Goal: Use online tool/utility: Use online tool/utility

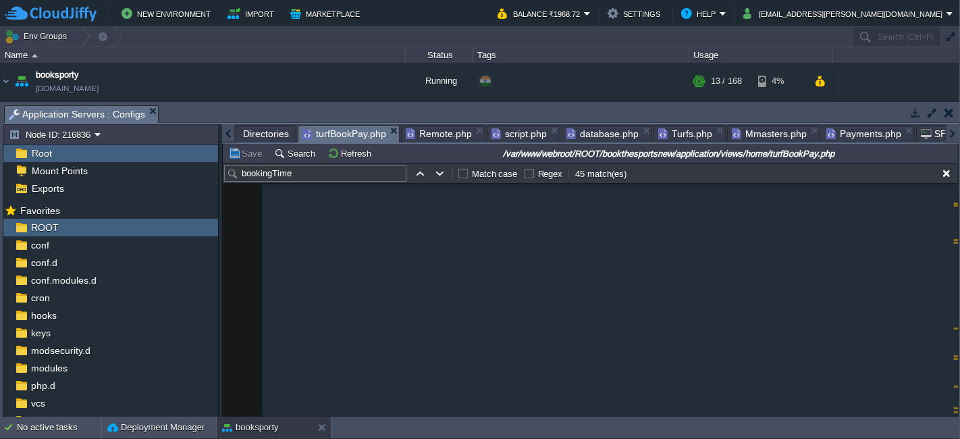
scroll to position [1929, 0]
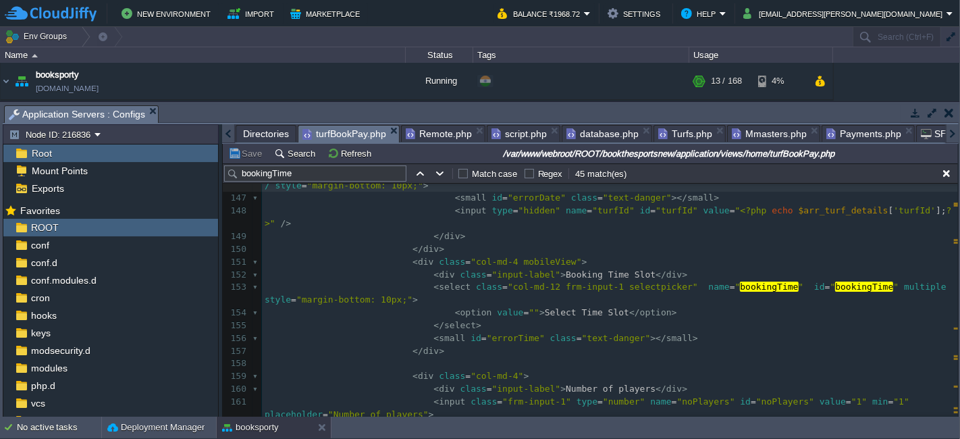
click at [486, 286] on pre "< select class = "col-md-12 frm-input-1 selectpicker" name = " bookingTime " id…" at bounding box center [610, 294] width 696 height 26
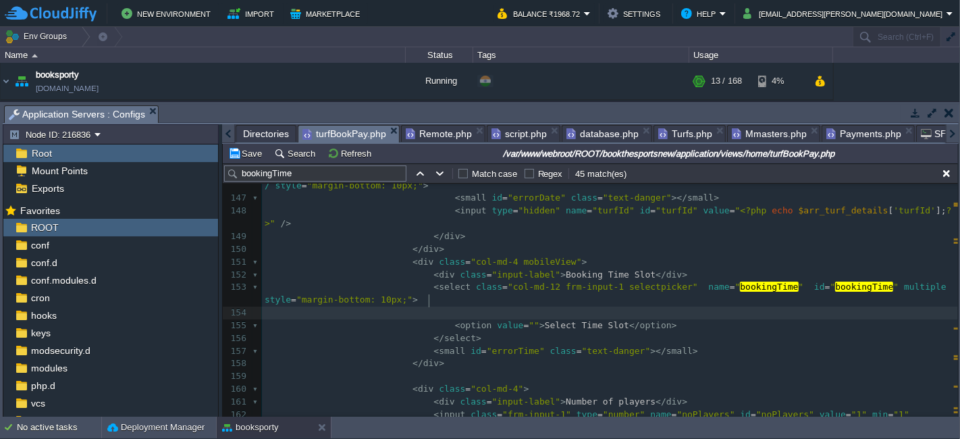
click at [483, 307] on pre at bounding box center [610, 313] width 696 height 13
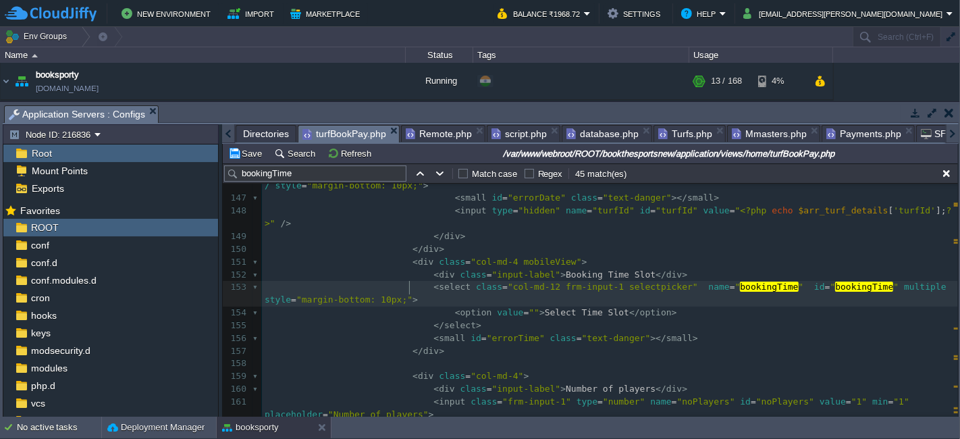
scroll to position [4, 3]
click at [239, 157] on button "Save" at bounding box center [247, 153] width 38 height 12
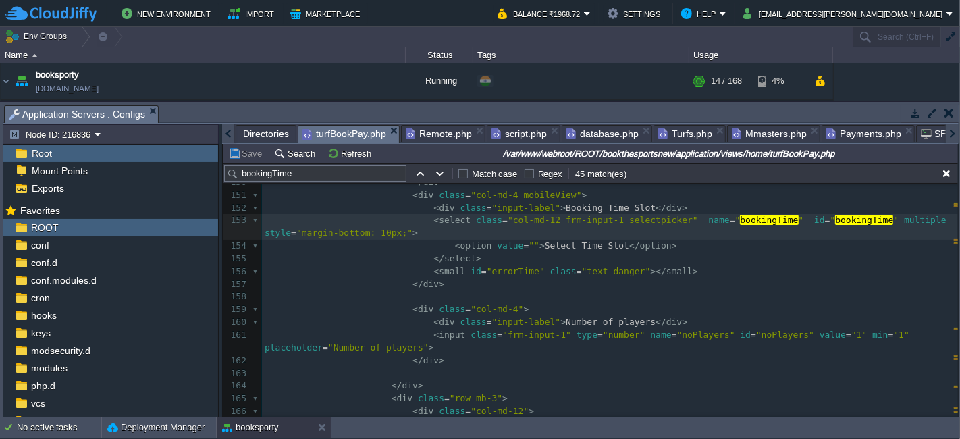
scroll to position [2004, 0]
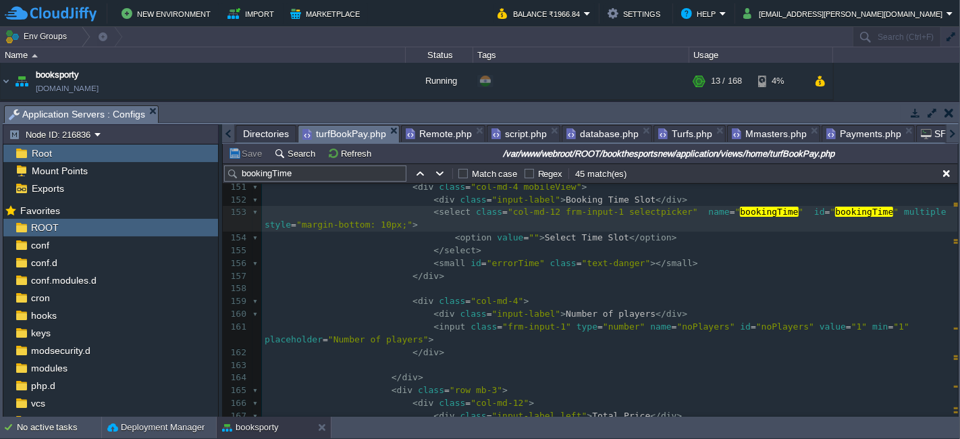
click at [449, 321] on pre "< input class = "frm-input-1" type = "number" name = "noPlayers" id = "noPlayer…" at bounding box center [610, 334] width 696 height 26
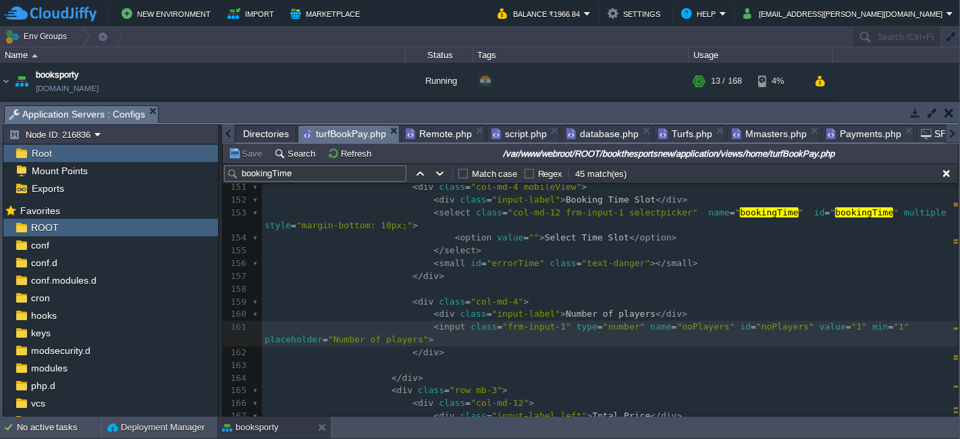
click at [439, 134] on span "Remote.php" at bounding box center [439, 134] width 66 height 16
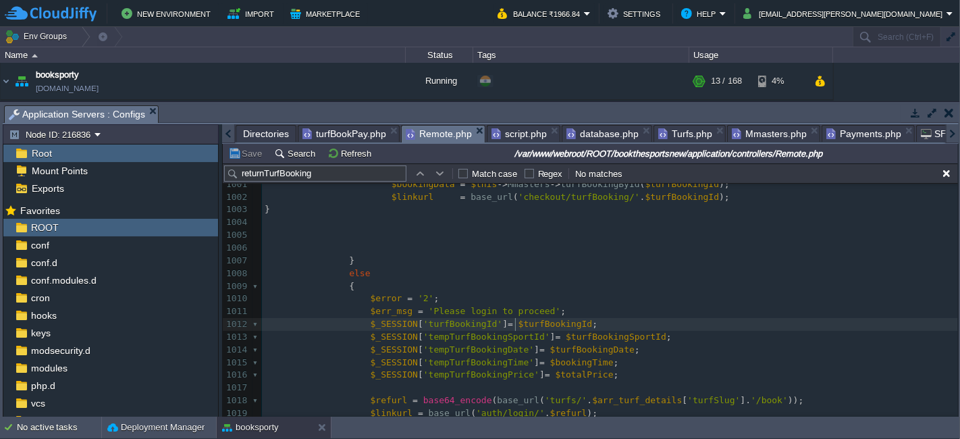
scroll to position [2605, 0]
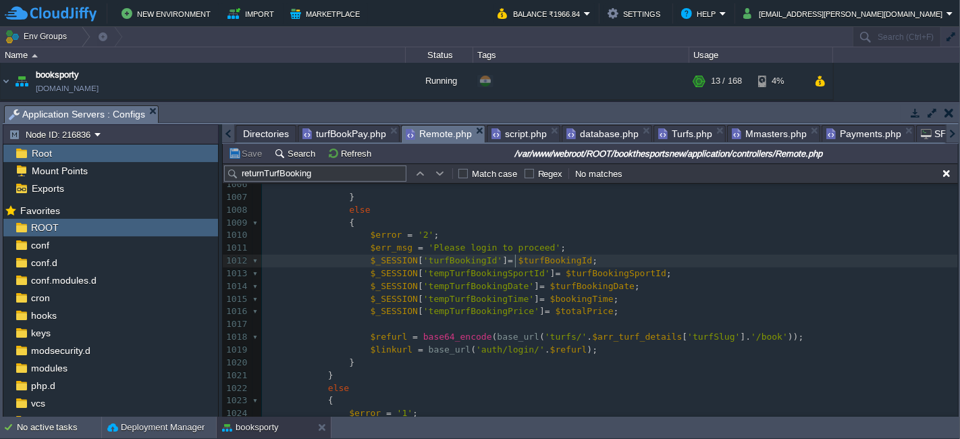
click at [510, 130] on span "script.php" at bounding box center [519, 134] width 55 height 16
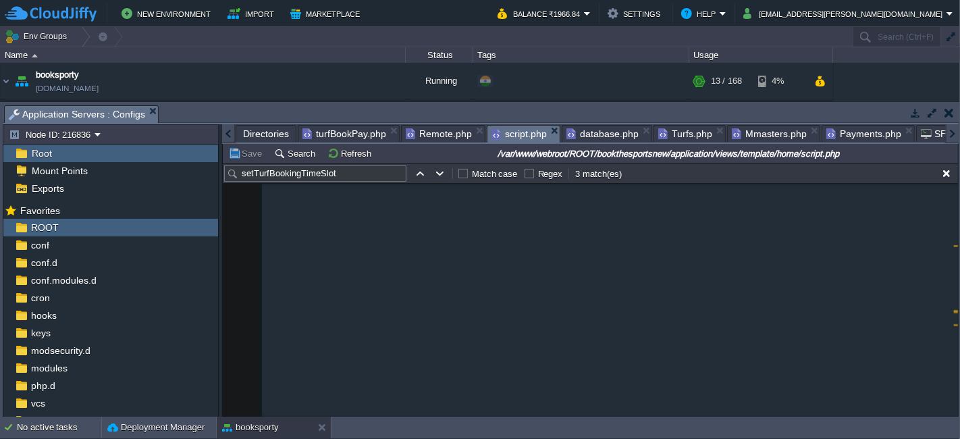
type textarea "-"
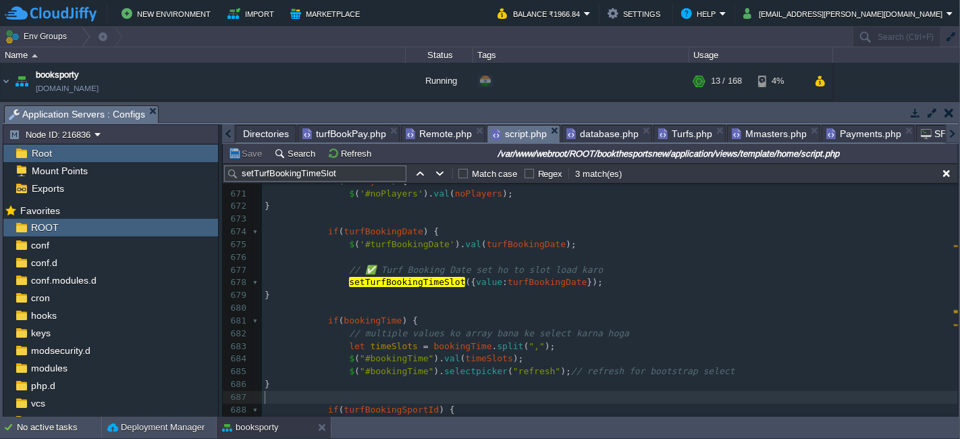
scroll to position [0, 0]
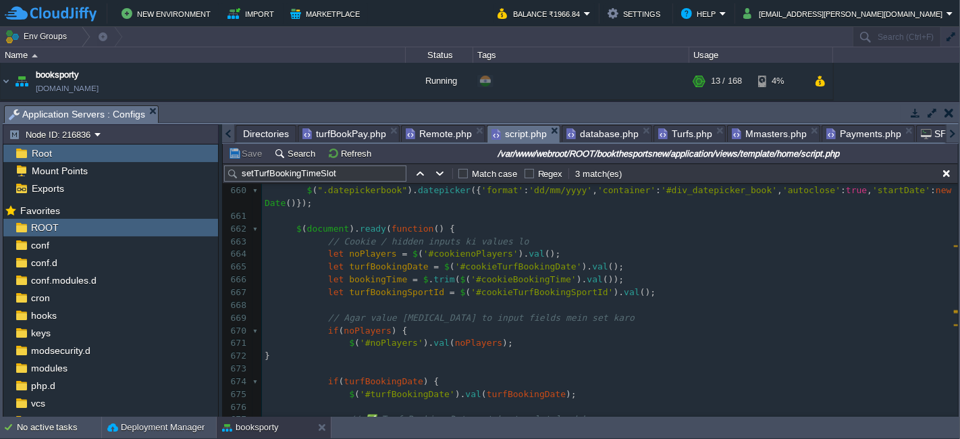
click at [562, 248] on pre "let noPlayers = $ ( '#cookienoPlayers' ). val ();" at bounding box center [610, 254] width 696 height 13
click at [610, 265] on pre "let turfBookingDate = $ ( '#cookieTurfBookingDate' ). val ();" at bounding box center [610, 267] width 696 height 13
click at [553, 257] on pre "let noPlayers = $ ( '#cookienoPlayers' ). val ();" at bounding box center [610, 254] width 696 height 13
type textarea "let noPlayers = $('#cookienoPlayers').val();"
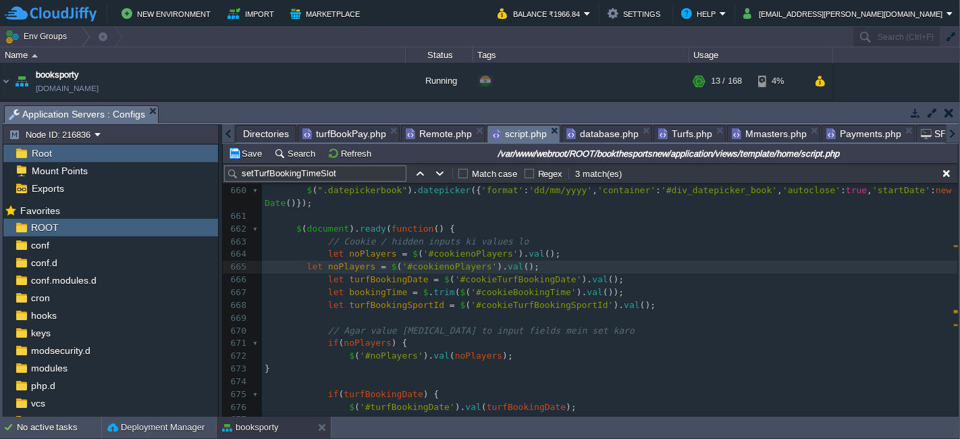
click at [304, 267] on div "x 647 648 649 650 $ ( 'ul.dropdown-menu [data-toggle=dropdown]' ). on ( 'click'…" at bounding box center [610, 401] width 696 height 764
click at [240, 163] on div "Save Search Refresh /var/www/webroot/ROOT/bookthesportsnew/application/views/te…" at bounding box center [590, 154] width 735 height 20
click at [246, 152] on button "Save" at bounding box center [247, 153] width 38 height 12
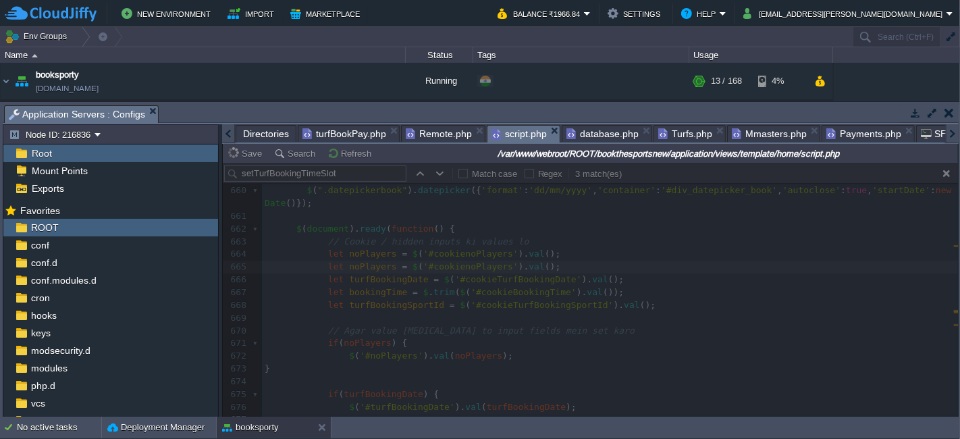
click at [334, 132] on span "turfBookPay.php" at bounding box center [344, 134] width 84 height 16
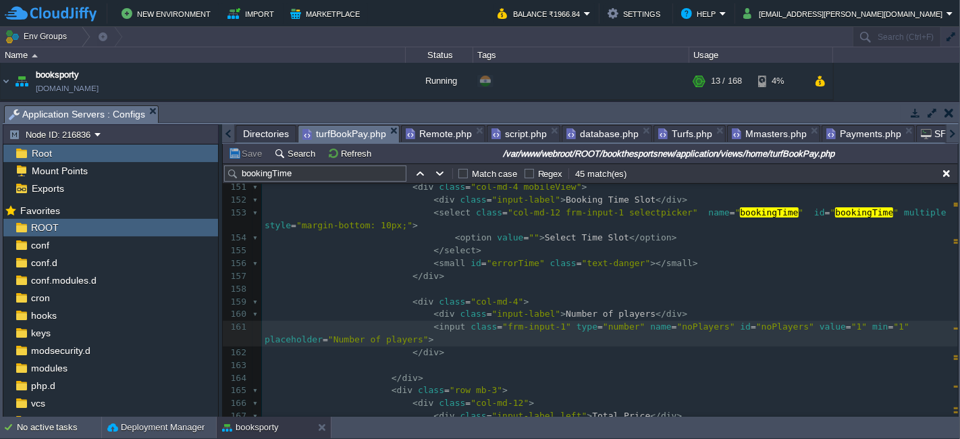
click at [723, 308] on pre "< div class = "input-label" > Number of players </ div >" at bounding box center [610, 314] width 696 height 13
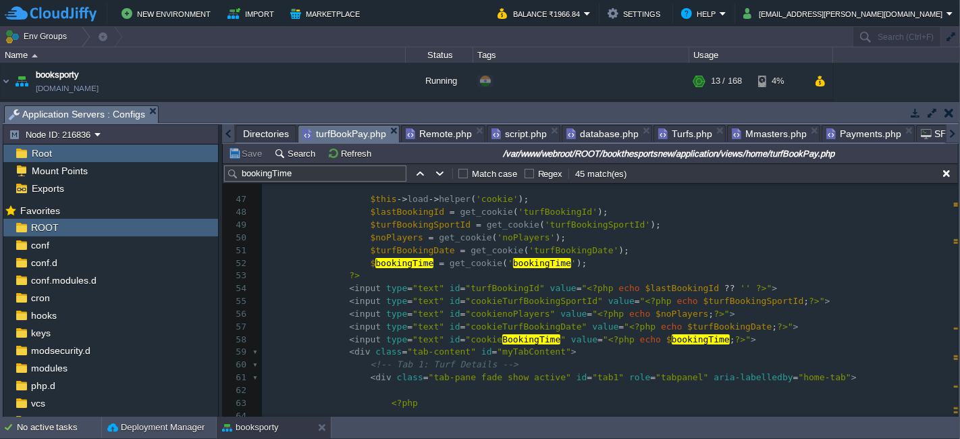
scroll to position [579, 0]
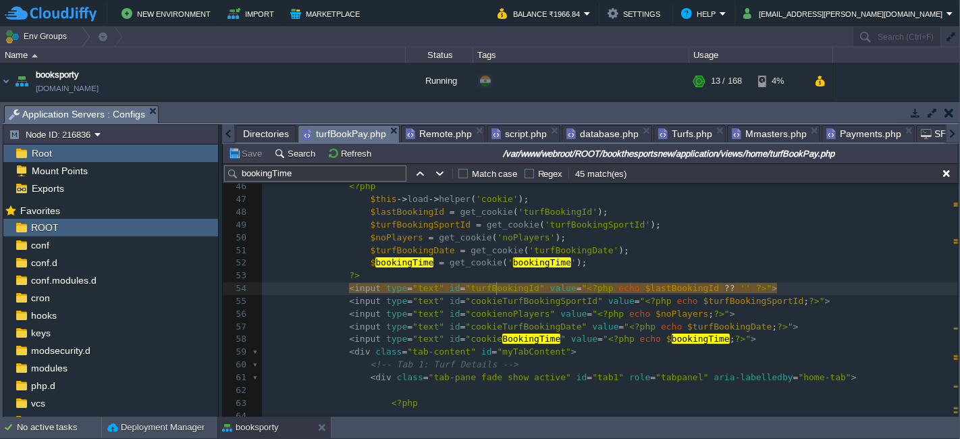
type textarea "turfBookingId"
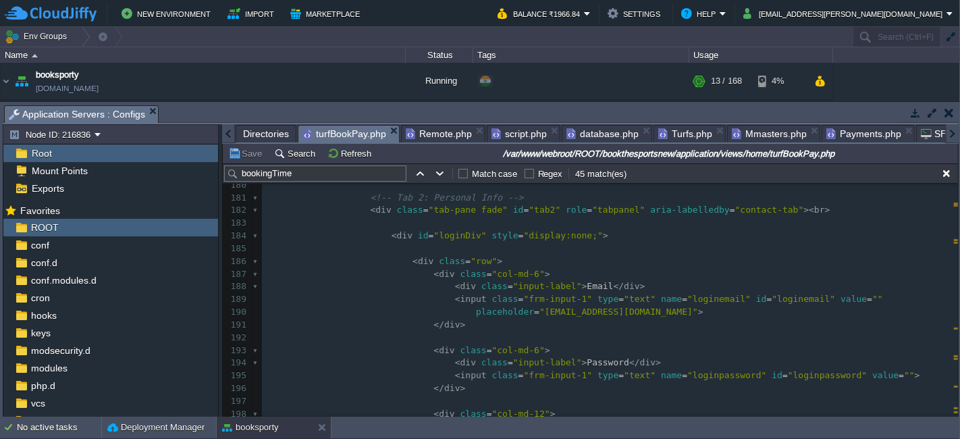
scroll to position [2936, 0]
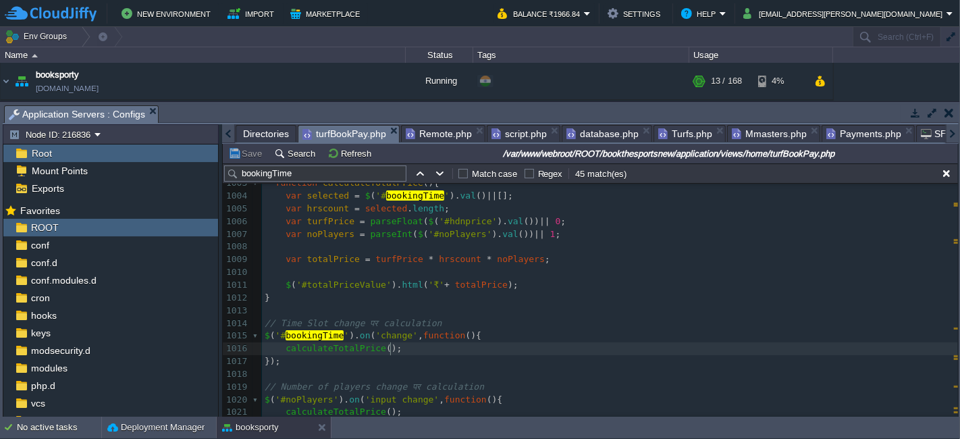
click at [399, 348] on pre "calculateTotalPrice ();" at bounding box center [610, 348] width 696 height 13
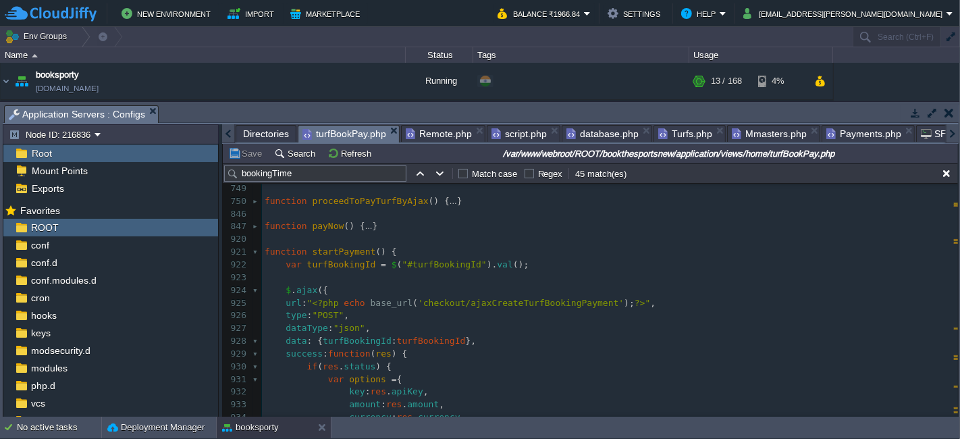
scroll to position [6624, 0]
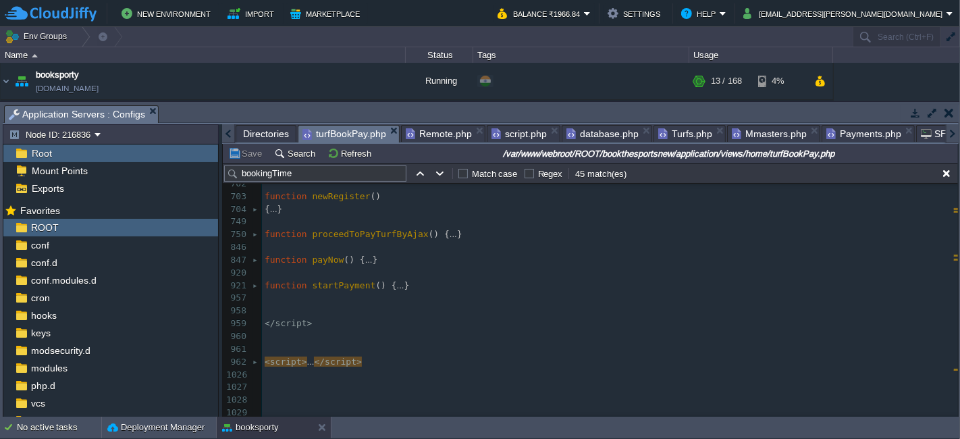
click at [373, 296] on pre "​" at bounding box center [610, 298] width 696 height 13
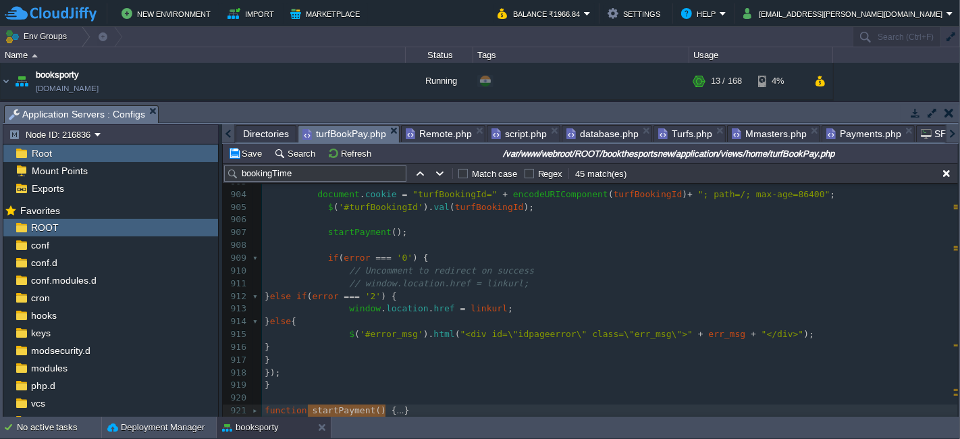
type textarea "function startPayment() {"
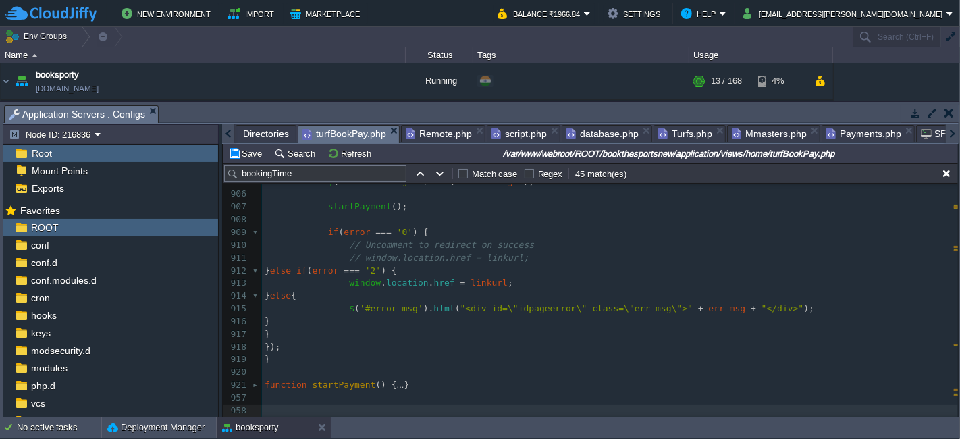
paste textarea "}"
type textarea "}"
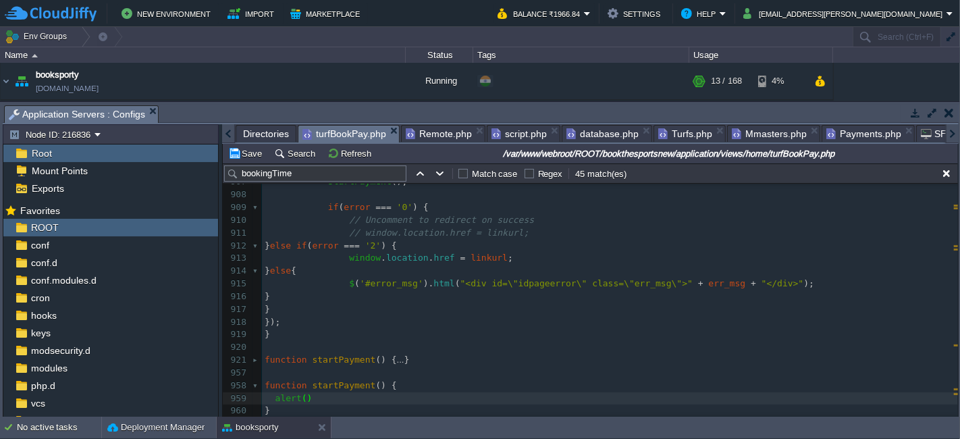
type textarea "alert();"
type textarea "''"
type textarea "xz"
click at [245, 149] on button "Save" at bounding box center [247, 153] width 38 height 12
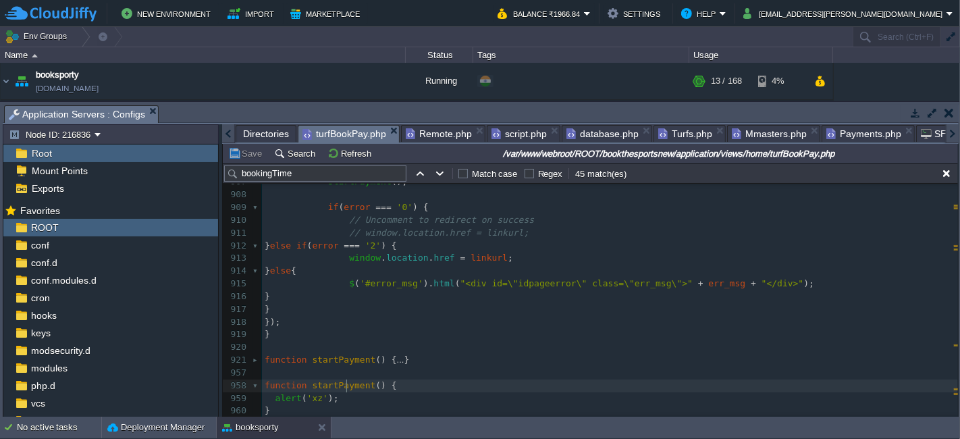
click at [344, 385] on span "startPayment" at bounding box center [343, 385] width 63 height 10
type textarea "startPayment"
paste textarea
type textarea "bookingTime"
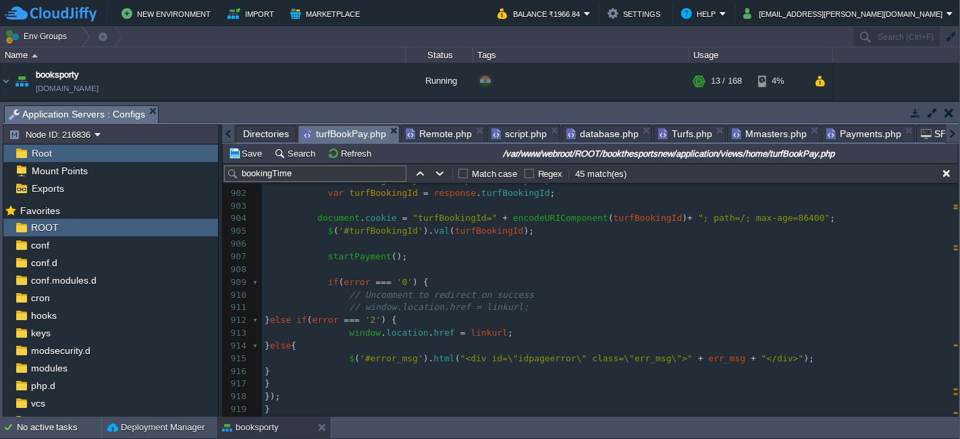
scroll to position [7002, 0]
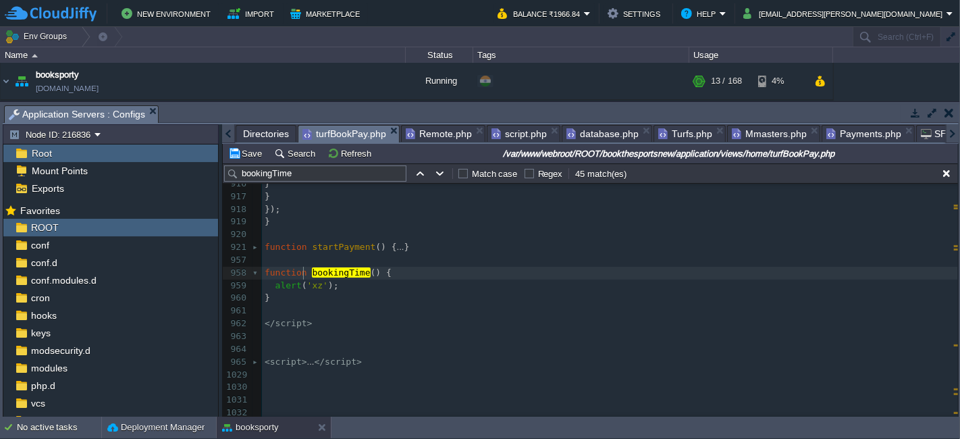
click at [305, 271] on div "xxxxxxxxxx 1000 999 1002 950 1000 998 1001 999 1001 999 1001 999 1000 999 1012 …" at bounding box center [610, 228] width 696 height 381
type textarea "delete"
type textarea "B"
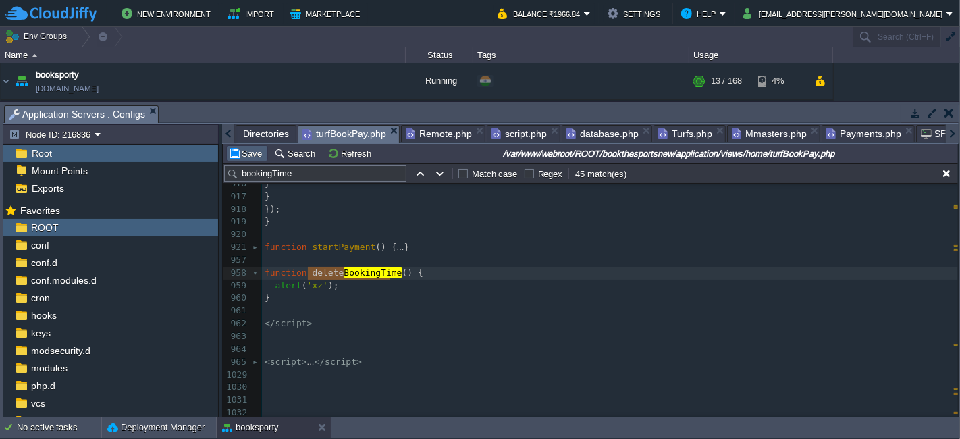
type textarea "deleteBookingTime"
click at [244, 157] on button "Save" at bounding box center [247, 153] width 38 height 12
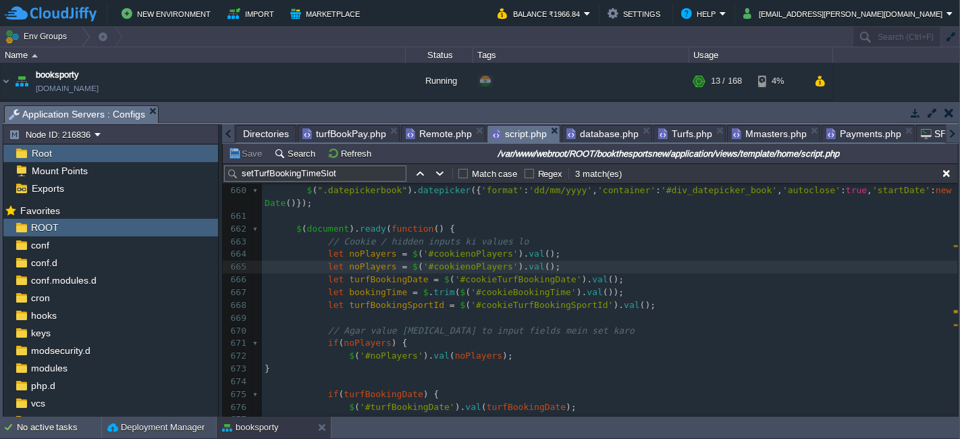
click at [512, 132] on span "script.php" at bounding box center [519, 134] width 55 height 17
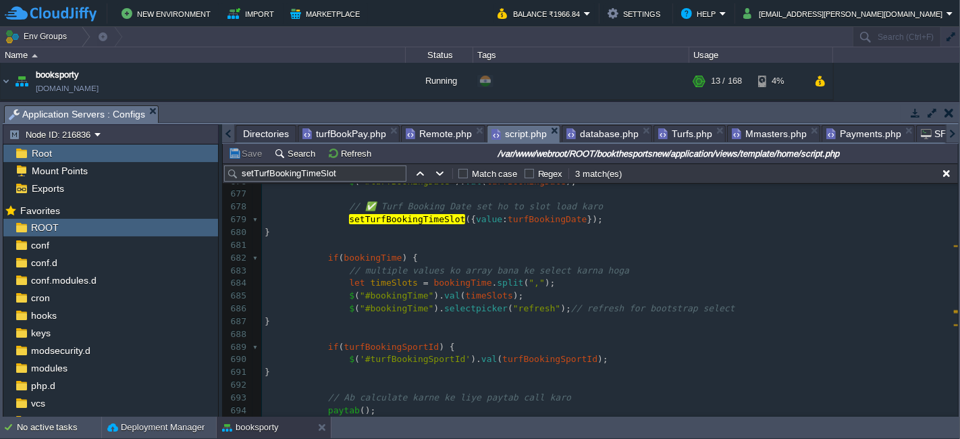
scroll to position [8301, 0]
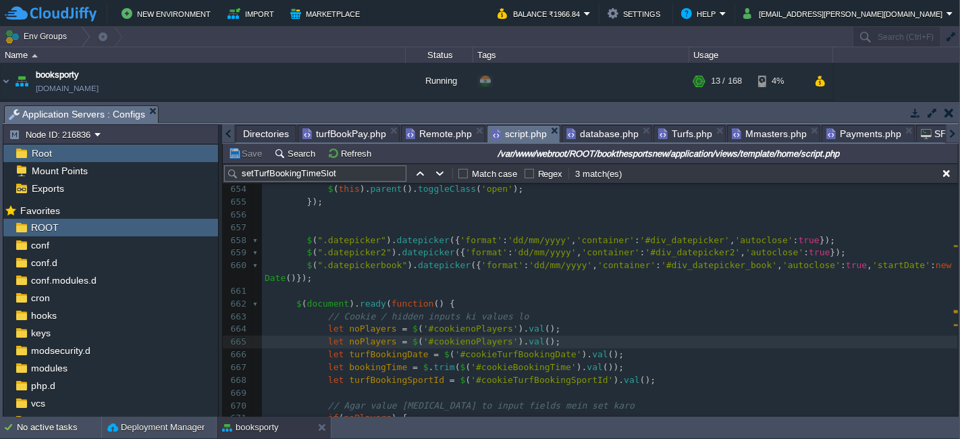
click at [613, 329] on pre "let noPlayers = $ ( '#cookienoPlayers' ). val ();" at bounding box center [610, 329] width 696 height 13
click at [618, 325] on pre "let noPlayers = $ ( '#cookienoPlayers' ). val ();" at bounding box center [610, 329] width 696 height 13
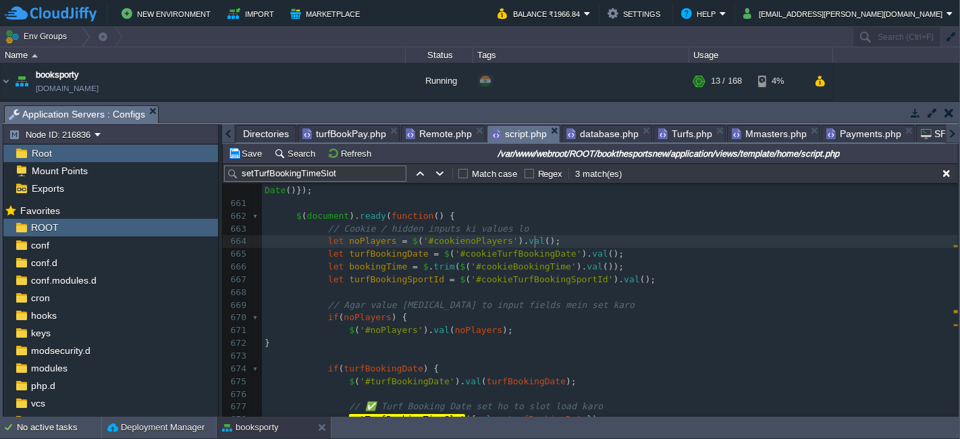
scroll to position [8376, 0]
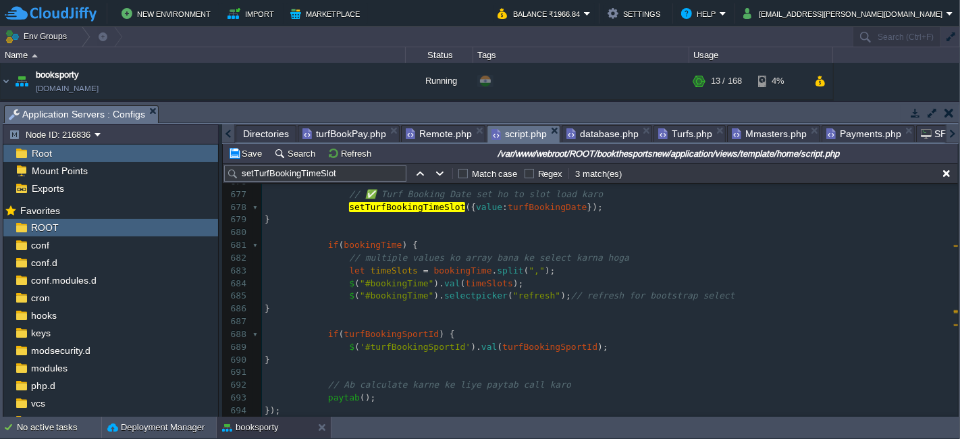
click at [332, 132] on span "turfBookPay.php" at bounding box center [344, 134] width 84 height 16
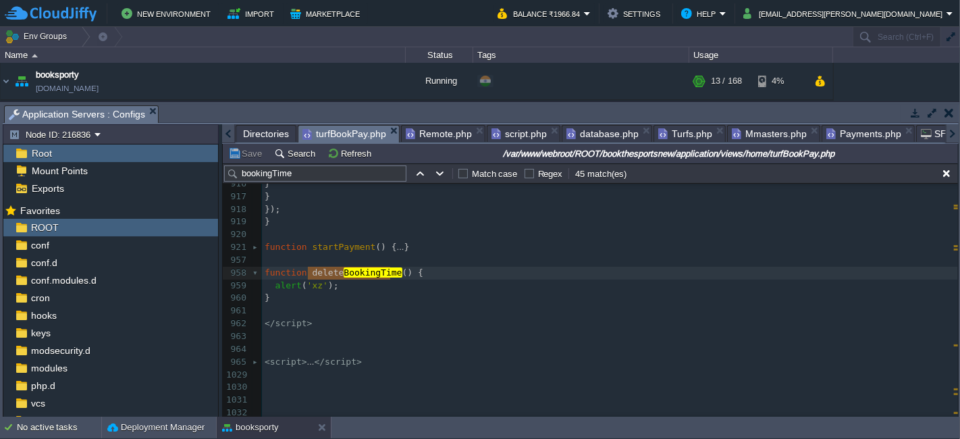
type textarea "deleteBookingTime"
click at [503, 132] on span "script.php" at bounding box center [519, 134] width 55 height 16
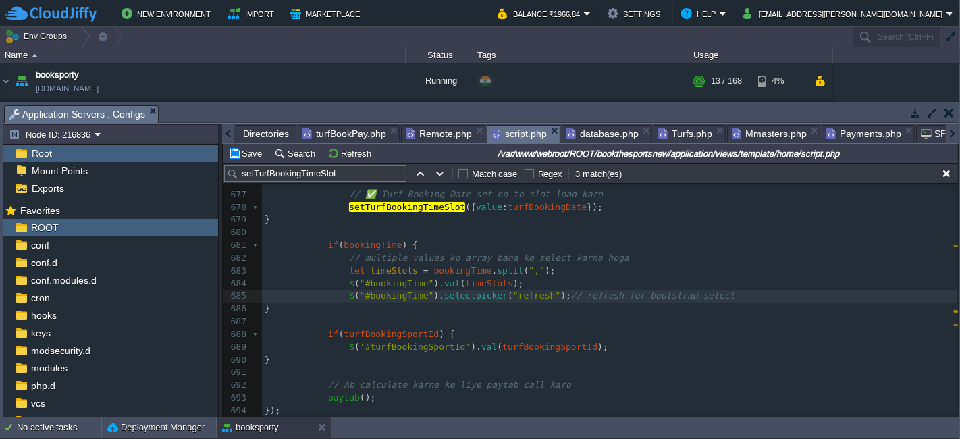
click at [717, 296] on pre "$ ( "#bookingTime" ). selectpicker ( "refresh" ); // refresh for bootstrap sele…" at bounding box center [610, 296] width 696 height 13
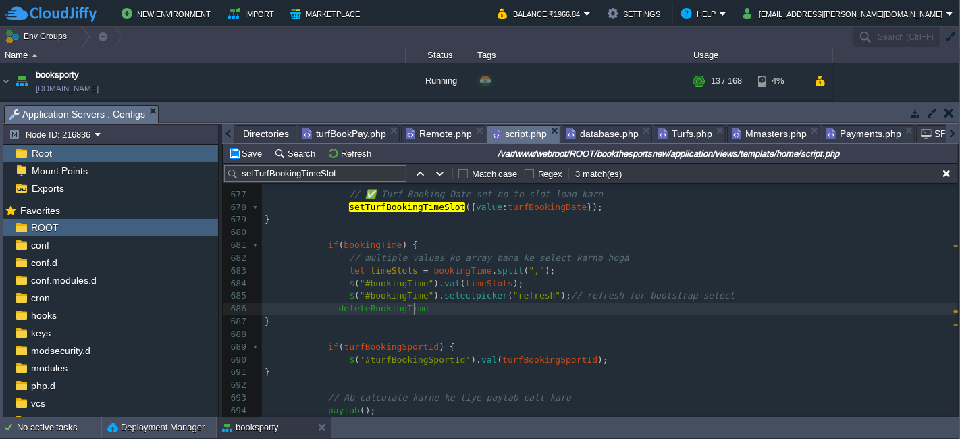
scroll to position [4, 9]
type textarea "();"
click at [332, 312] on div "x let noPlayers = $ ( '#cookienoPlayers' ). val (); 666 let bookingTime = $ . t…" at bounding box center [610, 315] width 696 height 534
click at [246, 149] on button "Save" at bounding box center [247, 153] width 38 height 12
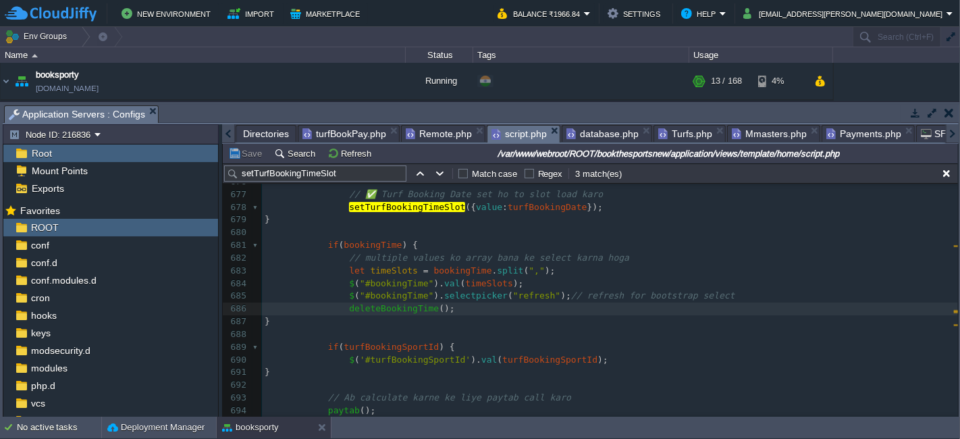
click at [341, 135] on span "turfBookPay.php" at bounding box center [344, 134] width 84 height 16
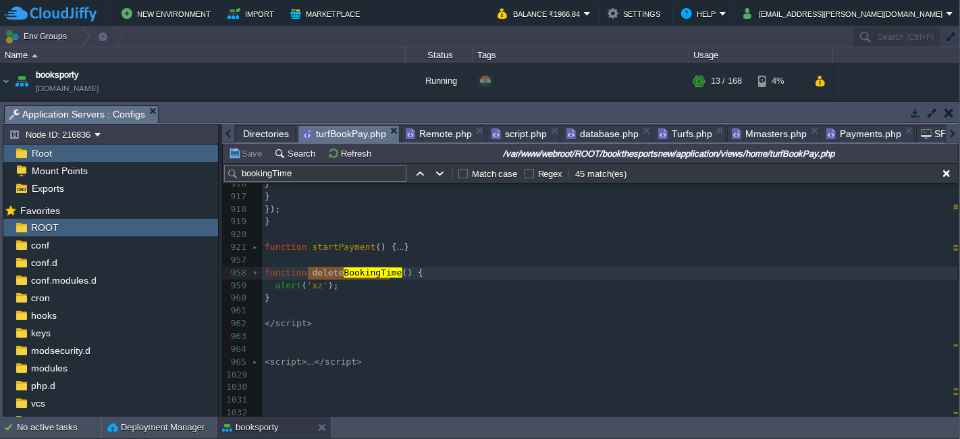
click at [247, 153] on button "Save" at bounding box center [247, 153] width 38 height 12
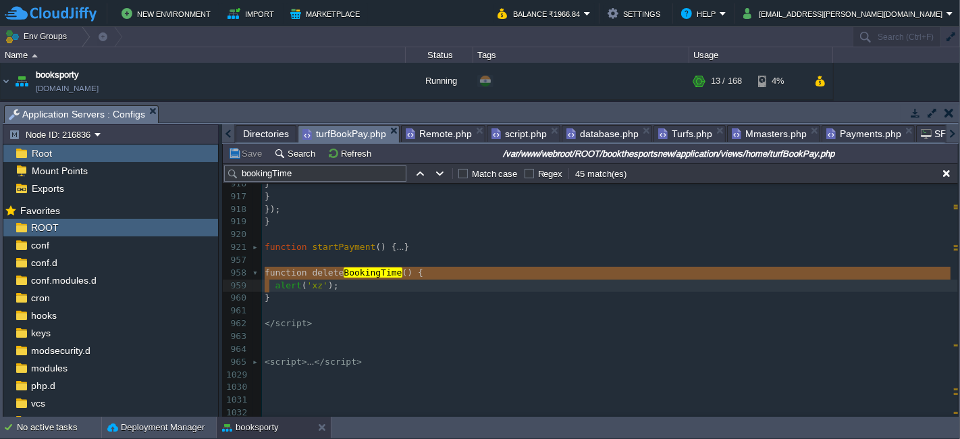
type textarea "function deleteBookingTime() { alert('xz'); }"
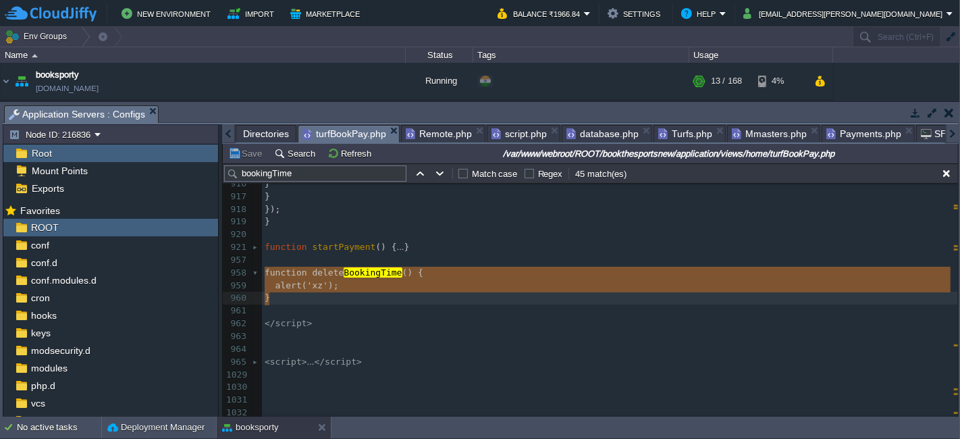
drag, startPoint x: 264, startPoint y: 266, endPoint x: 278, endPoint y: 292, distance: 29.0
click at [431, 128] on span "Remote.php" at bounding box center [439, 134] width 66 height 16
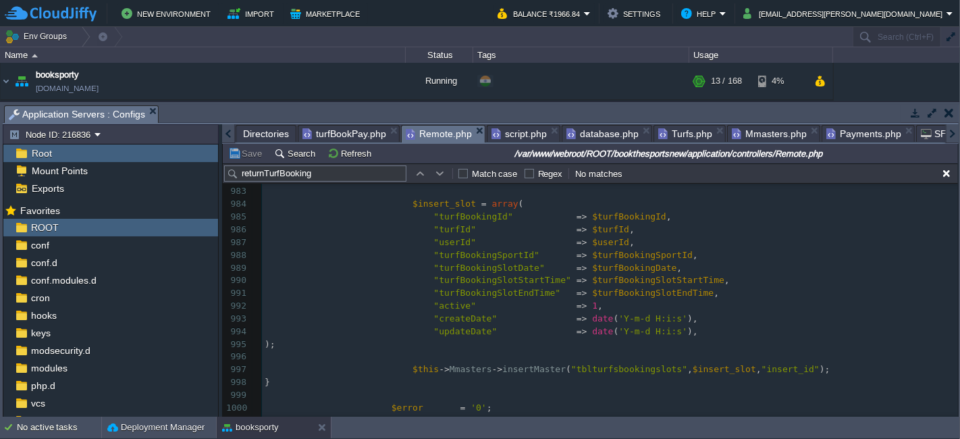
scroll to position [2155, 0]
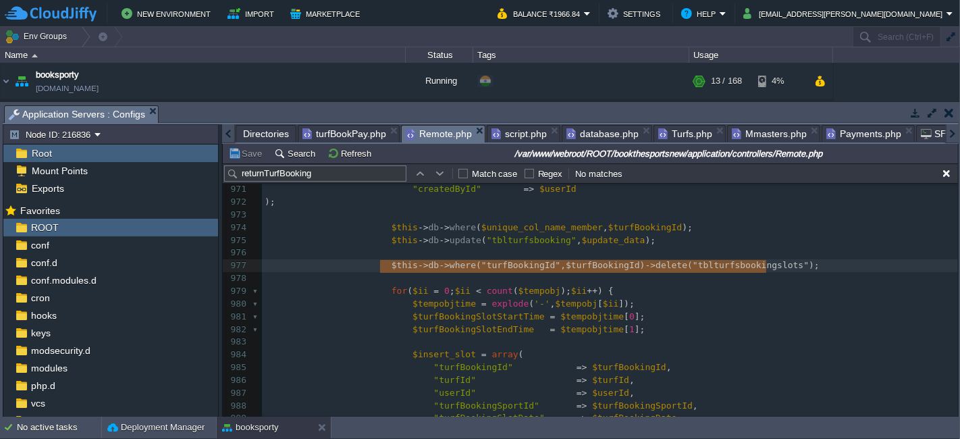
type textarea "$this->db->where("turfBookingId", $turfBookingId)->delete("tblturfsbookingslots…"
drag, startPoint x: 378, startPoint y: 264, endPoint x: 773, endPoint y: 263, distance: 395.0
click at [346, 136] on span "turfBookPay.php" at bounding box center [344, 134] width 84 height 16
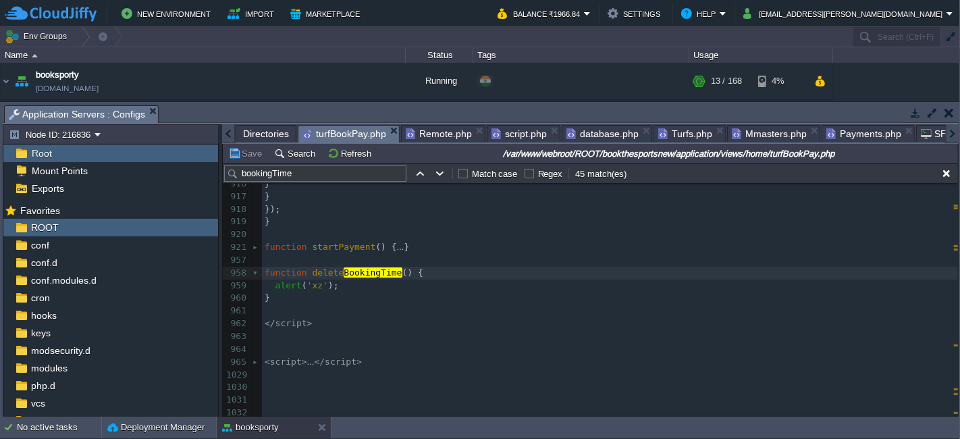
type textarea "function deleteBookingTime() { alert('xz'); }"
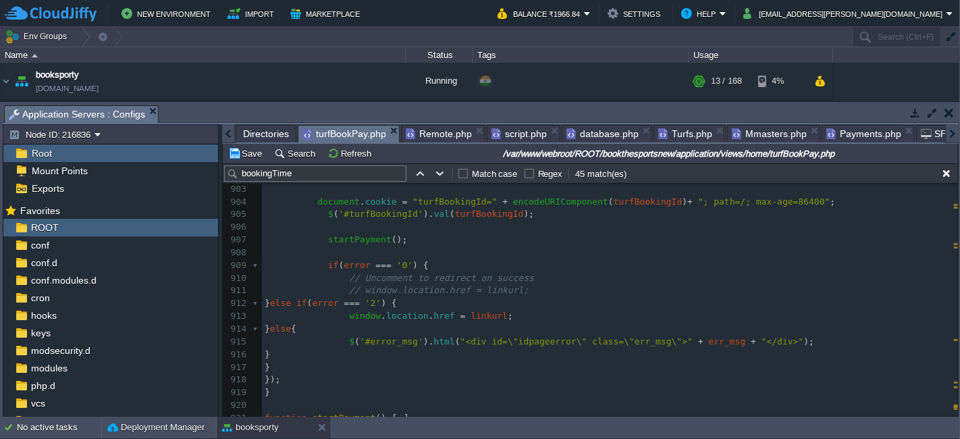
scroll to position [7050, 0]
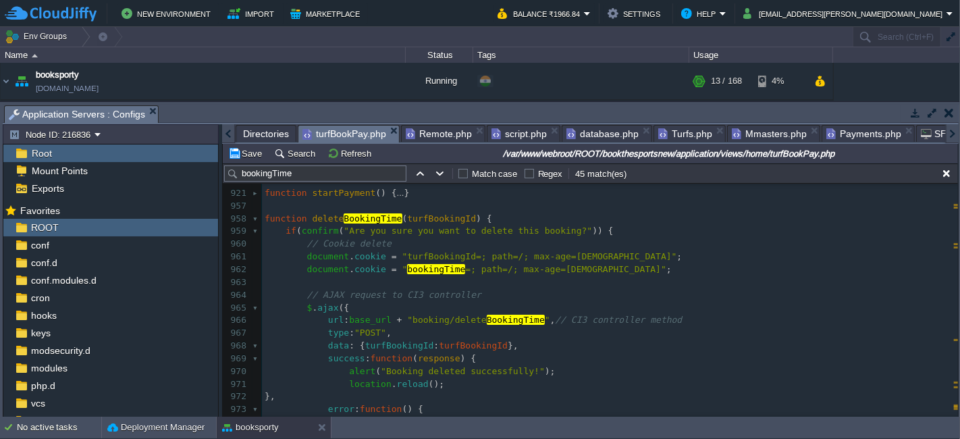
click at [301, 247] on span at bounding box center [286, 243] width 43 height 10
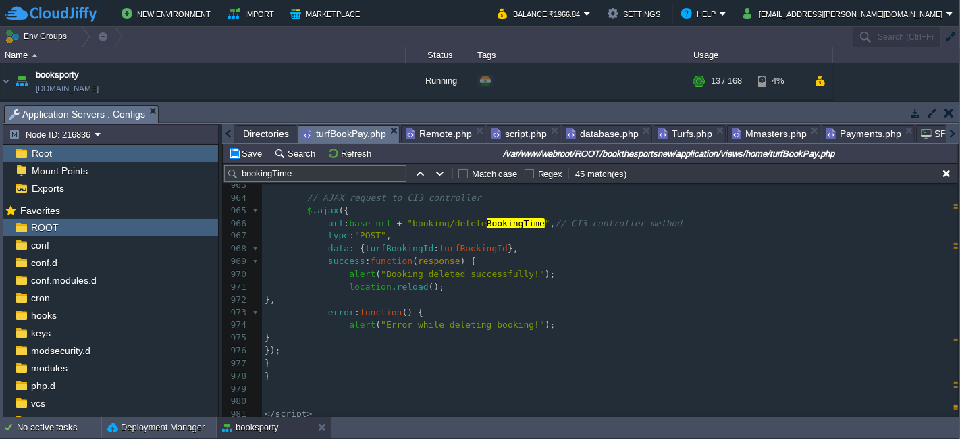
scroll to position [7201, 0]
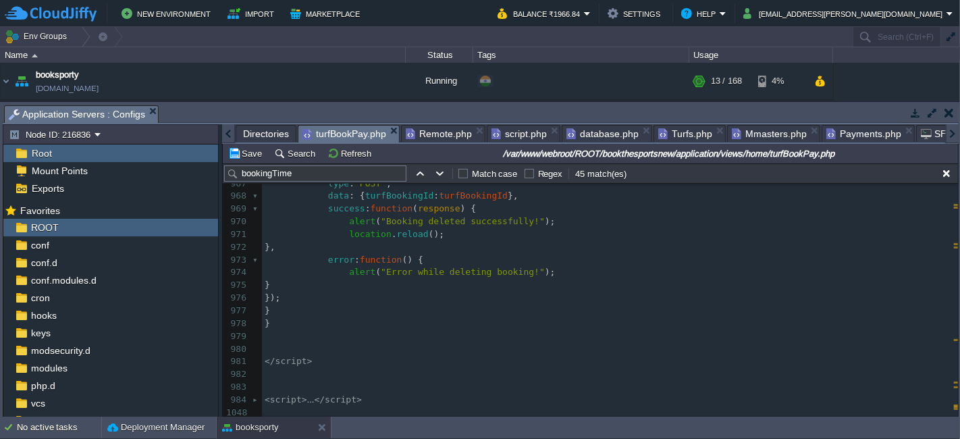
type textarea "// Cookie delete document.cookie = "turfBookingId=; path=/; max-age=[DEMOGRAPHI…"
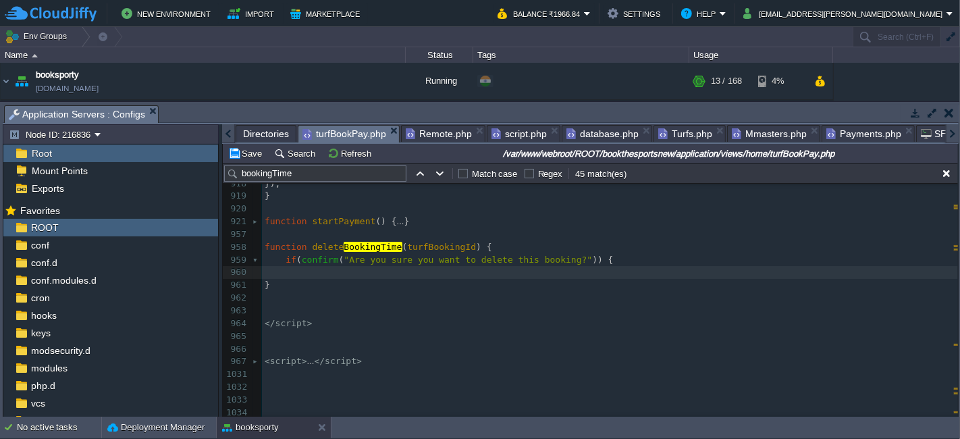
scroll to position [7101, 0]
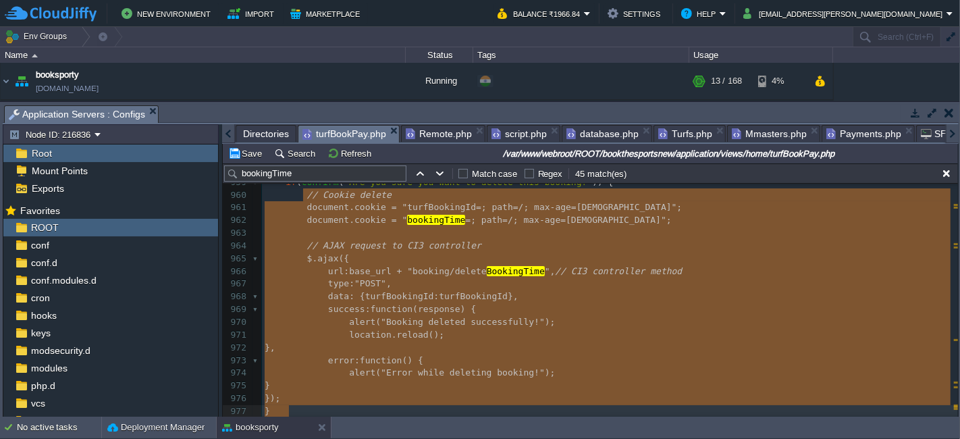
type textarea "// Cookie delete document.cookie = "turfBookingId=; path=/; max-age=[DEMOGRAPHI…"
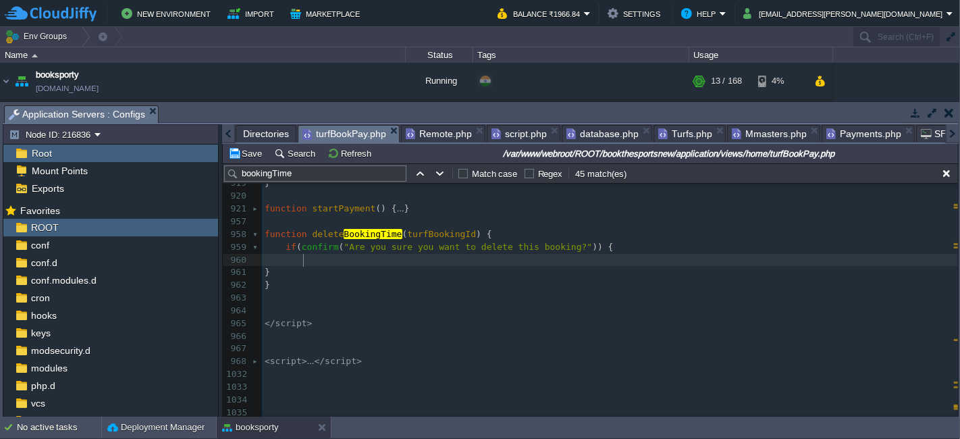
scroll to position [7041, 0]
click at [284, 246] on div "xxxxxxxxxx 1000 999 1002 950 1000 998 1001 999 1001 999 1001 999 1000 999 1012 …" at bounding box center [610, 234] width 696 height 369
type textarea "if(confirm("Are you sure you want to delete this booking?")) { }"
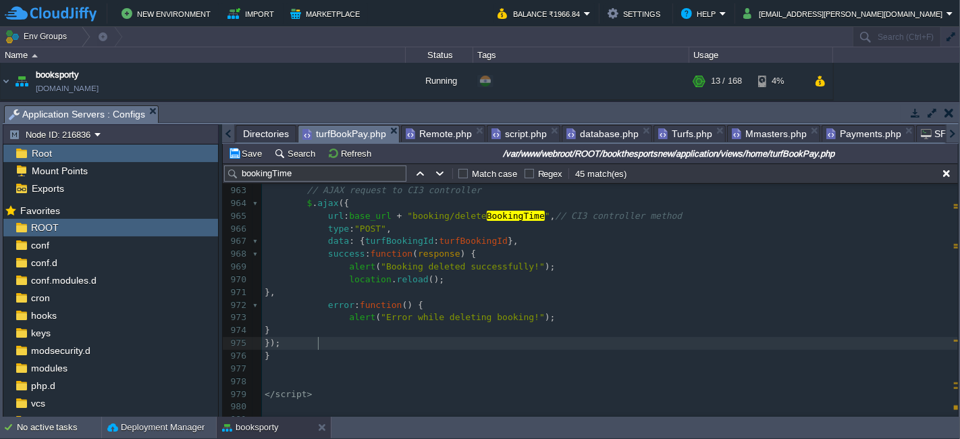
scroll to position [7069, 0]
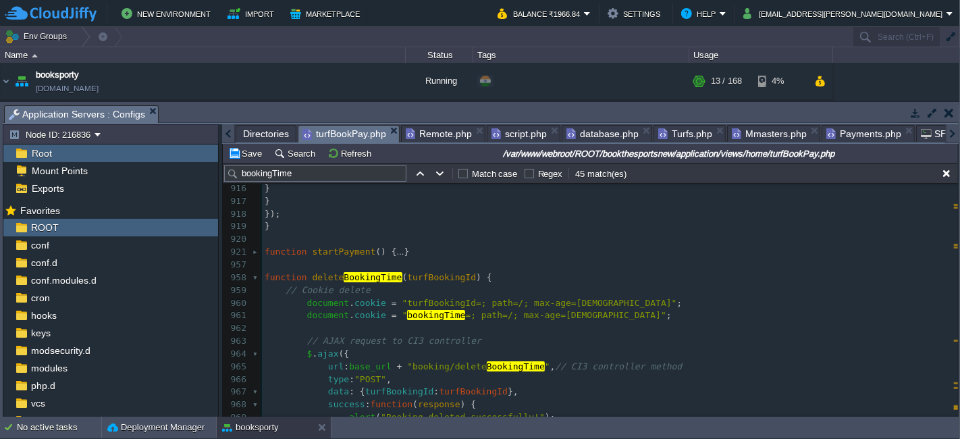
click at [283, 294] on pre "// Cookie delete" at bounding box center [610, 290] width 696 height 13
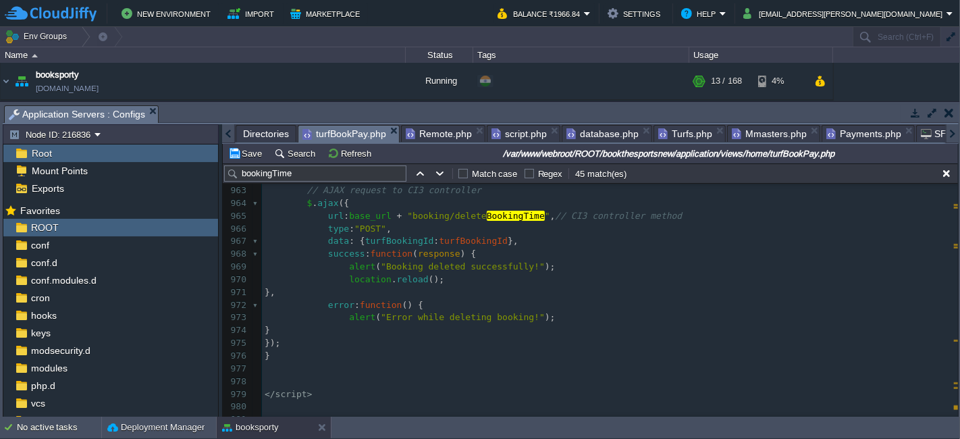
scroll to position [6993, 0]
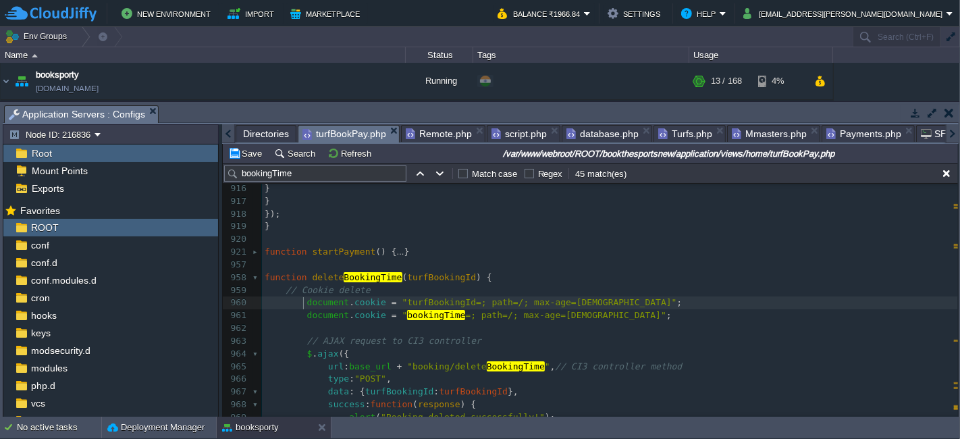
click at [304, 315] on div "xxxxxxxxxx 1000 999 1002 950 1000 998 1001 999 1001 999 1001 999 1000 999 1012 …" at bounding box center [610, 296] width 696 height 483
click at [305, 305] on div "xxxxxxxxxx 1000 999 1002 950 1000 998 1001 999 1001 999 1001 999 1000 999 1012 …" at bounding box center [610, 296] width 696 height 483
click at [301, 313] on span at bounding box center [286, 315] width 43 height 10
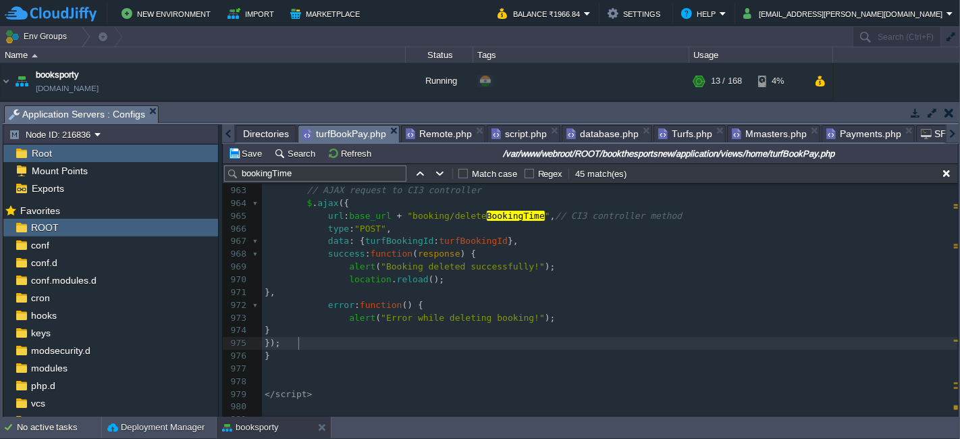
click at [340, 269] on span at bounding box center [307, 266] width 84 height 10
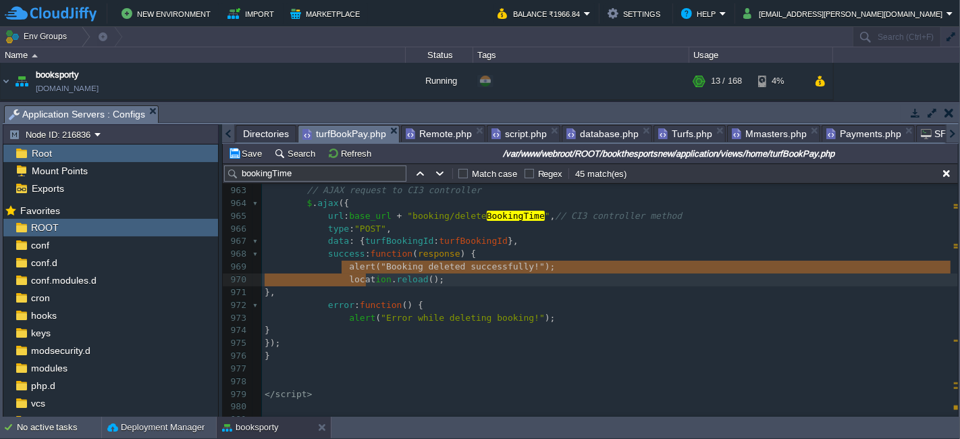
type textarea "alert("Booking deleted successfully!"); location.reload();"
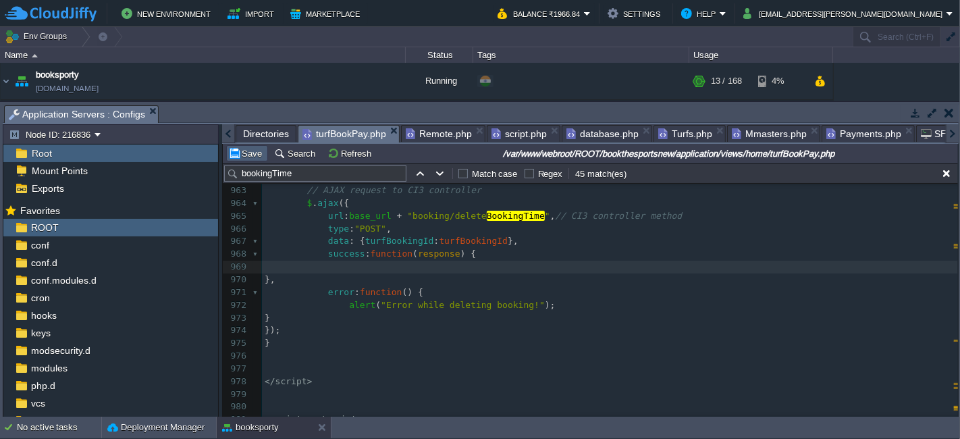
click at [242, 157] on button "Save" at bounding box center [247, 153] width 38 height 12
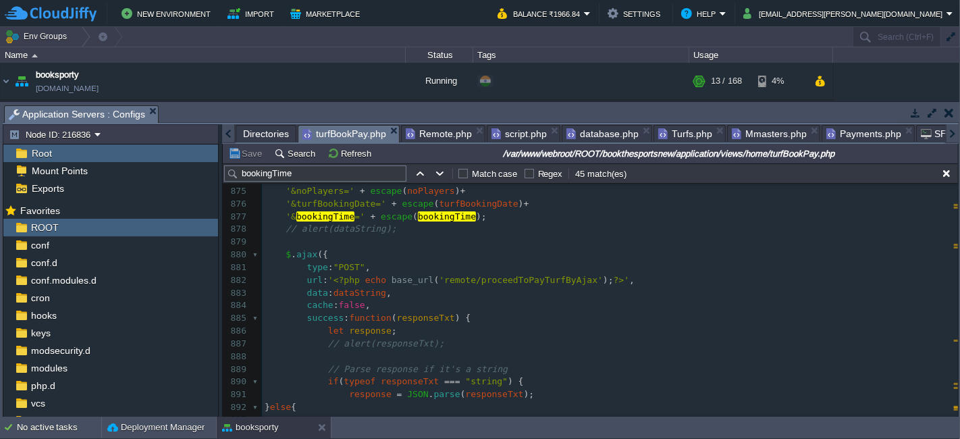
scroll to position [6468, 0]
click at [450, 280] on span "'remote/proceedToPayTurfByAjax'" at bounding box center [521, 280] width 164 height 10
type textarea "remote"
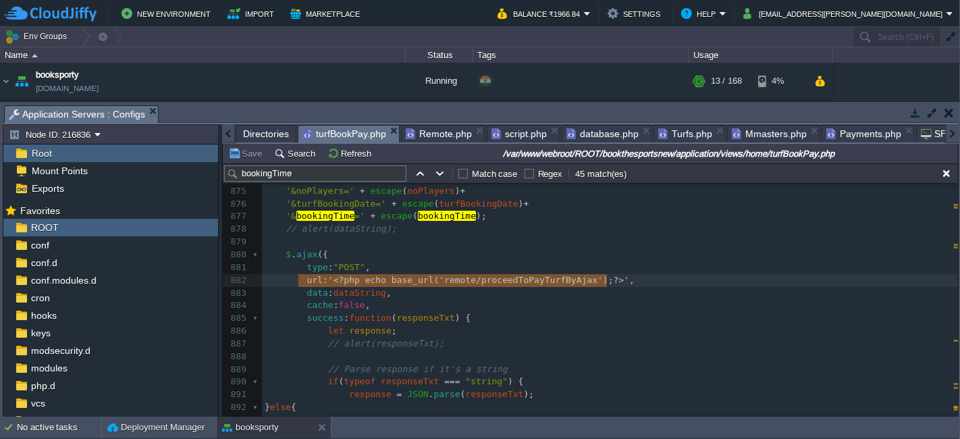
type textarea "url: '<?php echo base_url('remote/proceedToPayTurfByAjax');?>',"
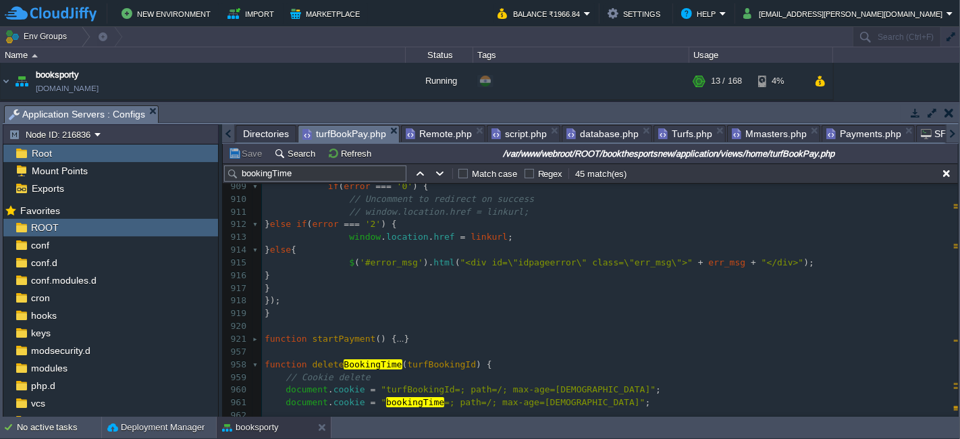
scroll to position [7056, 0]
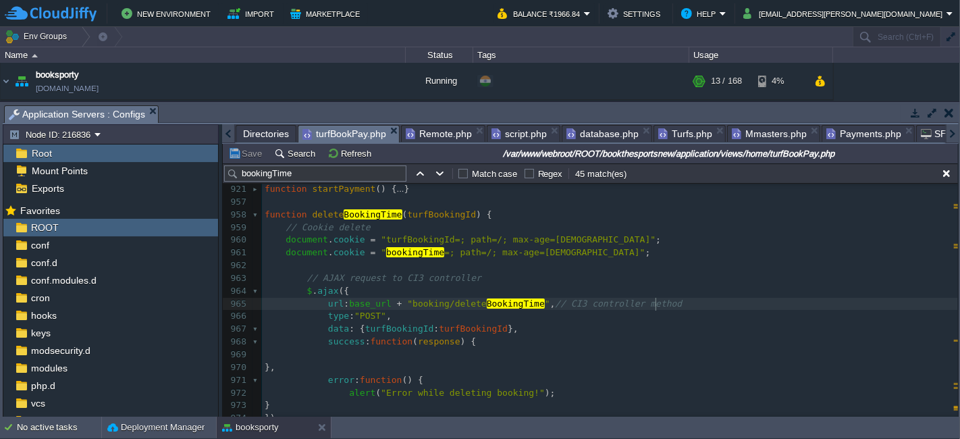
click at [660, 303] on pre "url : base_url + "booking/delete BookingTime " , // CI3 controller method" at bounding box center [610, 304] width 696 height 13
type textarea "url: base_url + "booking/deleteBookingTime", // CI3 controller method"
click at [354, 215] on span "BookingTime" at bounding box center [373, 214] width 58 height 10
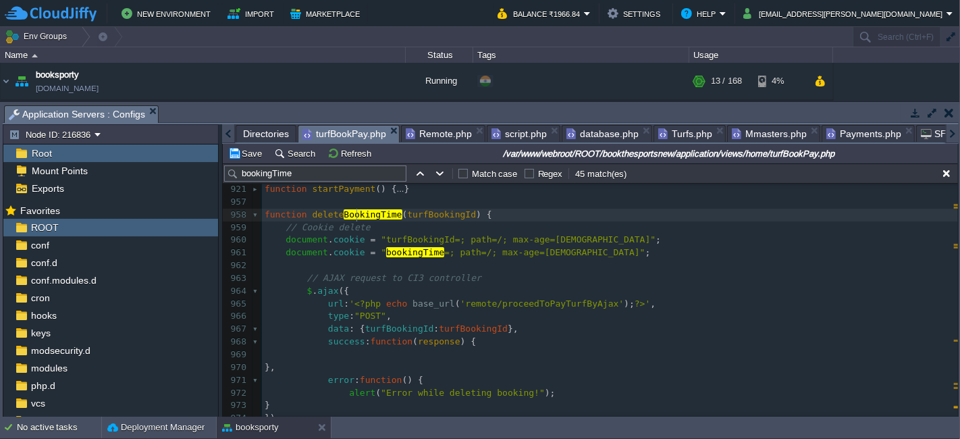
click at [354, 215] on span "BookingTime" at bounding box center [373, 214] width 58 height 10
type textarea "deleteBookingTime"
click at [556, 310] on pre "type : "POST" ," at bounding box center [610, 316] width 696 height 13
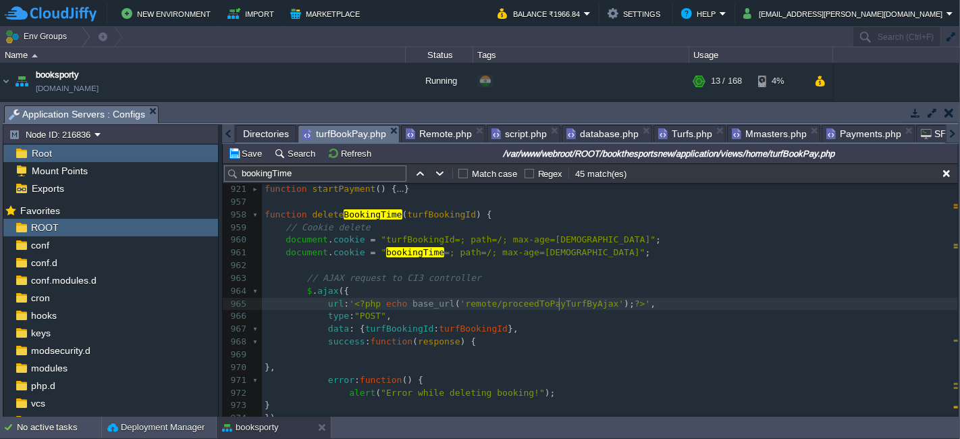
type textarea "proceedToPayTurfByAjax"
click at [556, 310] on pre "type : "POST" ," at bounding box center [610, 316] width 696 height 13
paste textarea
click at [542, 308] on pre "url : ' <?php echo base_url ( 'remote/delete BookingTime ' ); ?> ' ," at bounding box center [610, 304] width 696 height 13
type textarea "deleteBookingTime"
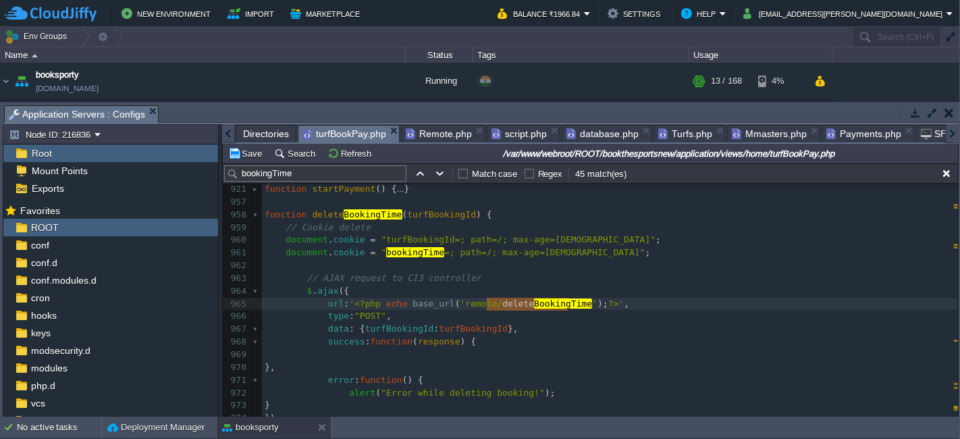
click at [449, 128] on span "Remote.php" at bounding box center [439, 134] width 66 height 16
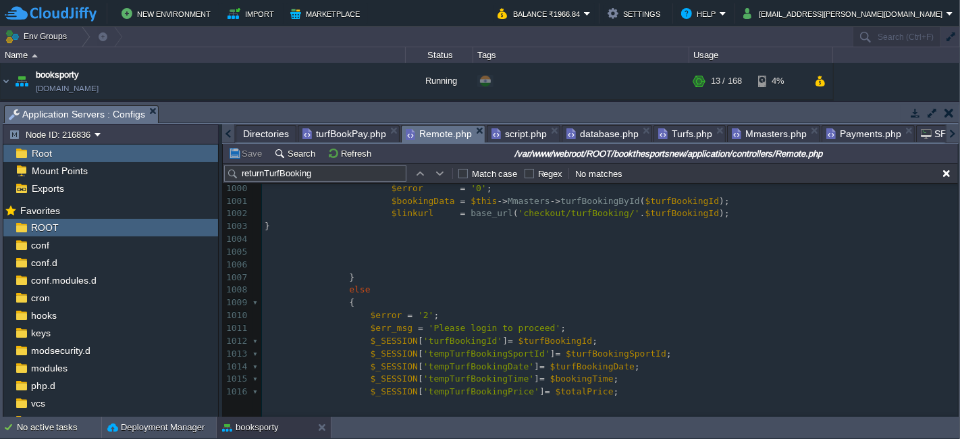
scroll to position [2530, 0]
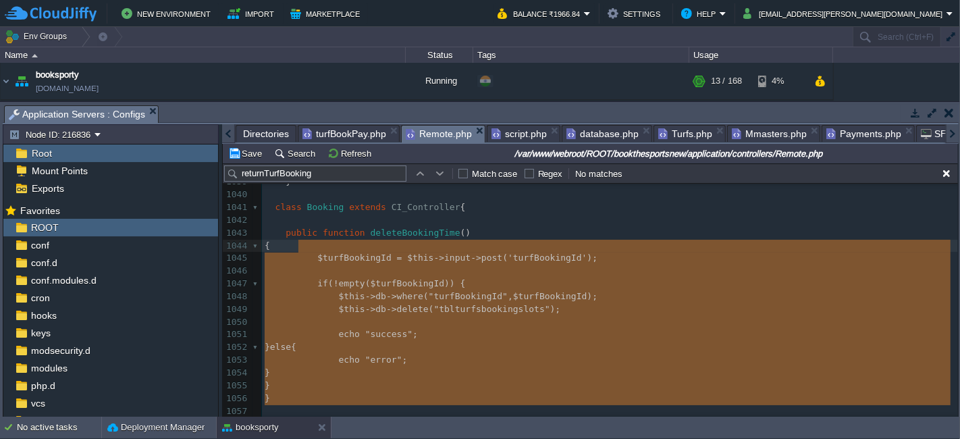
type textarea "$turfBookingId = $this->input->post('turfBookingId'); if(!empty($turfBookingId)…"
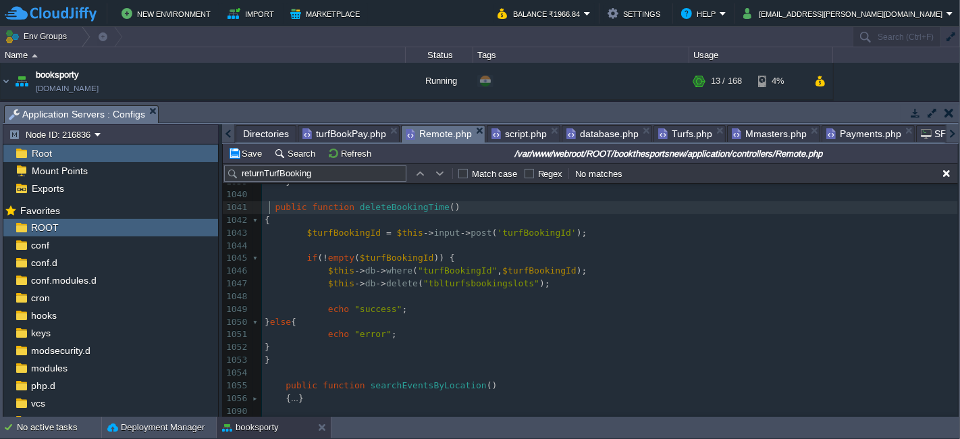
click at [271, 209] on div "x $this -> db -> where ( "turfBookingId" , $turfBookingId ) -> delete ( "tbltur…" at bounding box center [610, 239] width 696 height 407
click at [446, 273] on span ""turfBookingId"" at bounding box center [457, 270] width 79 height 10
type textarea "turfBookingId"
click at [243, 156] on button "Save" at bounding box center [247, 153] width 38 height 12
click at [569, 282] on pre "$this -> db -> delete ( "tblturfsbookingslots" );" at bounding box center [610, 284] width 696 height 13
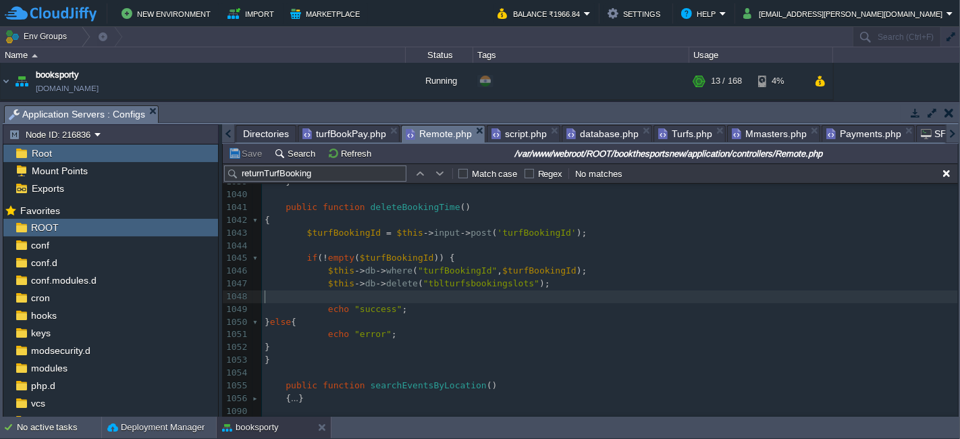
click at [578, 300] on pre "​" at bounding box center [610, 296] width 696 height 13
click at [546, 282] on pre "$this -> db -> delete ( "tblturfsbookingslots" );" at bounding box center [610, 284] width 696 height 13
click at [302, 236] on span at bounding box center [286, 233] width 43 height 10
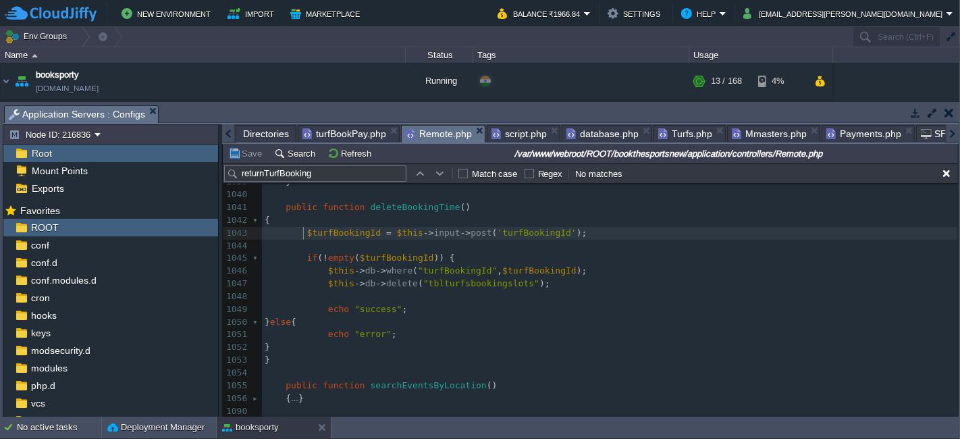
click at [334, 132] on span "turfBookPay.php" at bounding box center [344, 134] width 84 height 16
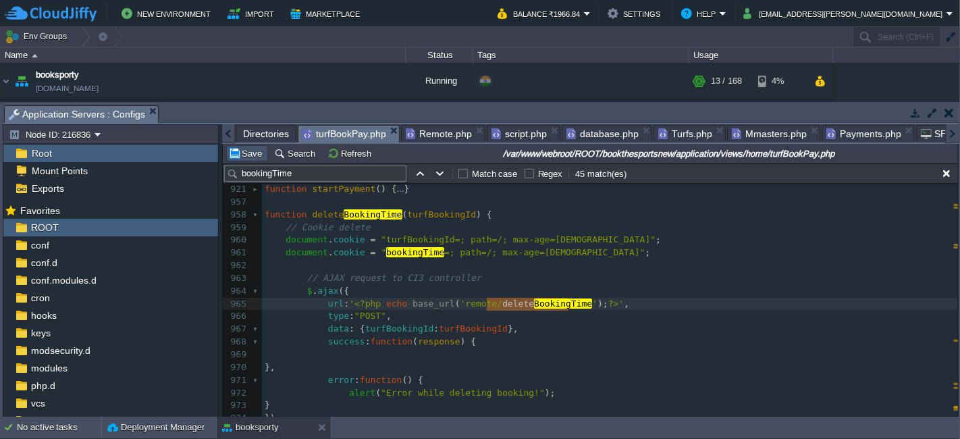
click at [235, 155] on button "Save" at bounding box center [247, 153] width 38 height 12
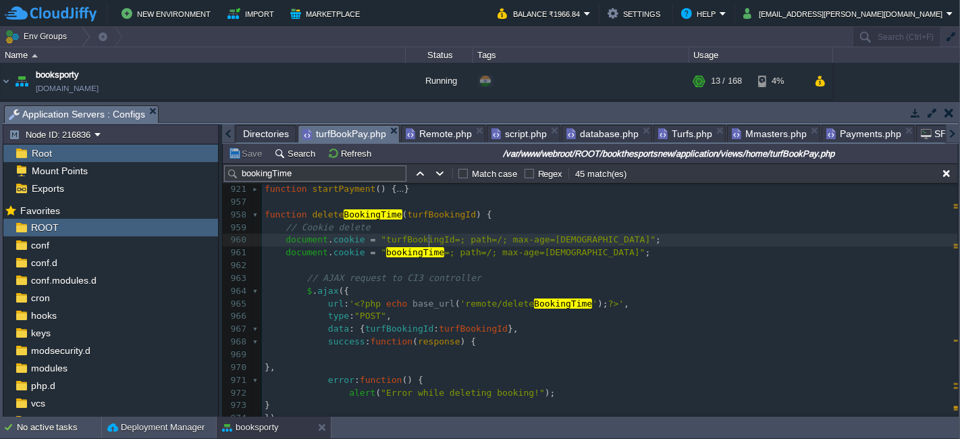
click at [429, 240] on div "xxxxxxxxxx 1000 999 1002 950 1000 998 1001 999 1001 999 1001 999 1000 999 1012 …" at bounding box center [610, 202] width 696 height 623
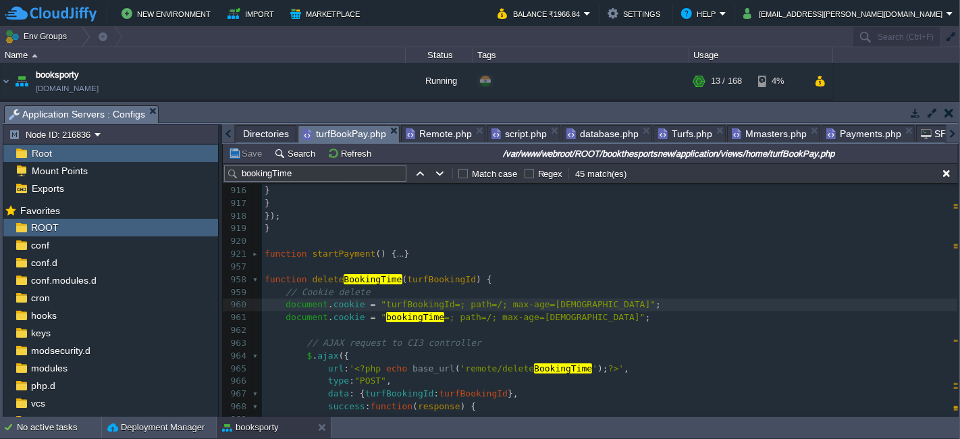
scroll to position [6981, 0]
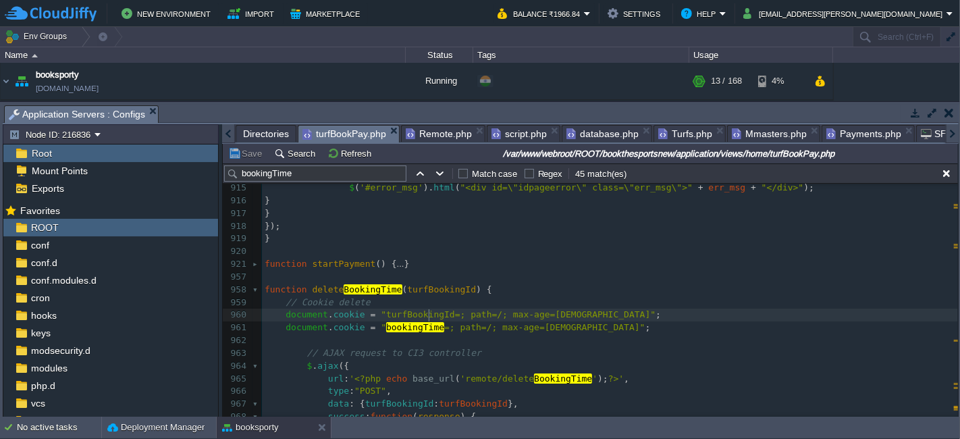
click at [265, 286] on div "xxxxxxxxxx 1000 999 1002 950 1000 998 1001 999 1001 999 1001 999 1000 999 1012 …" at bounding box center [610, 302] width 696 height 573
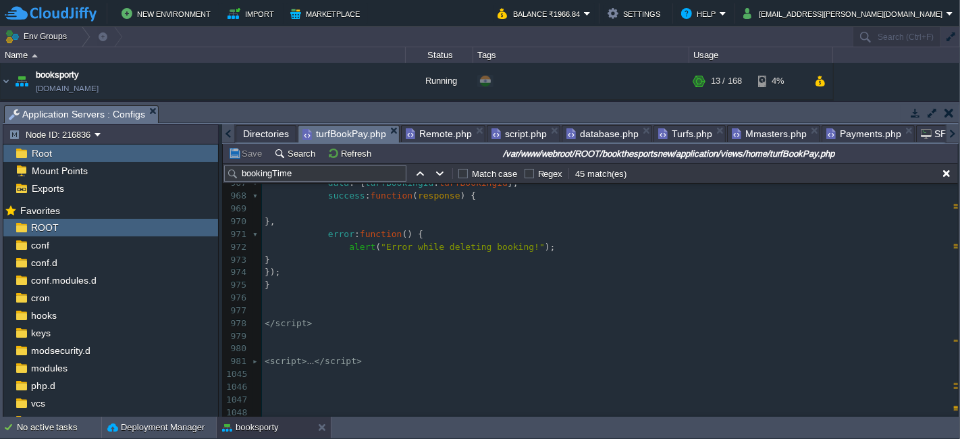
scroll to position [7164, 0]
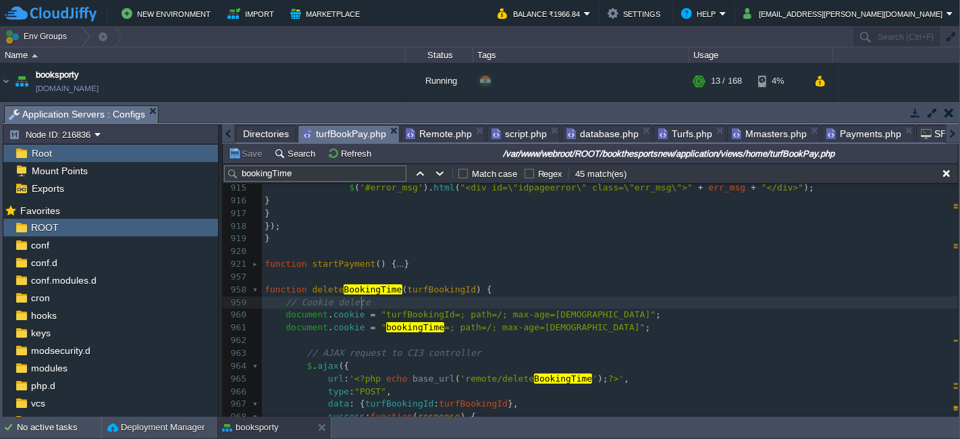
click at [560, 309] on pre "document . cookie = "turfBookingId=; path=/; max-age=[DEMOGRAPHIC_DATA]" ;" at bounding box center [610, 315] width 696 height 13
click at [561, 311] on pre "document . cookie = "turfBookingId=; path=/; max-age=[DEMOGRAPHIC_DATA]" ;" at bounding box center [610, 315] width 696 height 13
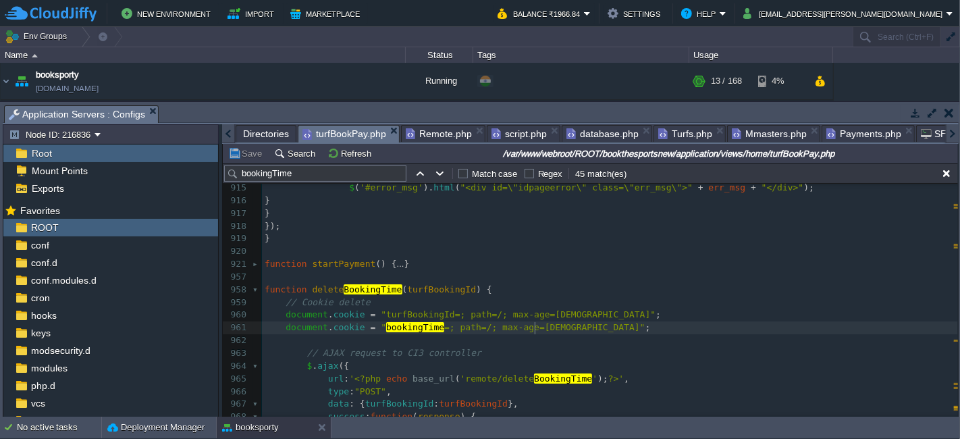
click at [540, 327] on pre "document . cookie = " bookingTime =; path=/; max-age=[DEMOGRAPHIC_DATA]" ;" at bounding box center [610, 327] width 696 height 13
click at [619, 378] on pre "url : ' <?php echo base_url ( 'remote/delete BookingTime ' ); ?> ' ," at bounding box center [610, 379] width 696 height 13
click at [590, 133] on span "database.php" at bounding box center [602, 134] width 72 height 16
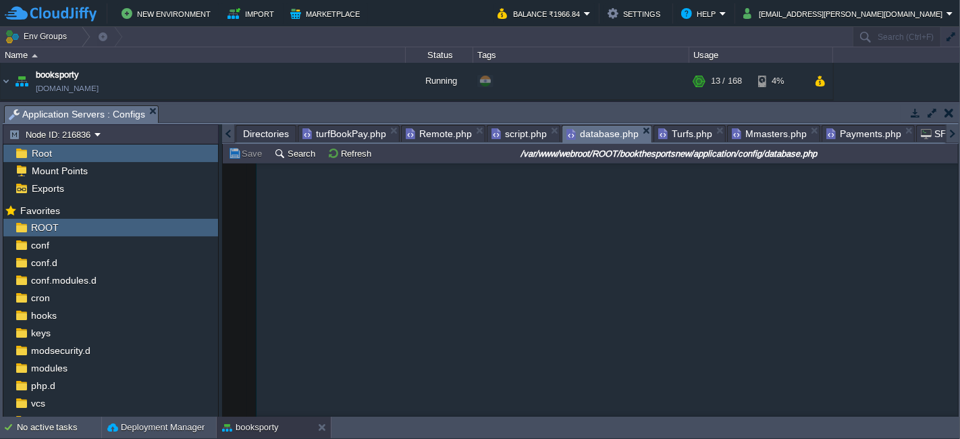
type textarea "AZTvrx01215"
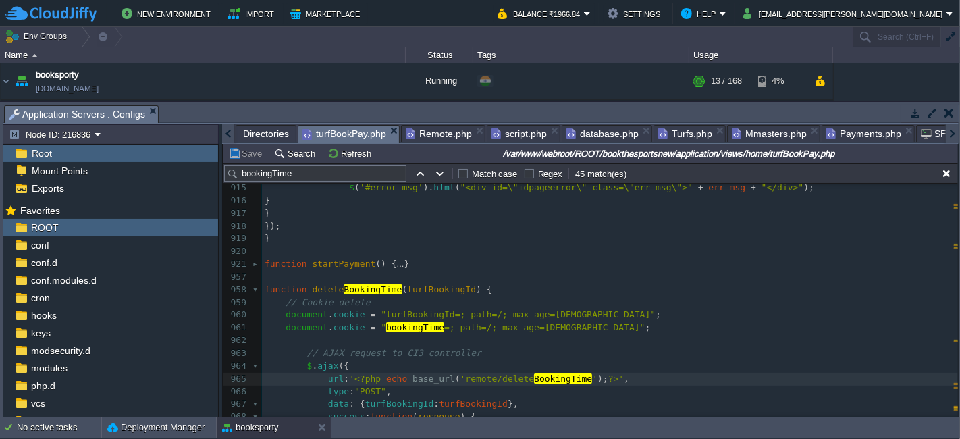
click at [358, 128] on span "turfBookPay.php" at bounding box center [344, 134] width 84 height 17
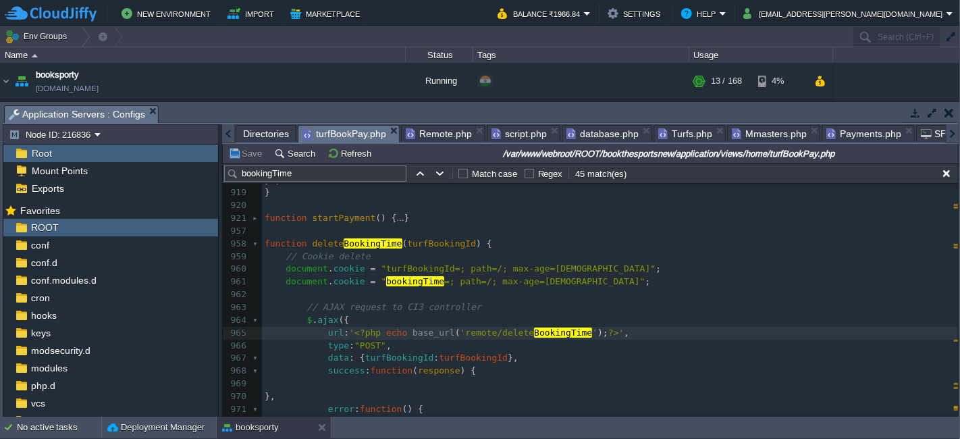
scroll to position [7055, 0]
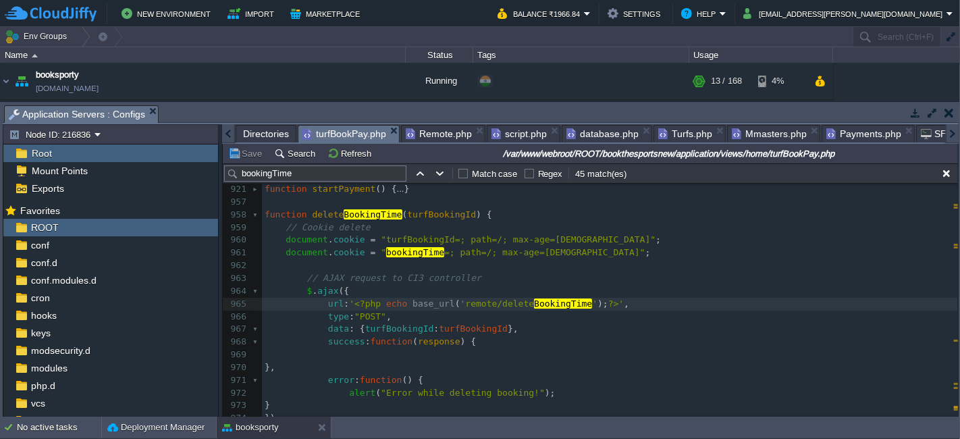
click at [519, 319] on pre "type : "POST" ," at bounding box center [610, 317] width 696 height 13
click at [433, 134] on span "Remote.php" at bounding box center [439, 134] width 66 height 16
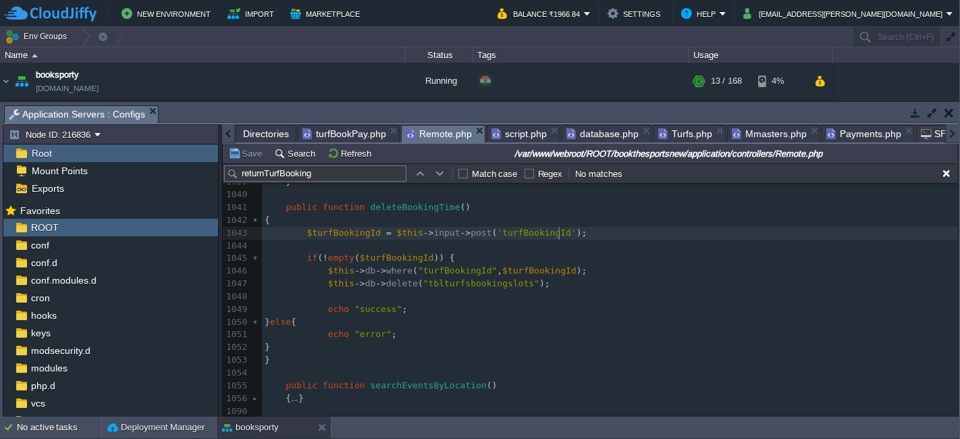
click at [582, 233] on pre "$turfBookingId = $this -> input -> post ( 'turfBookingId' );" at bounding box center [610, 233] width 696 height 13
click at [338, 132] on span "turfBookPay.php" at bounding box center [344, 134] width 84 height 16
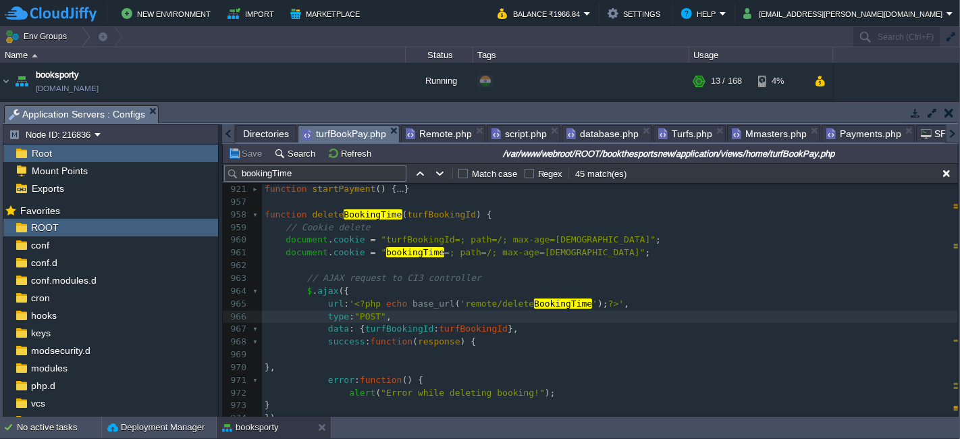
click at [556, 240] on pre "document . cookie = "turfBookingId=; path=/; max-age=[DEMOGRAPHIC_DATA]" ;" at bounding box center [610, 240] width 696 height 13
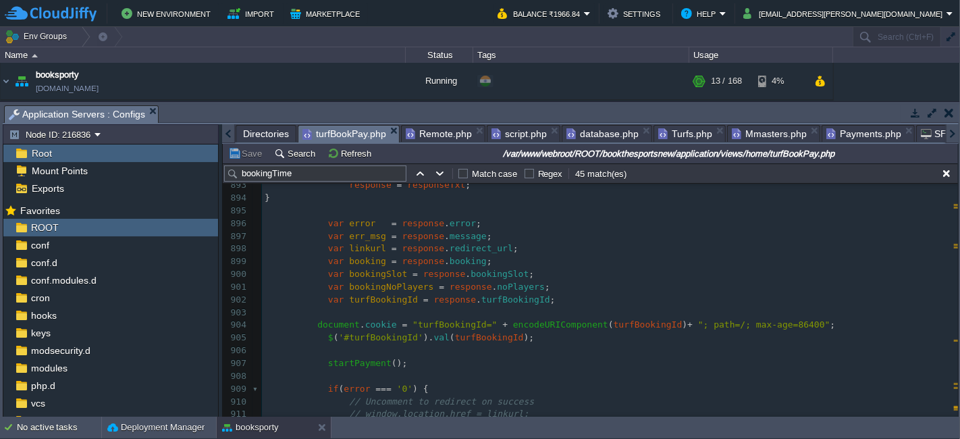
scroll to position [6680, 0]
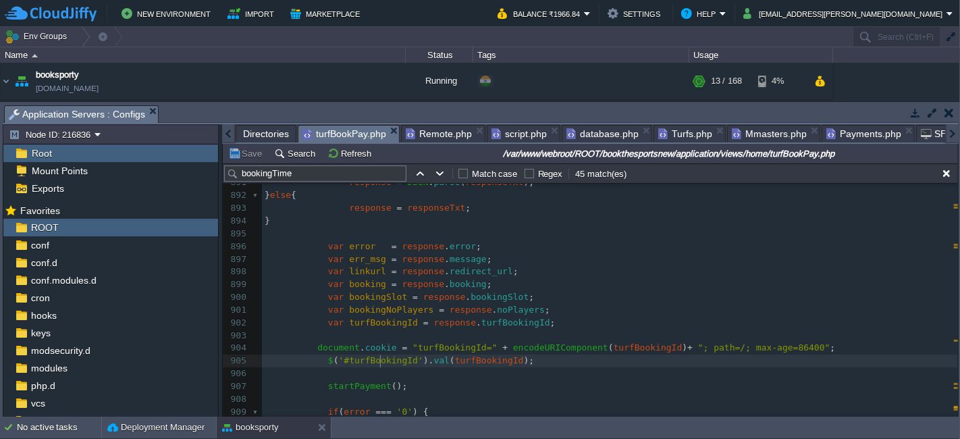
click at [382, 361] on div "xxxxxxxxxx 1000 999 1002 950 1000 998 1001 999 1001 999 1001 999 1000 999 1012 …" at bounding box center [610, 297] width 696 height 496
click at [536, 367] on pre "​" at bounding box center [610, 373] width 696 height 13
type textarea "$('#turfBookingId').val(turfBookingId);"
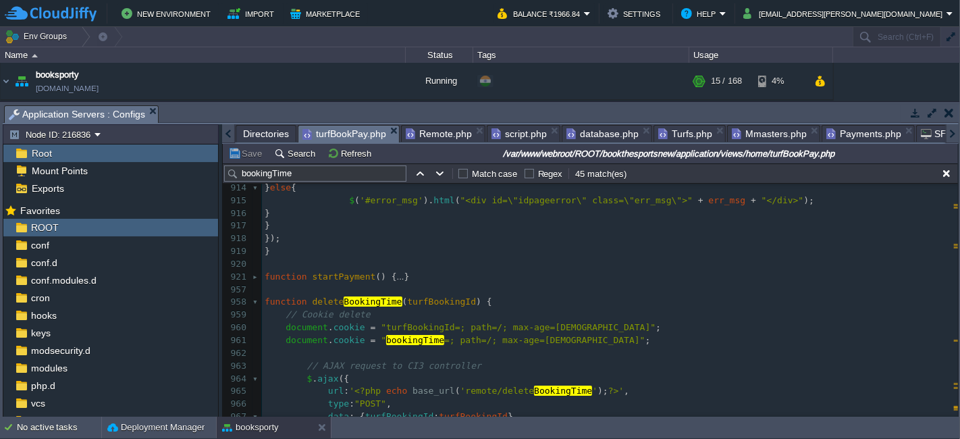
scroll to position [6981, 0]
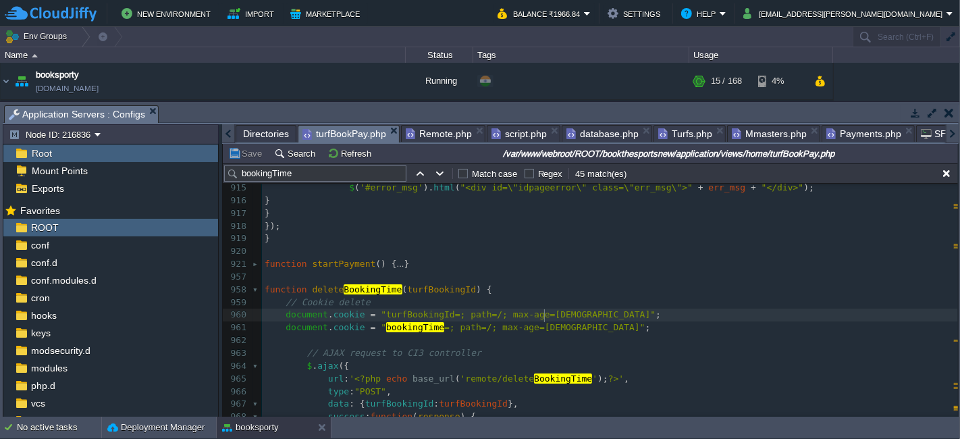
click at [562, 313] on pre "document . cookie = "turfBookingId=; path=/; max-age=[DEMOGRAPHIC_DATA]" ;" at bounding box center [610, 315] width 696 height 13
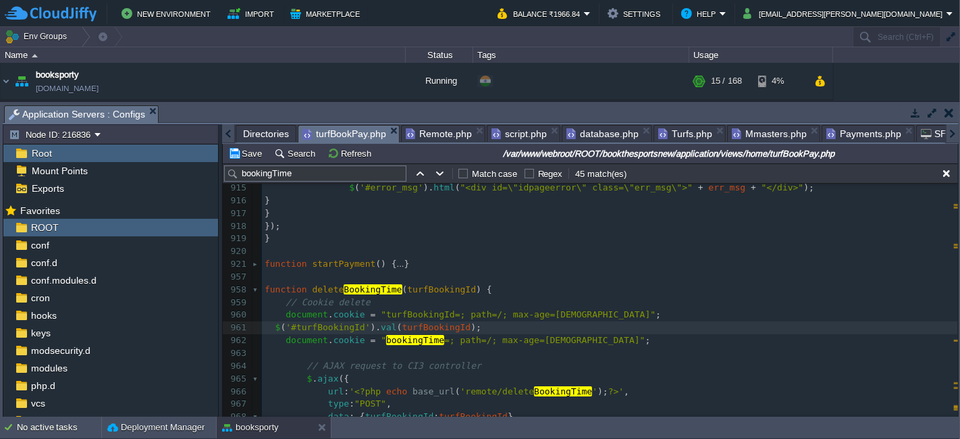
click at [283, 342] on span at bounding box center [275, 340] width 21 height 10
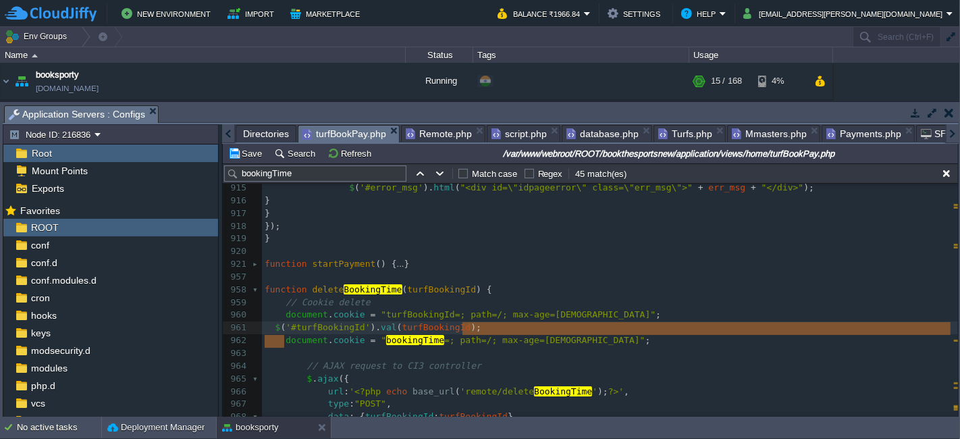
type textarea "document.cookie = "bookingTime=; path=/; max-age=[DEMOGRAPHIC_DATA]";"
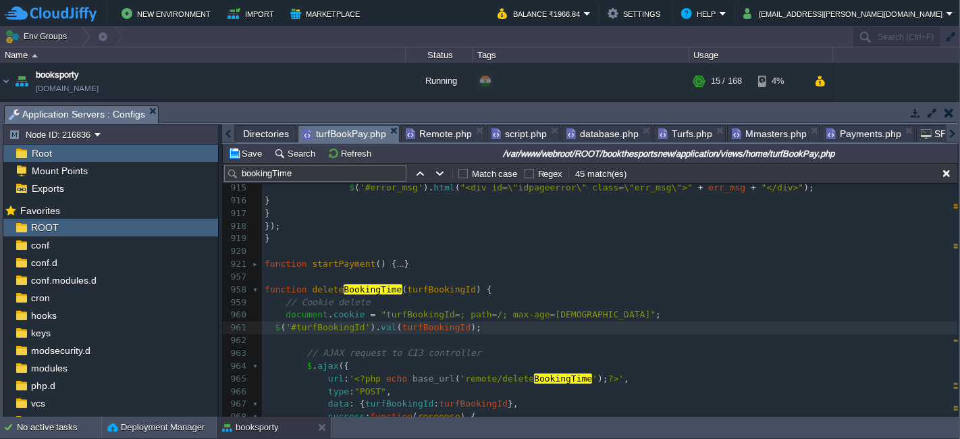
click at [273, 323] on div "xxxxxxxxxx 1000 999 1002 950 1000 998 1001 999 1001 999 1001 999 1000 999 1012 …" at bounding box center [610, 296] width 696 height 483
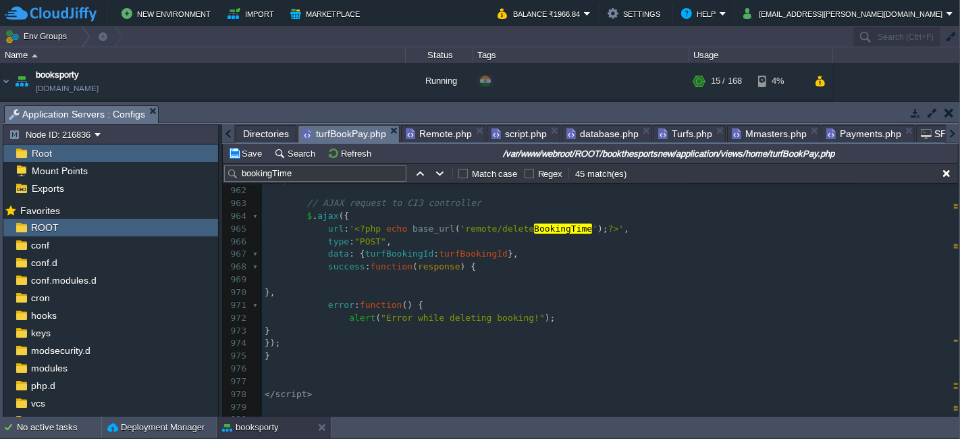
scroll to position [7131, 0]
click at [467, 253] on div "xxxxxxxxxx 1000 999 1002 950 1000 998 1001 999 1001 999 1001 999 1000 999 1012 …" at bounding box center [610, 273] width 696 height 331
type textarea "turfBookingId"
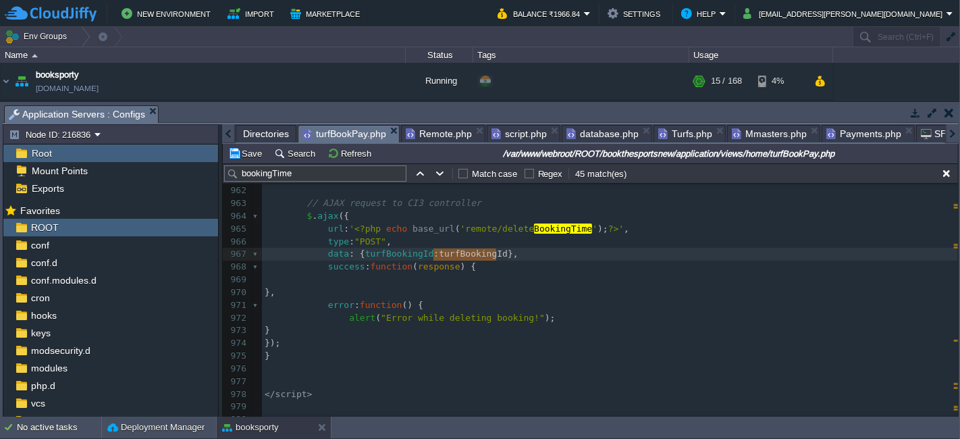
scroll to position [7056, 0]
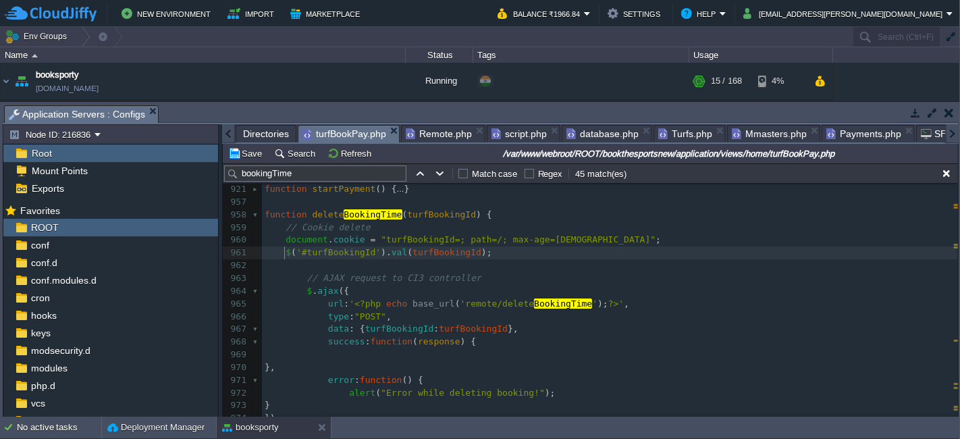
click at [284, 251] on div "xxxxxxxxxx 1000 999 1002 950 1000 998 1001 999 1001 999 1001 999 1000 999 1012 …" at bounding box center [610, 266] width 696 height 496
paste textarea
type textarea "var ="
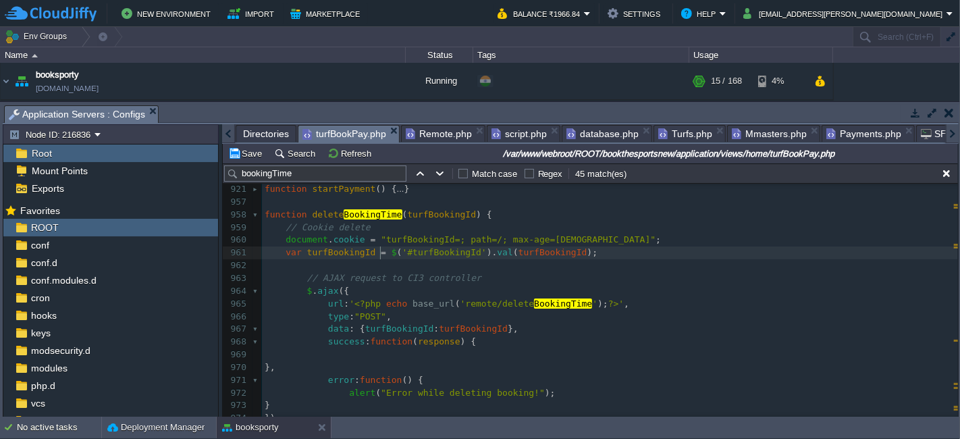
click at [586, 253] on pre "var turfBookingId = $ ( '#turfBookingId' ). val ( turfBookingId );" at bounding box center [610, 252] width 696 height 13
click at [533, 248] on span "turfBookingId" at bounding box center [553, 252] width 69 height 10
type textarea "turfBookingId"
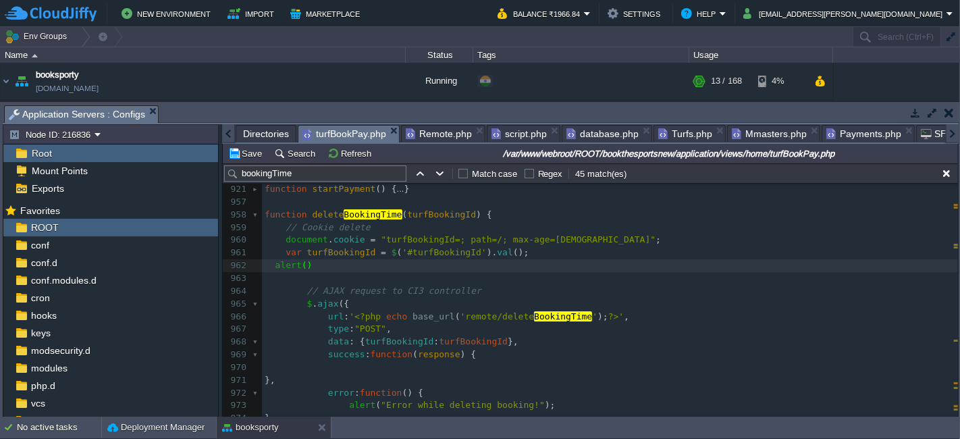
type textarea "alert();"
type textarea "turfBookingId"
click at [259, 156] on button "Save" at bounding box center [247, 153] width 38 height 12
type textarea "alert(turfBookingId);"
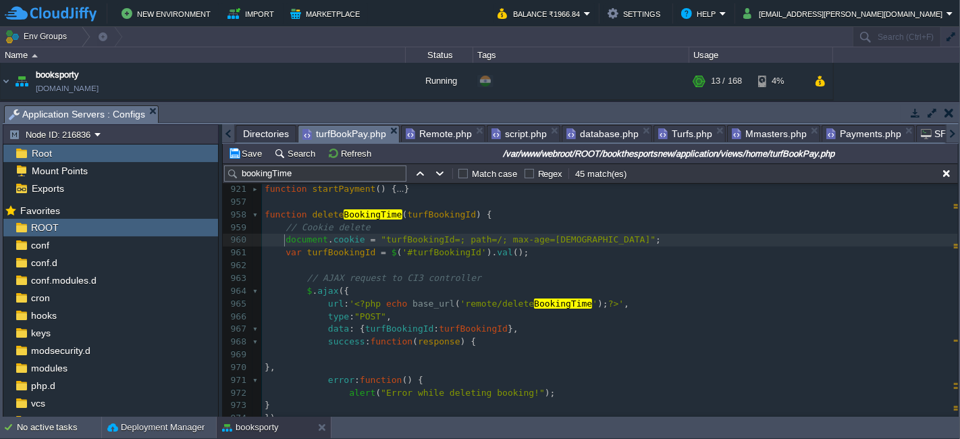
click at [284, 240] on div "xxxxxxxxxx 1000 999 1002 950 1000 998 1001 999 1001 999 1001 999 1000 999 1012 …" at bounding box center [610, 266] width 696 height 496
type textarea "//"
click at [244, 147] on td "Save" at bounding box center [247, 153] width 42 height 16
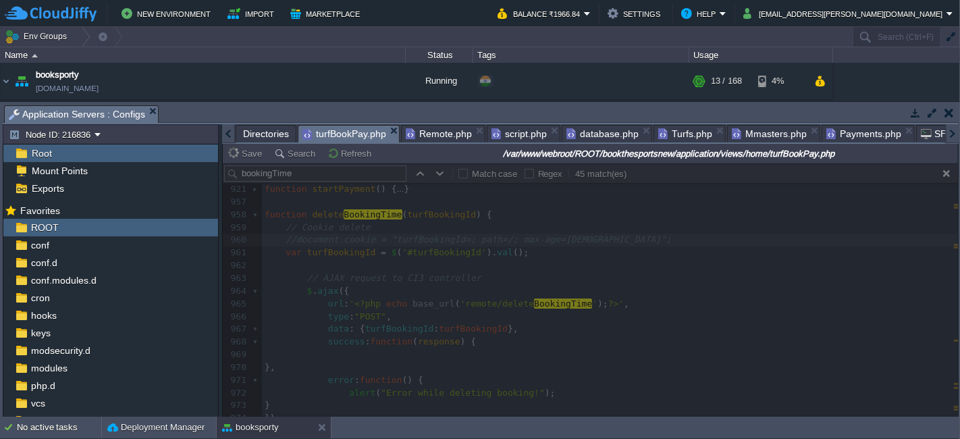
click at [438, 131] on span "Remote.php" at bounding box center [439, 134] width 66 height 16
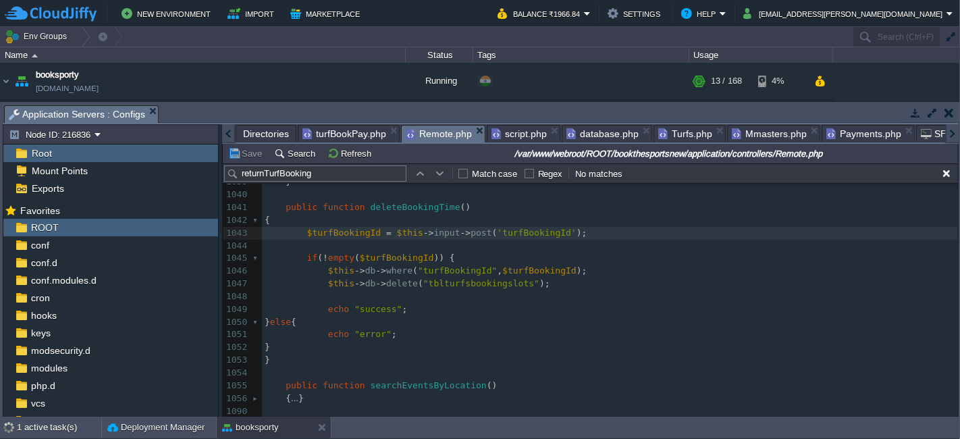
click at [534, 290] on pre "​" at bounding box center [610, 296] width 696 height 13
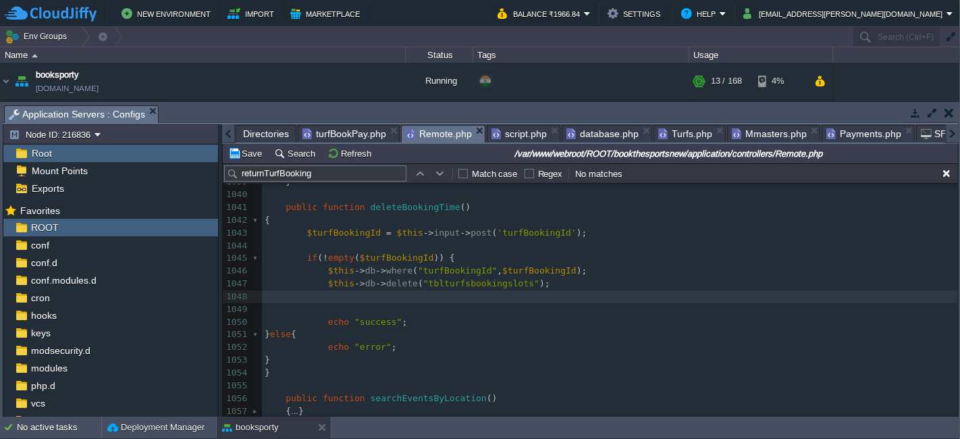
click at [324, 132] on span "turfBookPay.php" at bounding box center [344, 134] width 84 height 16
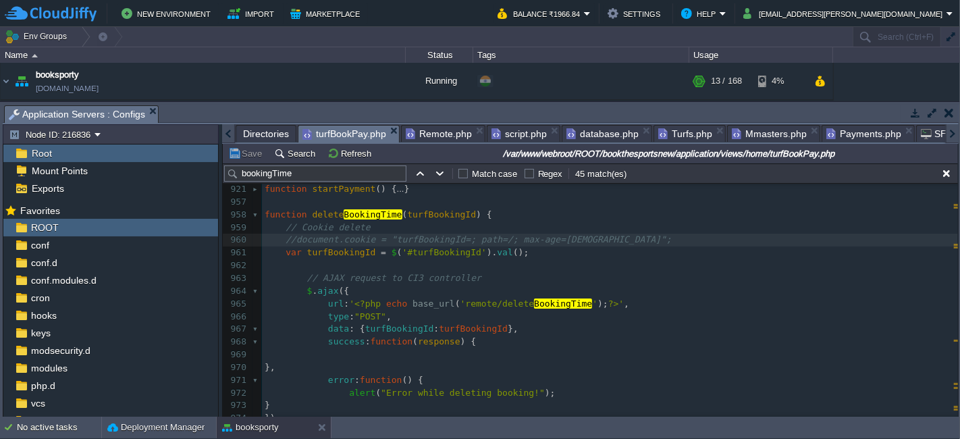
scroll to position [7131, 0]
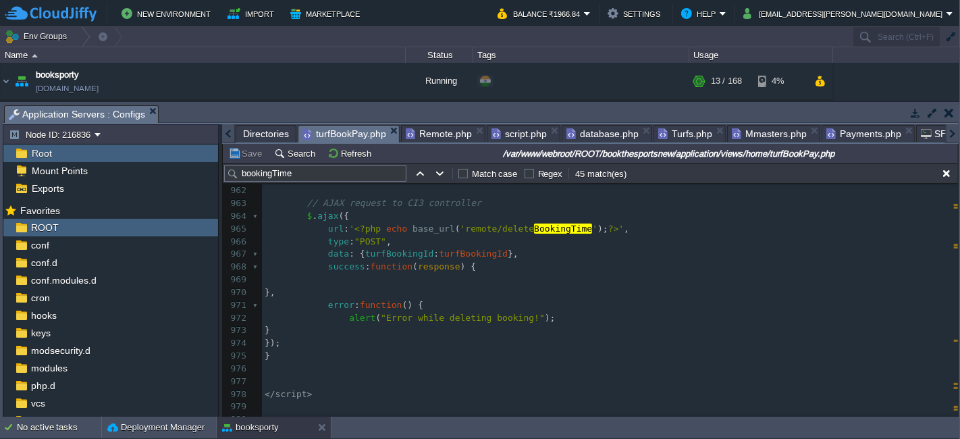
click at [446, 282] on pre at bounding box center [610, 279] width 696 height 13
click at [244, 157] on button "Save" at bounding box center [247, 153] width 38 height 12
click at [346, 278] on div "xxxxxxxxxx 1000 999 1002 950 1000 998 1001 999 1001 999 1001 999 1000 999 1012 …" at bounding box center [610, 273] width 696 height 331
type textarea "//"
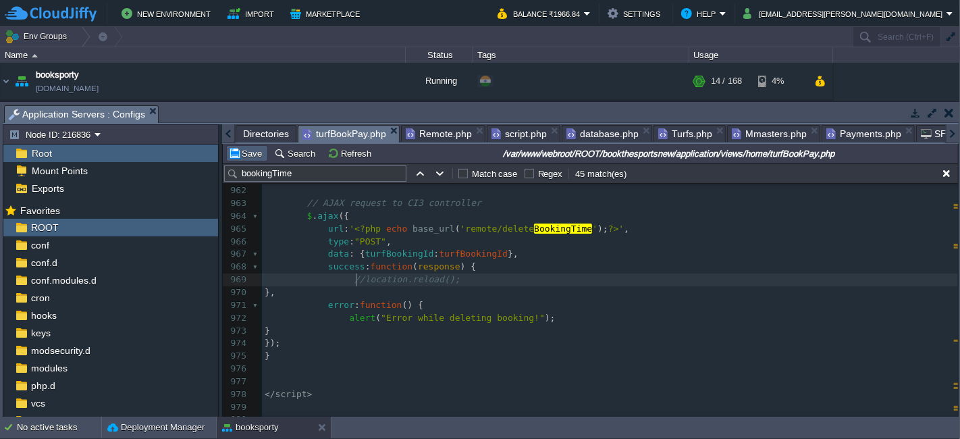
click at [248, 155] on button "Save" at bounding box center [247, 153] width 38 height 12
click at [557, 292] on pre "}," at bounding box center [610, 292] width 696 height 13
click at [587, 273] on pre "//location.reload();" at bounding box center [610, 279] width 696 height 13
click at [449, 281] on pre "//location.reload();" at bounding box center [610, 279] width 696 height 13
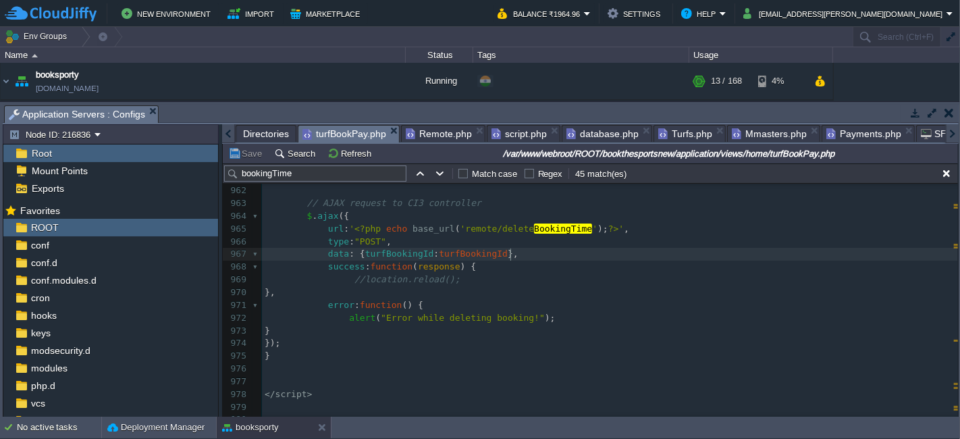
click at [523, 251] on pre "data : { turfBookingId : turfBookingId }," at bounding box center [610, 254] width 696 height 13
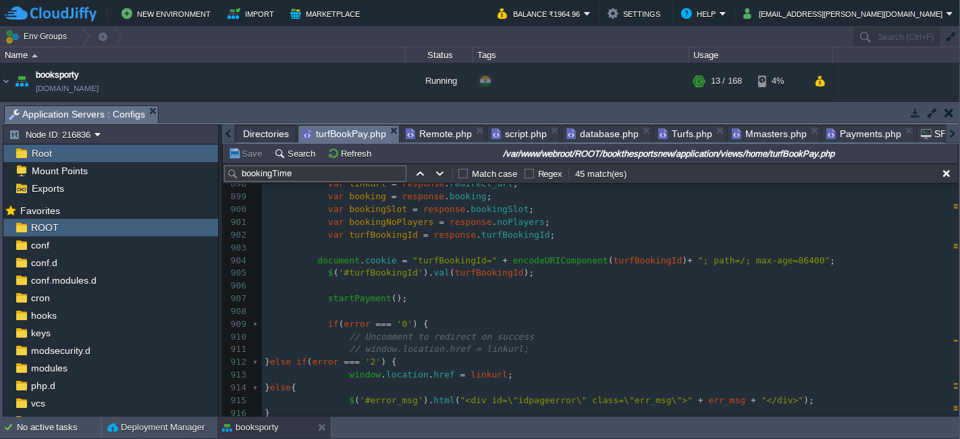
scroll to position [6755, 0]
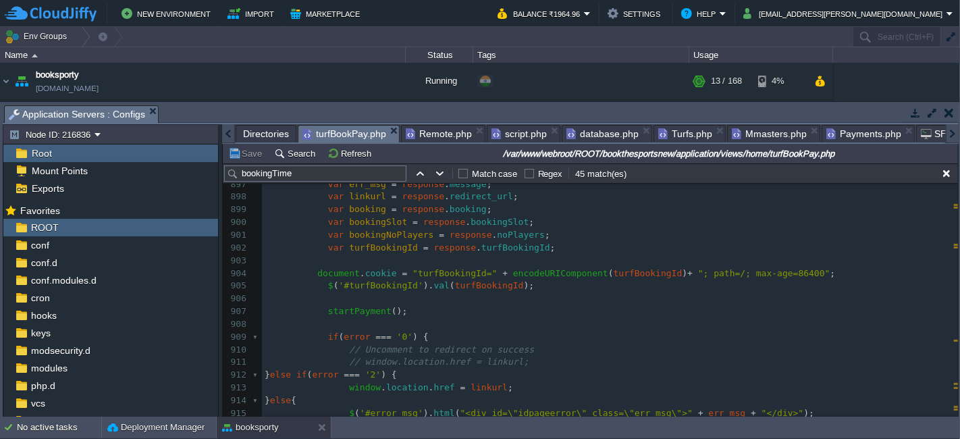
click at [503, 138] on span "script.php" at bounding box center [519, 134] width 55 height 16
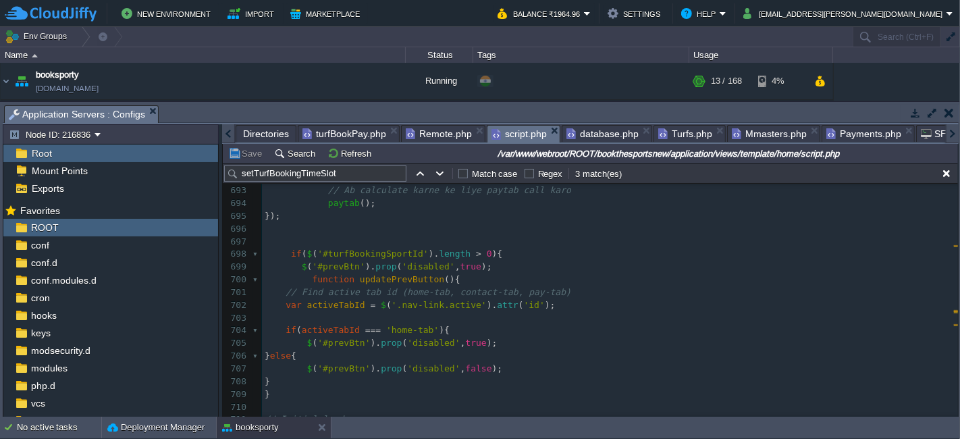
scroll to position [8676, 0]
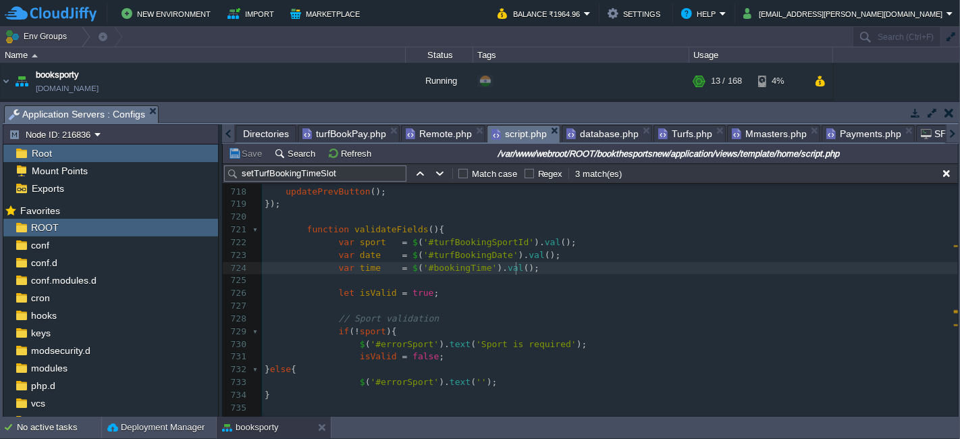
click at [515, 269] on div "x deleteBookingTime (); 690 $ ( '#turfBookingSportId' ). val ( turfBookingSport…" at bounding box center [610, 185] width 696 height 712
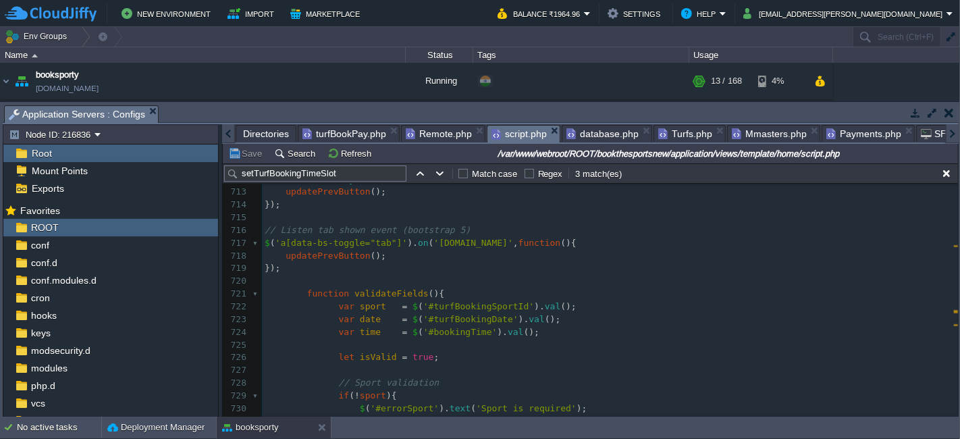
scroll to position [8902, 0]
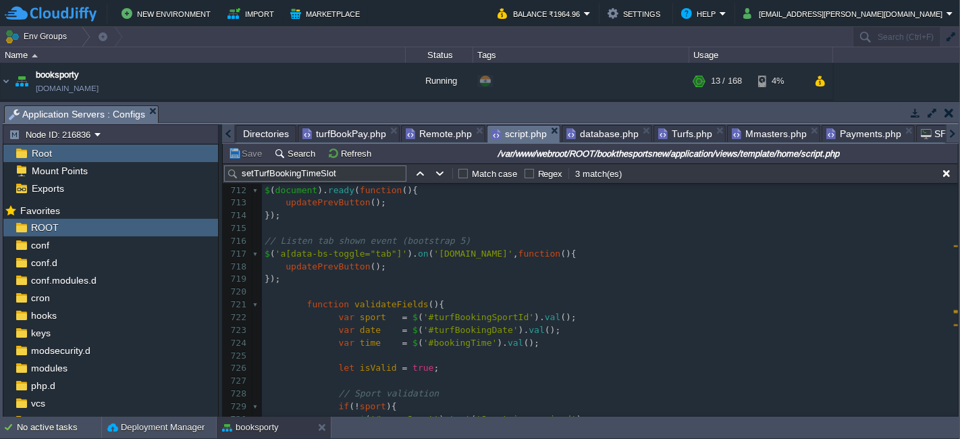
click at [382, 302] on div "x deleteBookingTime (); 708 } 709 } 710 ​ 711 // Initial load 712 $ ( document …" at bounding box center [610, 432] width 696 height 598
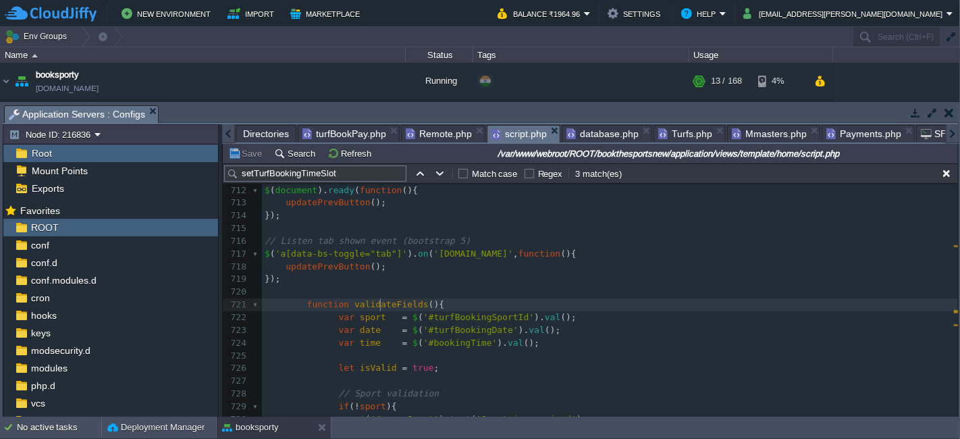
type textarea "validateFields"
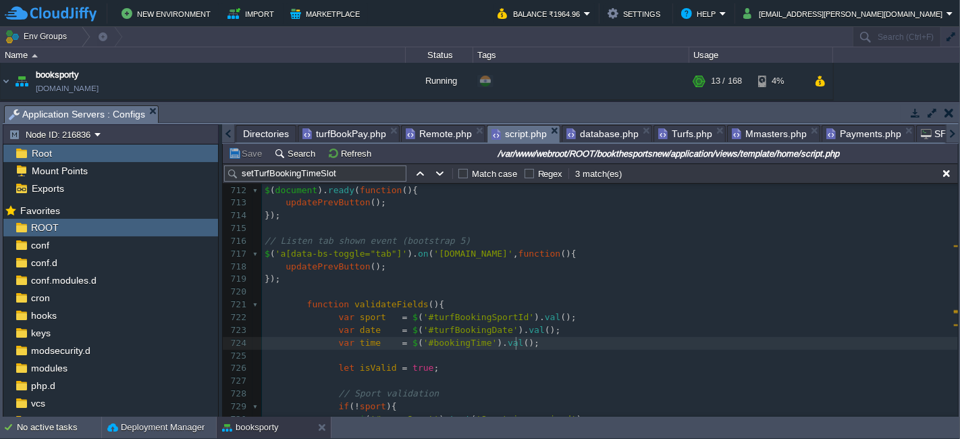
click at [527, 341] on pre "var time = $ ( '#bookingTime' ). val ();" at bounding box center [610, 343] width 696 height 13
type textarea "var time = $('#bookingTime').val();"
click at [313, 356] on div "x deleteBookingTime (); 701 // Find active tab id (home-tab, contact-tab, pay-t…" at bounding box center [610, 393] width 696 height 699
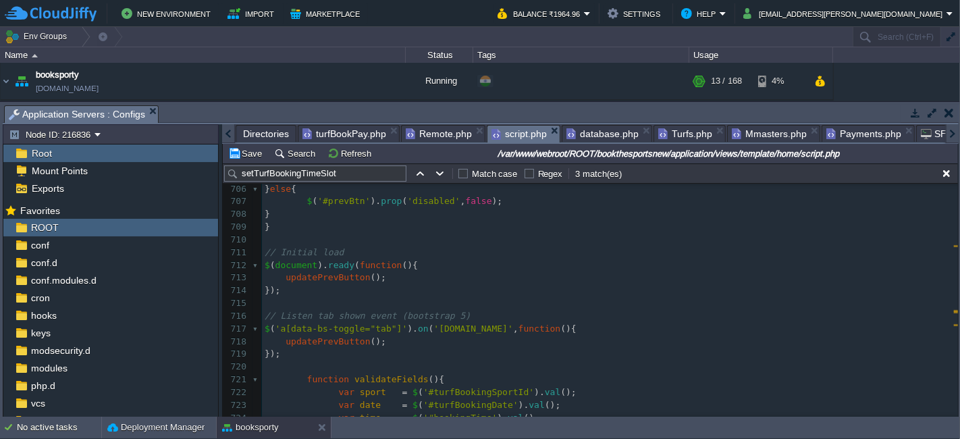
scroll to position [8900, 0]
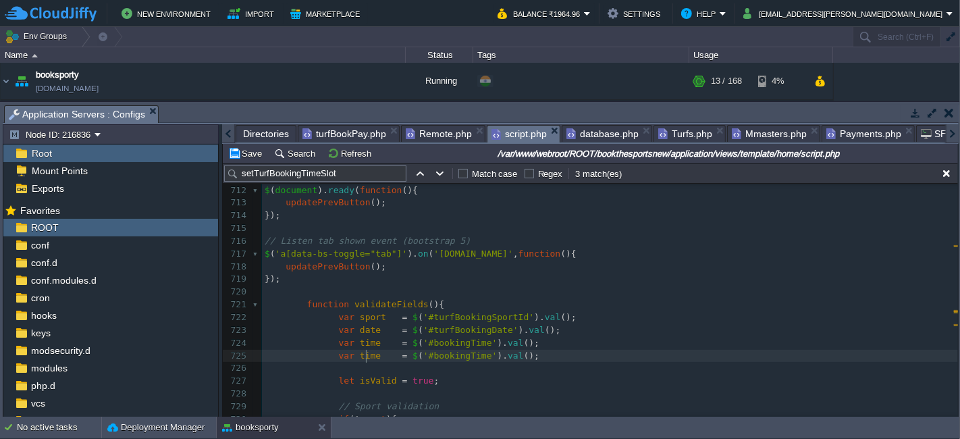
click at [363, 354] on span "time" at bounding box center [370, 355] width 21 height 10
type textarea "time"
click at [425, 131] on span "Remote.php" at bounding box center [439, 134] width 66 height 16
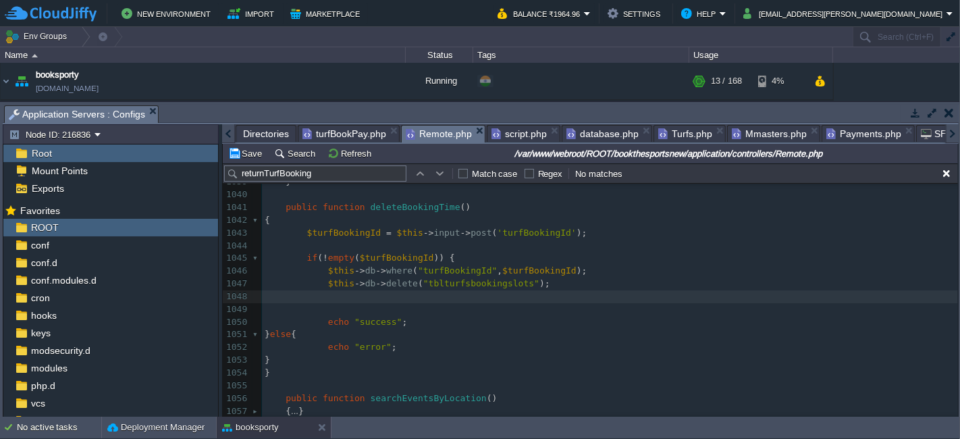
click at [513, 232] on span "'turfBookingId'" at bounding box center [536, 233] width 79 height 10
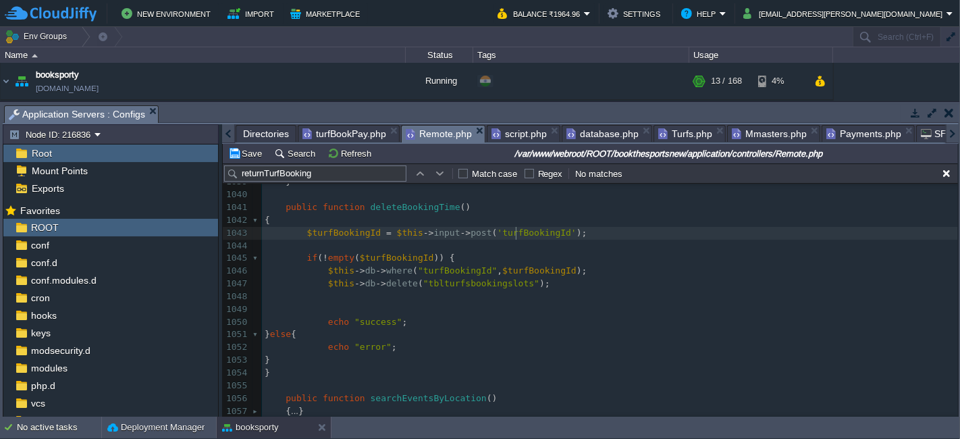
type textarea "turfBookingId"
click at [507, 134] on span "script.php" at bounding box center [519, 134] width 55 height 16
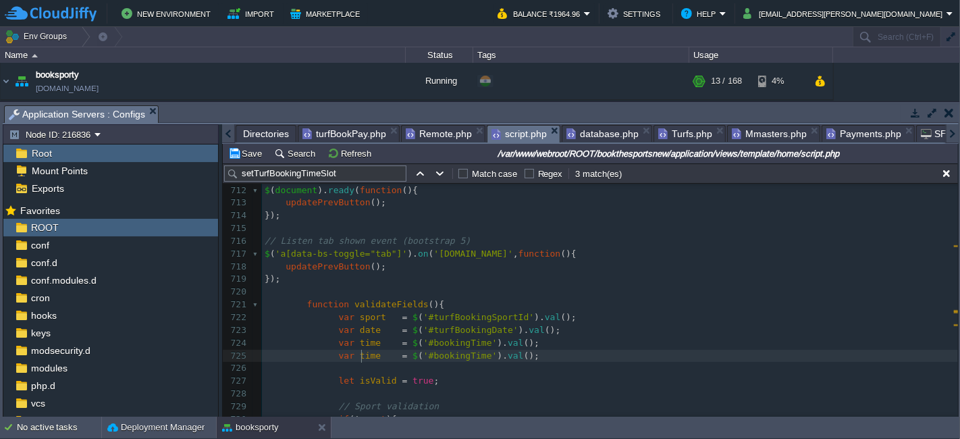
type textarea "time"
paste textarea
click at [483, 354] on div "x deleteBookingTime (); 701 // Find active tab id (home-tab, contact-tab, pay-t…" at bounding box center [610, 393] width 696 height 699
type textarea "bookingTime"
click at [432, 359] on span at bounding box center [439, 355] width 21 height 10
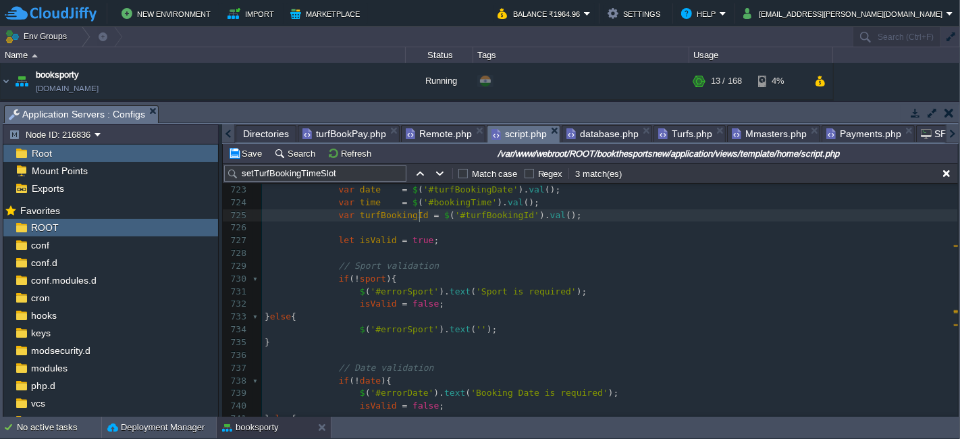
scroll to position [9051, 0]
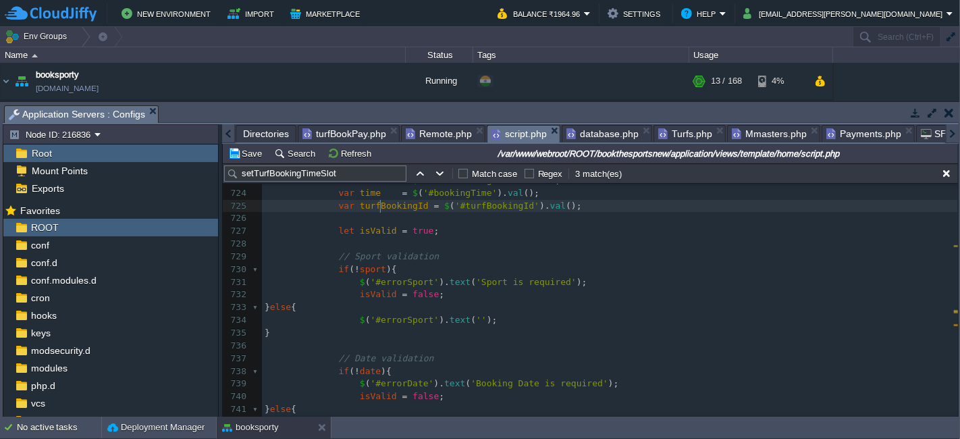
click at [381, 203] on div "x deleteBookingTime (); 701 // Find active tab id (home-tab, contact-tab, pay-t…" at bounding box center [610, 243] width 696 height 699
type textarea "turfBookingId"
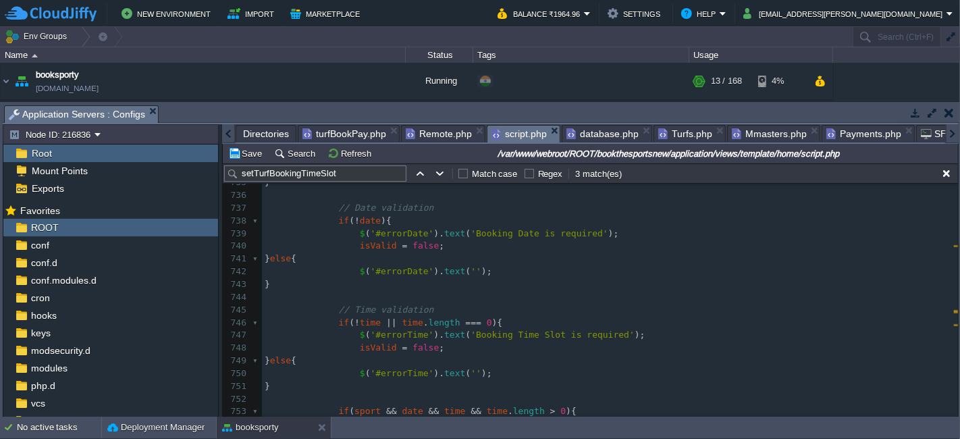
scroll to position [9276, 0]
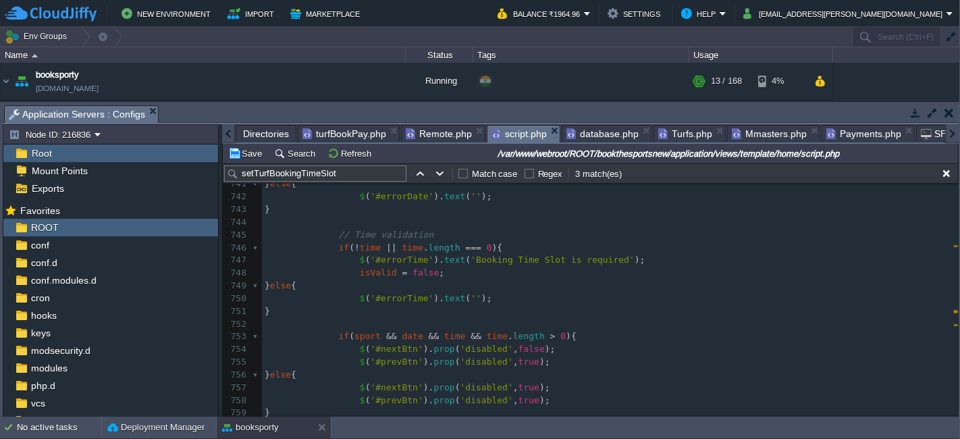
click at [421, 234] on div "x deleteBookingTime (); 725 var turfBookingId = $ ( '#turfBookingId' ). val ();…" at bounding box center [610, 260] width 696 height 573
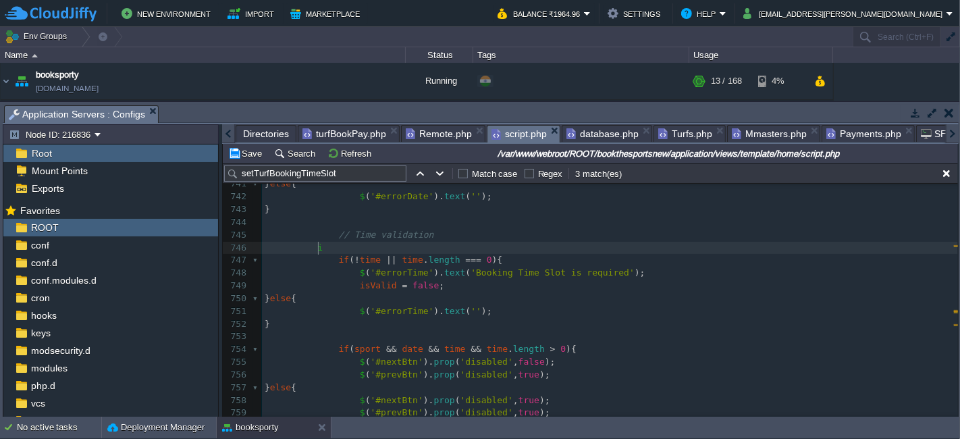
scroll to position [4, 9]
type textarea "if()"
type textarea "!"
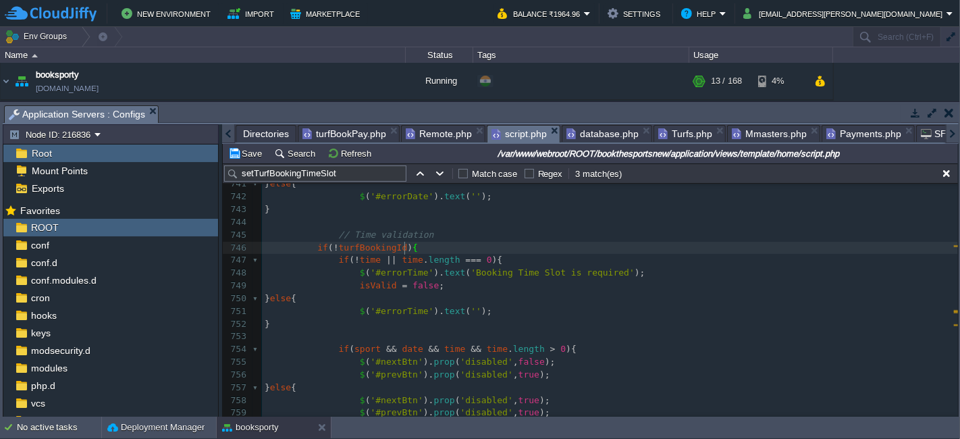
type textarea "{}"
type textarea "!"
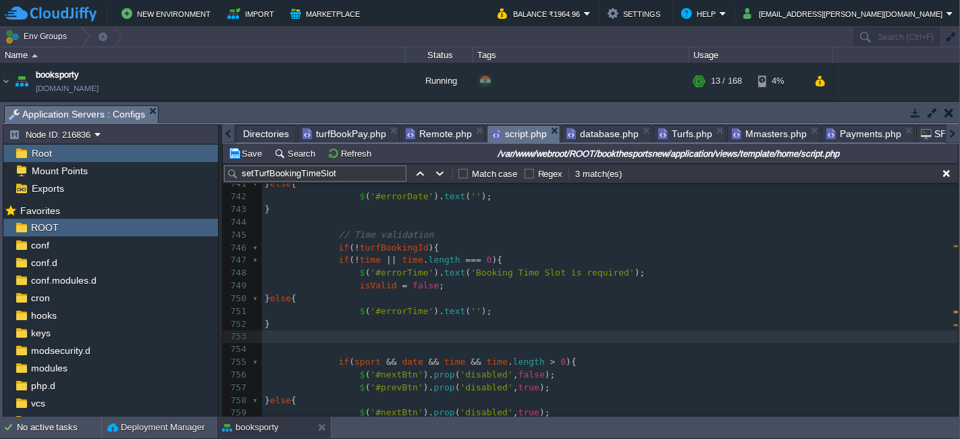
type textarea "}"
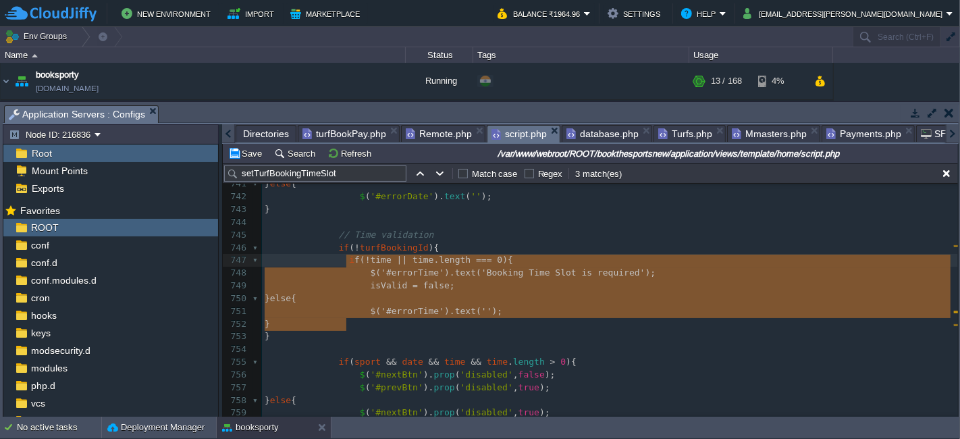
type textarea "f(!time || time.length === 0){ $('#errorTime').text('Booking Time Slot is requi…"
click at [424, 354] on pre "​" at bounding box center [610, 349] width 696 height 13
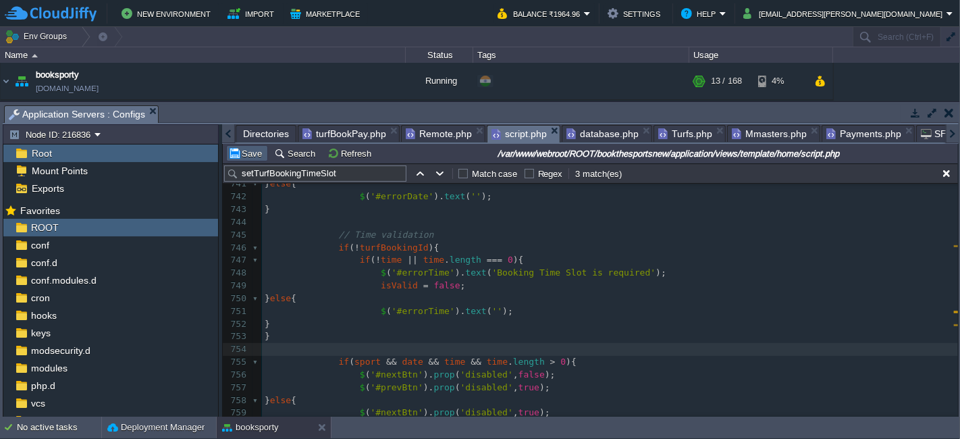
click at [244, 153] on button "Save" at bounding box center [247, 153] width 38 height 12
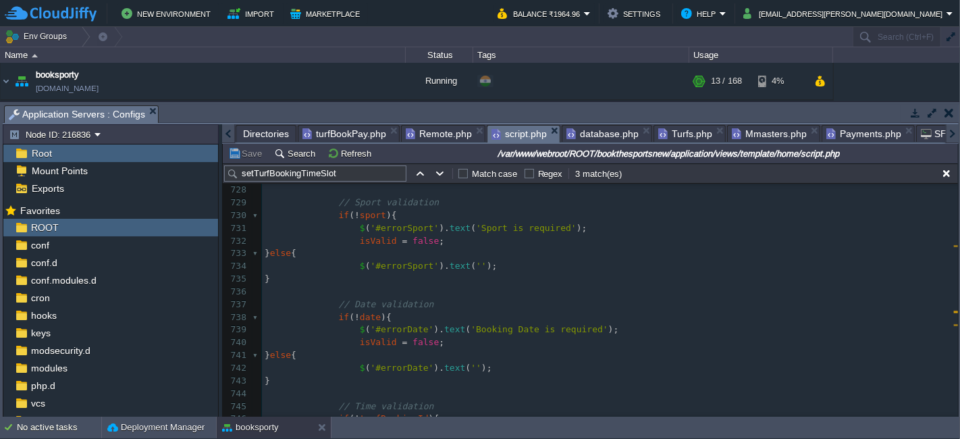
scroll to position [9052, 0]
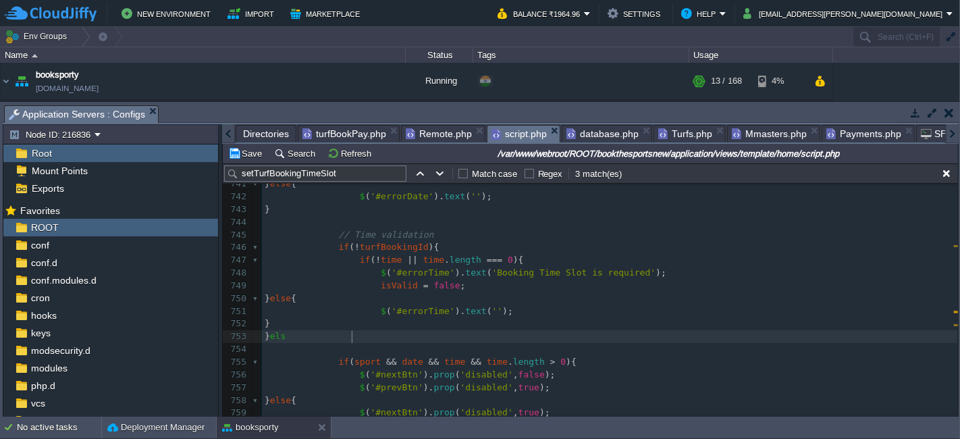
type textarea "else"
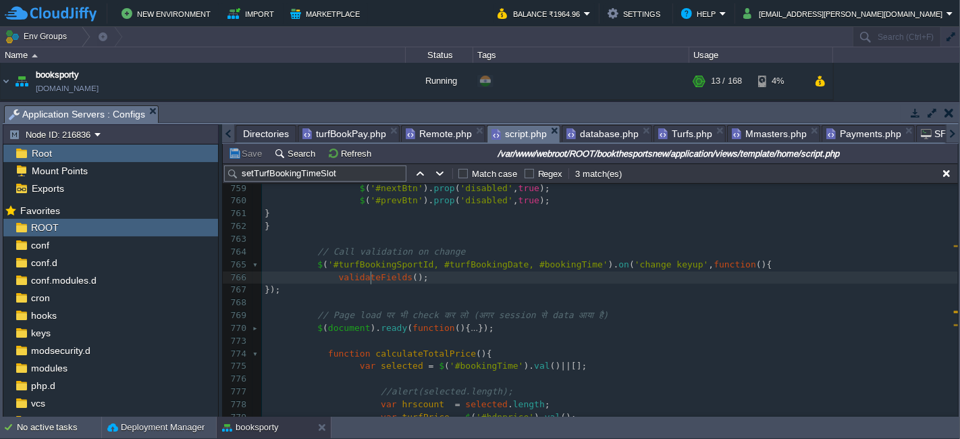
click at [373, 277] on div "x deleteBookingTime (); 742 $ ( '#errorDate' ). text ( '' ); 743 } 744 ​ 745 //…" at bounding box center [610, 341] width 696 height 751
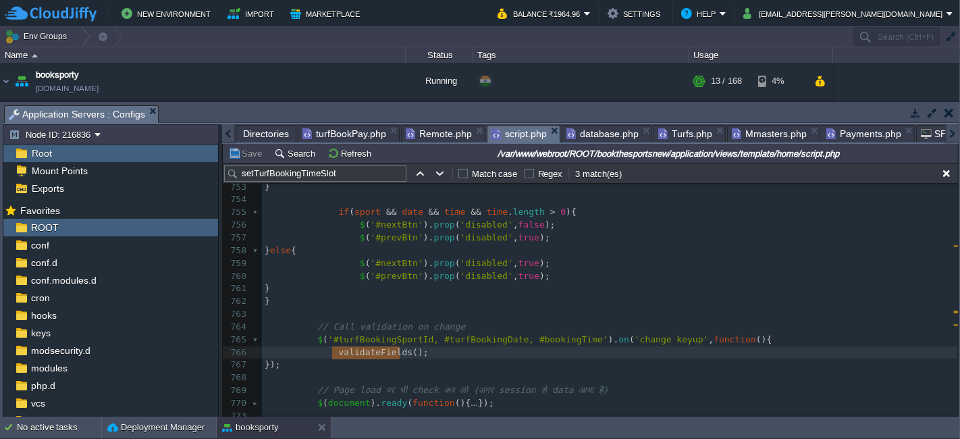
type textarea "validateFields"
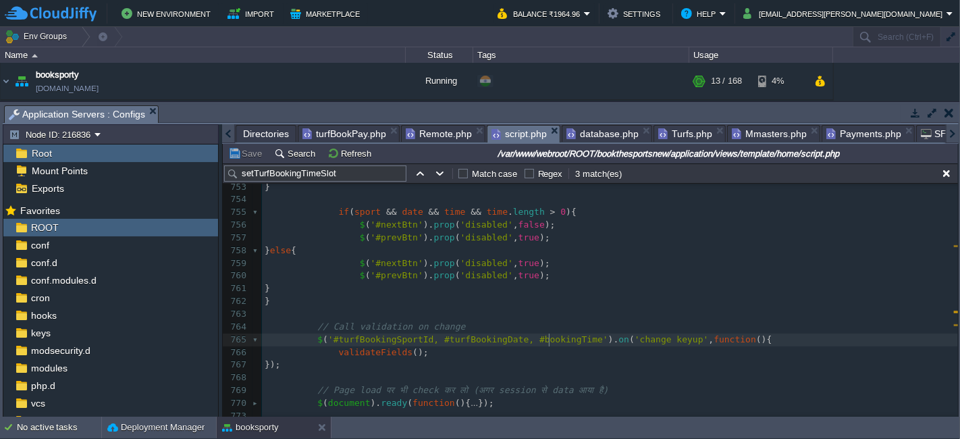
click at [549, 342] on div "x 743 } 744 ​ 745 // Time validation 746 if ( ! turfBookingId ){ 747 if ( ! tim…" at bounding box center [610, 384] width 696 height 662
type textarea "bookingTime"
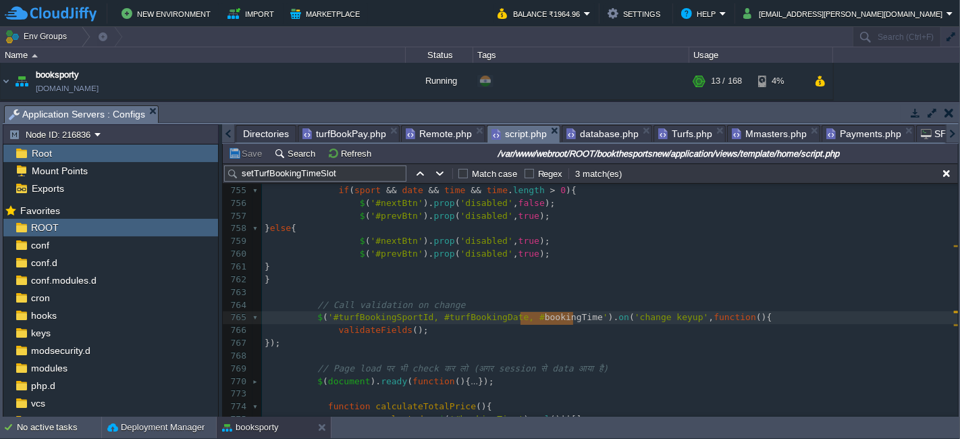
scroll to position [9501, 0]
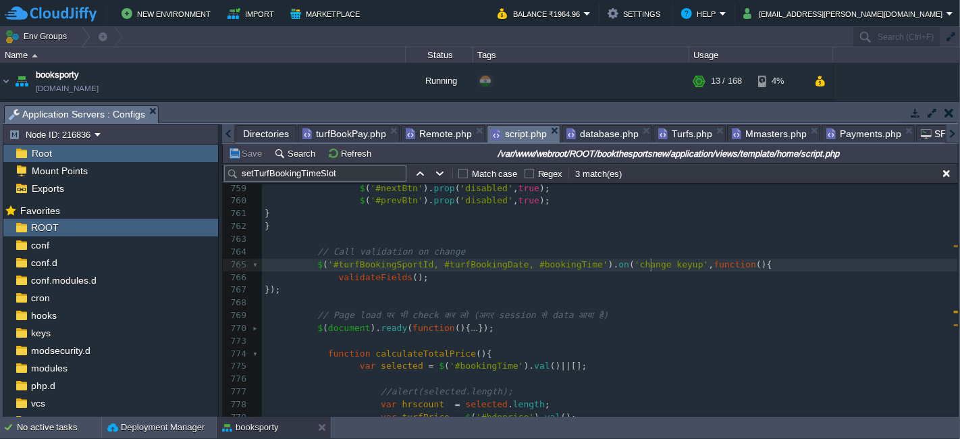
type textarea "keyup"
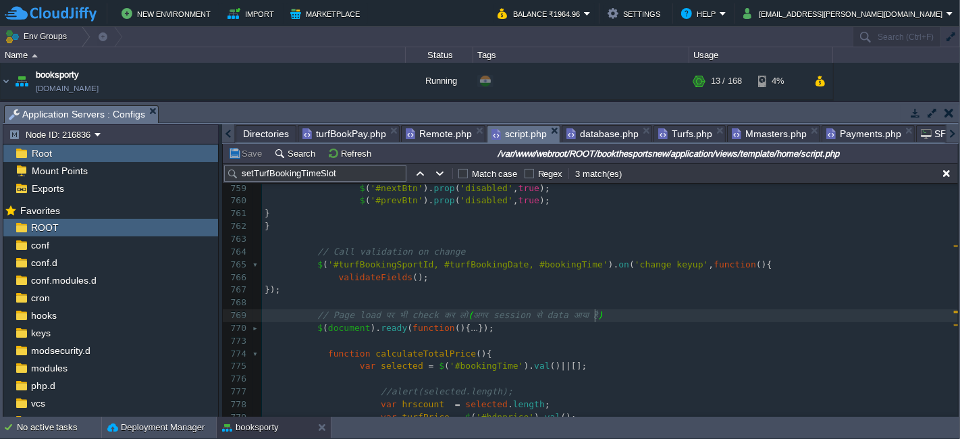
type textarea "// Page load पर भी check कर लो (अगर session से data आया है)"
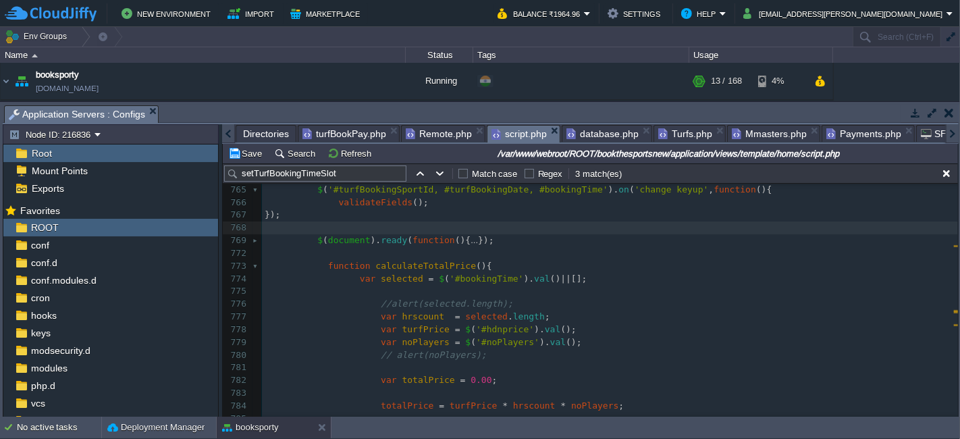
scroll to position [9651, 0]
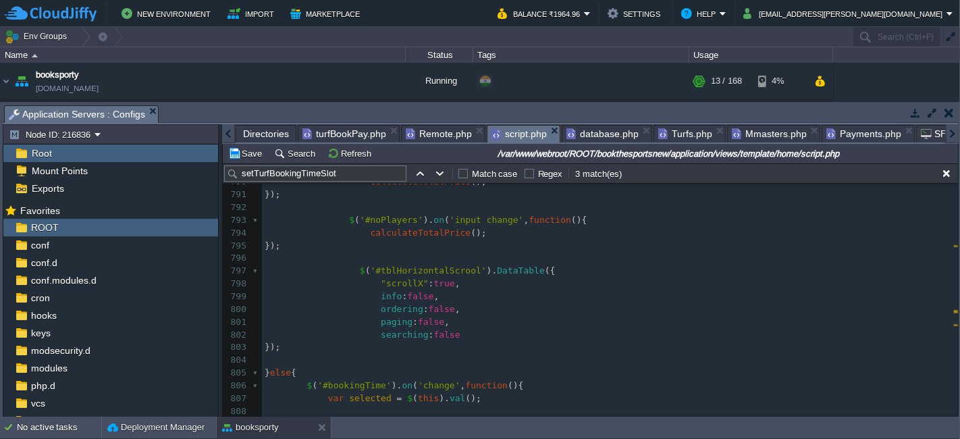
click at [326, 128] on span "turfBookPay.php" at bounding box center [344, 134] width 84 height 16
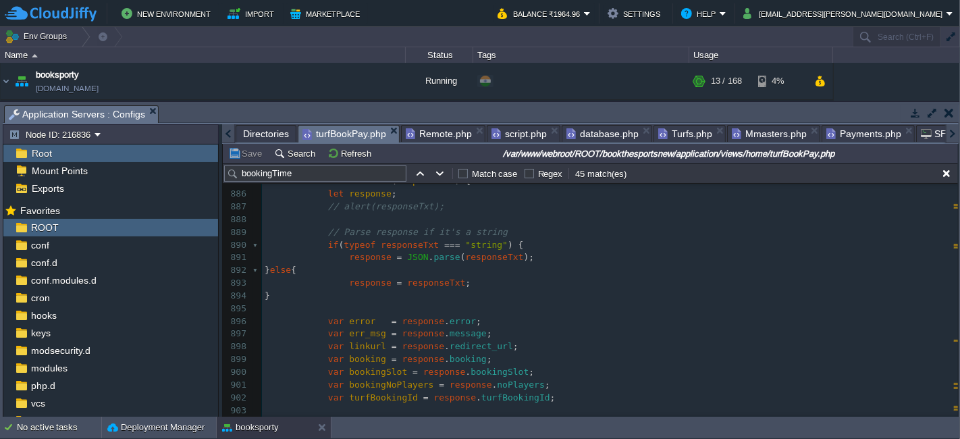
click at [506, 134] on span "script.php" at bounding box center [519, 134] width 55 height 16
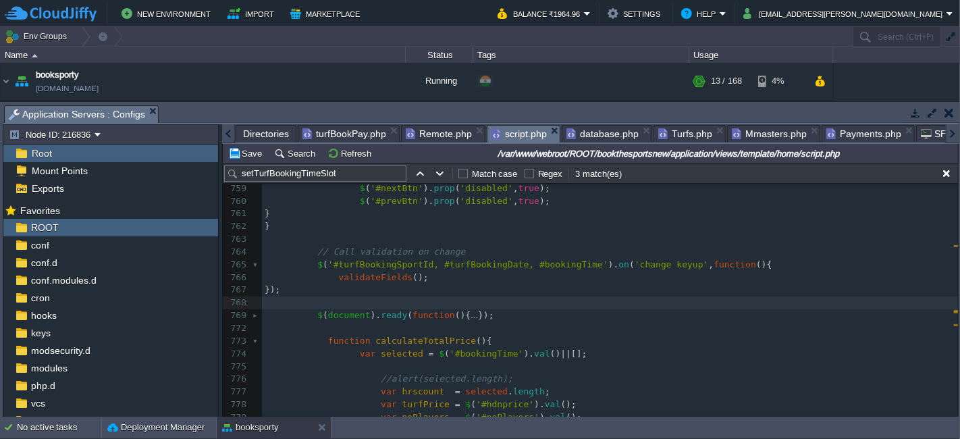
type textarea "validateFields"
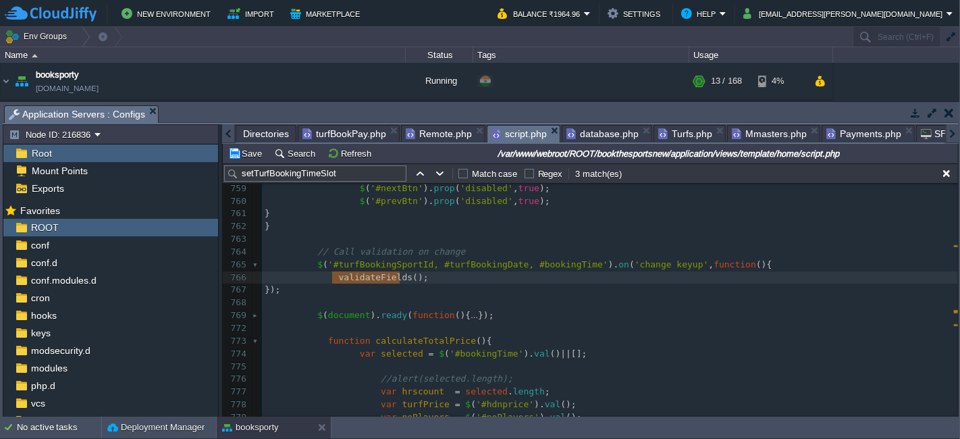
click at [346, 132] on span "turfBookPay.php" at bounding box center [344, 134] width 84 height 16
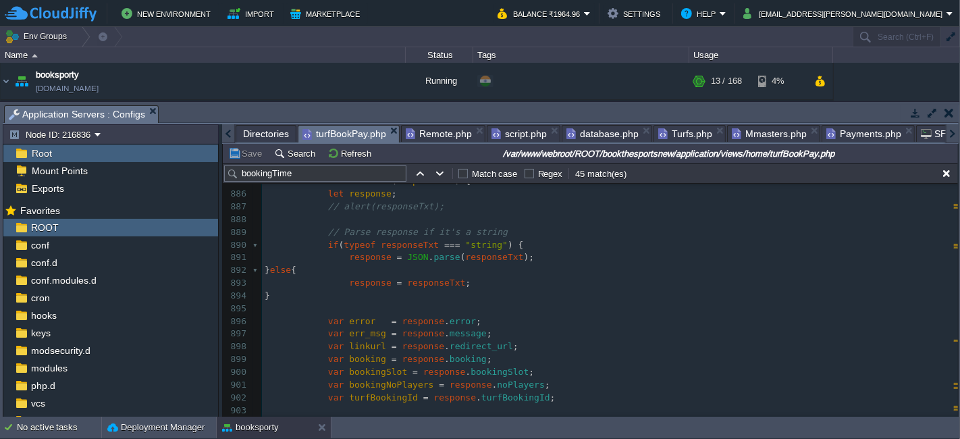
click at [523, 303] on pre "​" at bounding box center [610, 308] width 696 height 13
paste input "validateFields"
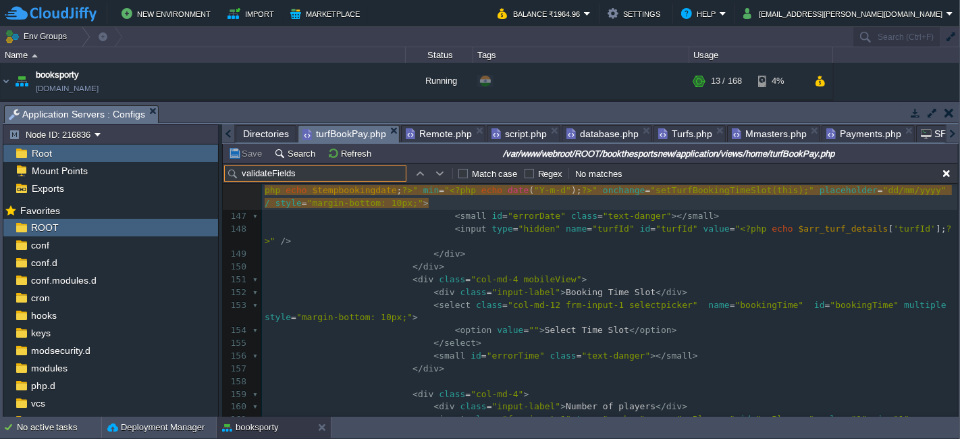
type input "validateFields"
click at [434, 165] on div "validateFields Match case Regex No matches" at bounding box center [590, 173] width 735 height 20
click at [446, 176] on td at bounding box center [440, 173] width 16 height 16
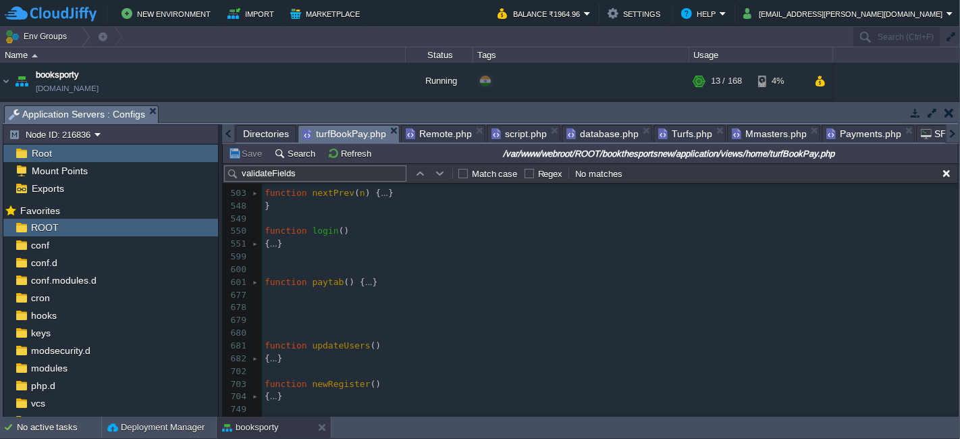
click at [322, 281] on div "xxxxxxxxxx 1000 999 1002 950 1000 998 1001 999 1001 999 1001 999 1000 999 1012 …" at bounding box center [610, 397] width 696 height 598
type textarea "paytab"
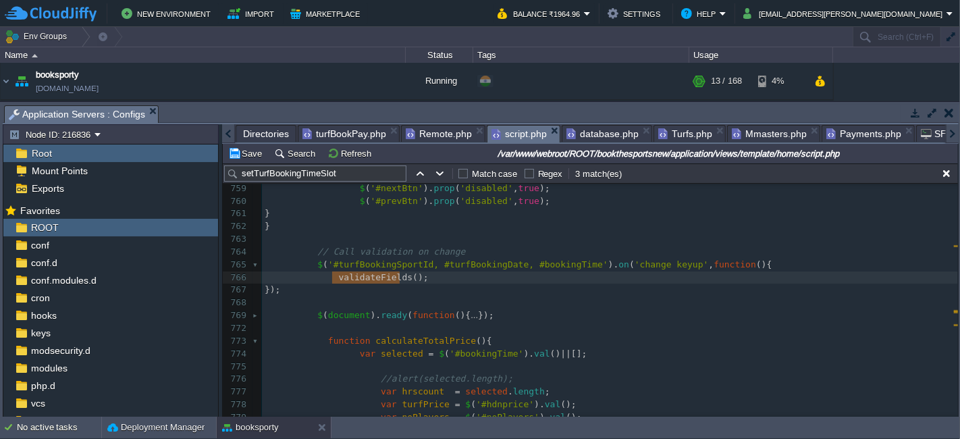
click at [523, 132] on span "script.php" at bounding box center [519, 134] width 55 height 17
type textarea "();"
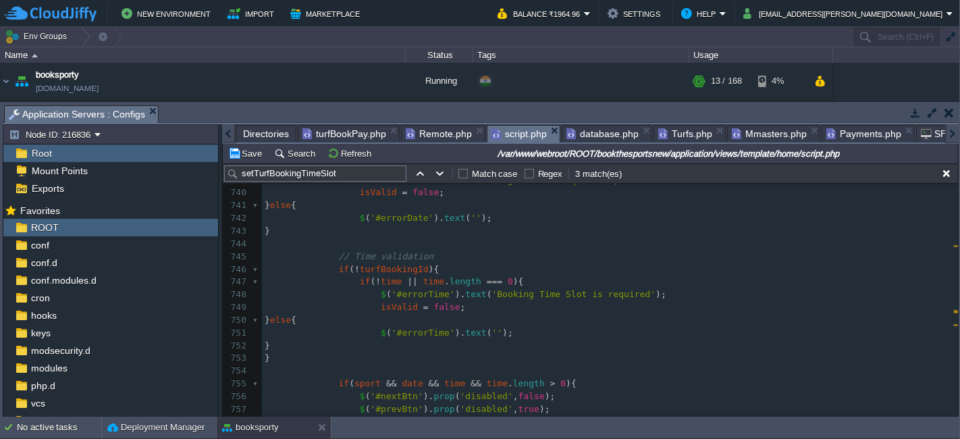
scroll to position [9273, 0]
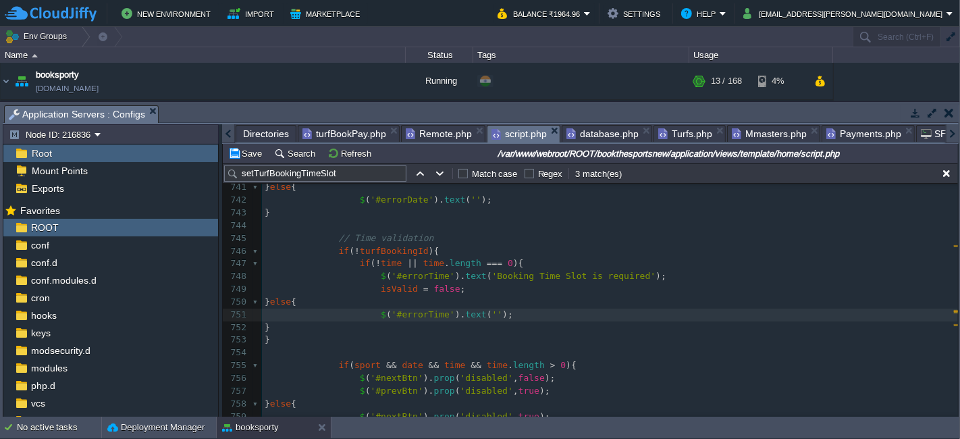
click at [741, 311] on pre "$ ( '#errorTime' ). text ( '' );" at bounding box center [610, 315] width 696 height 13
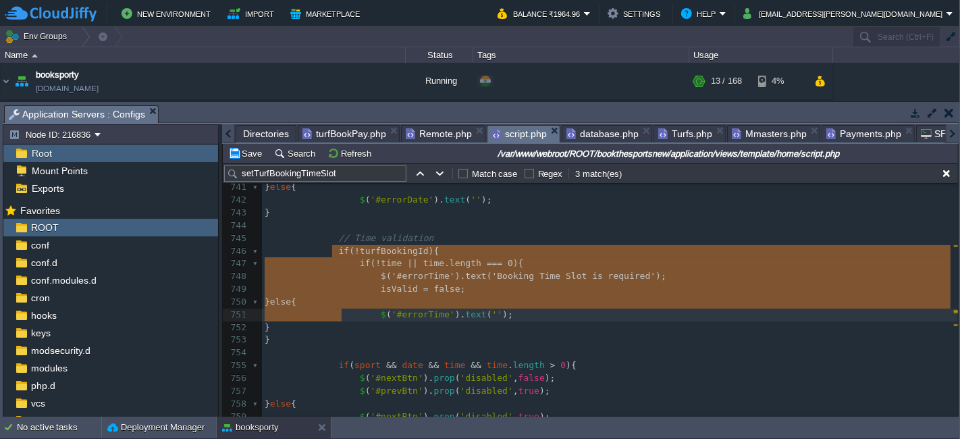
type textarea "if(!turfBookingId){ if(!time || time.length === 0){ $('#errorTime').text('Booki…"
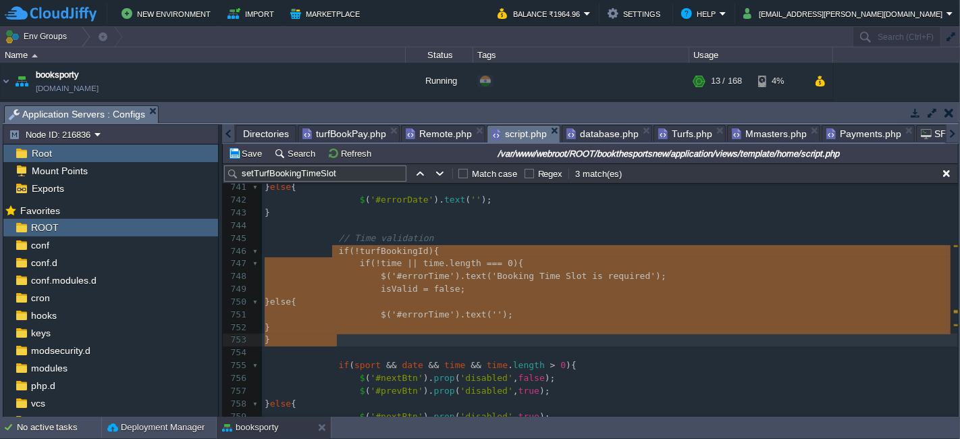
drag, startPoint x: 333, startPoint y: 251, endPoint x: 342, endPoint y: 344, distance: 92.9
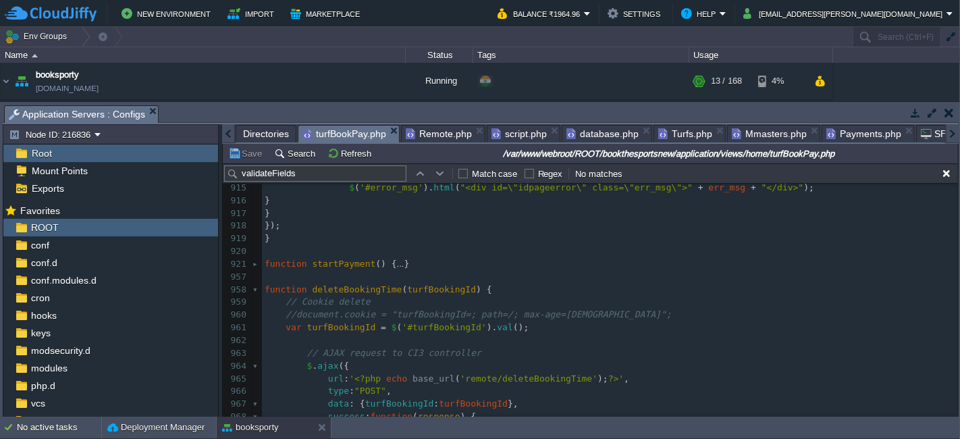
click at [337, 126] on span "turfBookPay.php" at bounding box center [344, 134] width 84 height 17
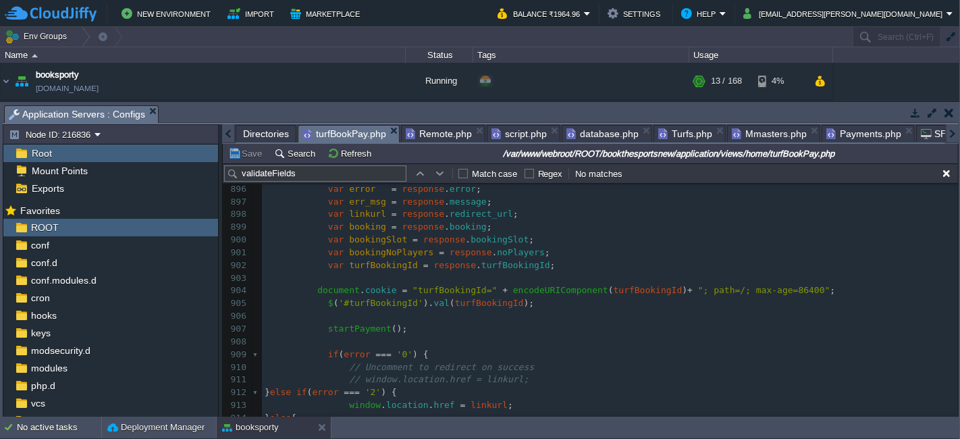
scroll to position [6738, 0]
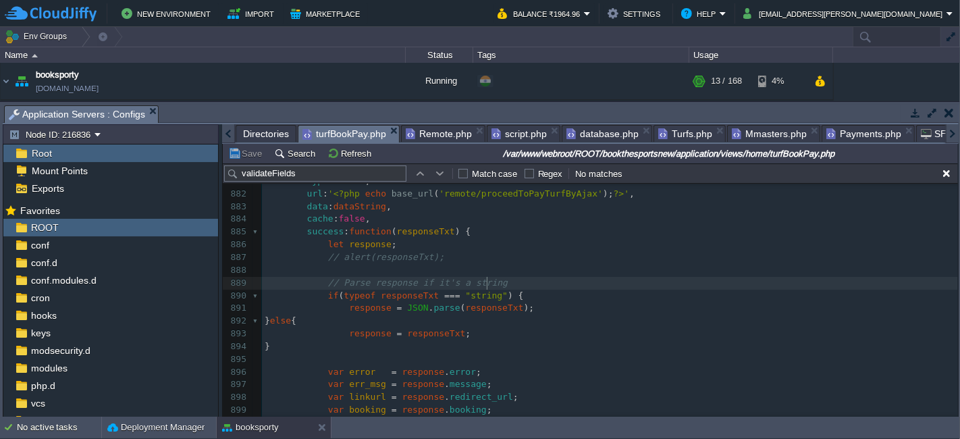
type input "Search (Ctrl+F)"
click at [537, 277] on pre "// Parse response if it's a string" at bounding box center [610, 283] width 696 height 13
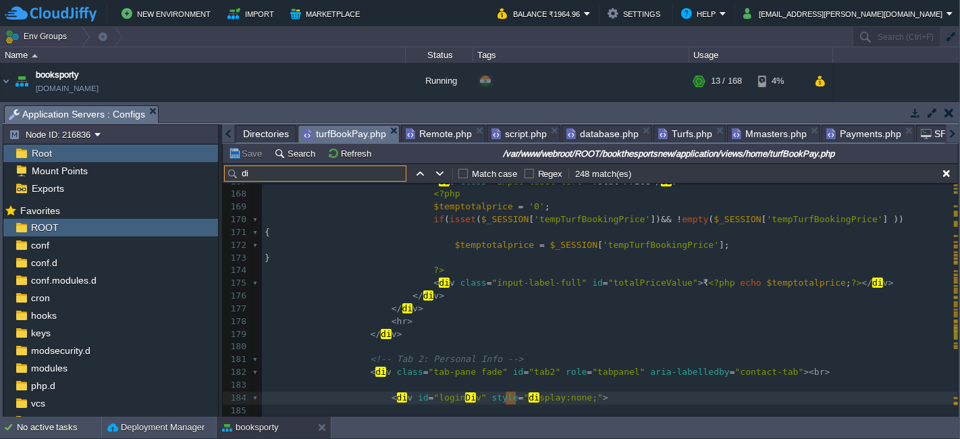
type input "d"
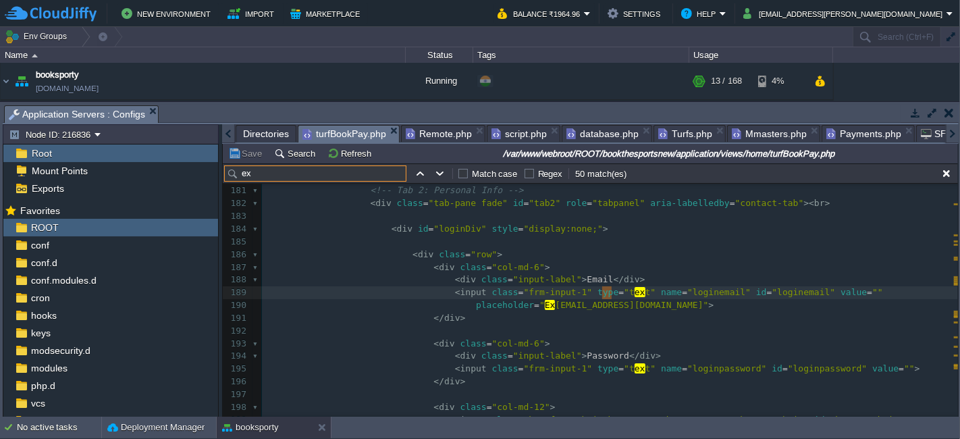
type input "e"
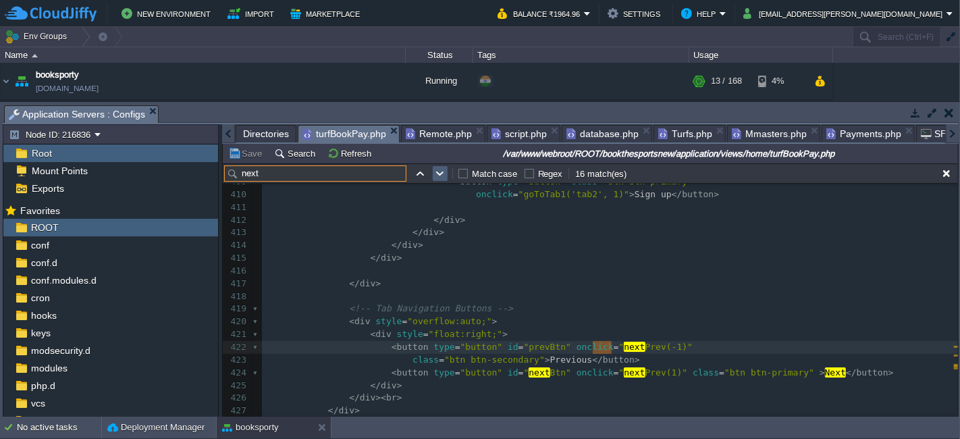
type input "next"
click at [442, 173] on button "button" at bounding box center [440, 173] width 12 height 12
type textarea "next"
click at [442, 173] on button "button" at bounding box center [440, 173] width 12 height 12
click at [770, 359] on pre "class = "btn btn-secondary" > Previous </ button >" at bounding box center [610, 360] width 696 height 13
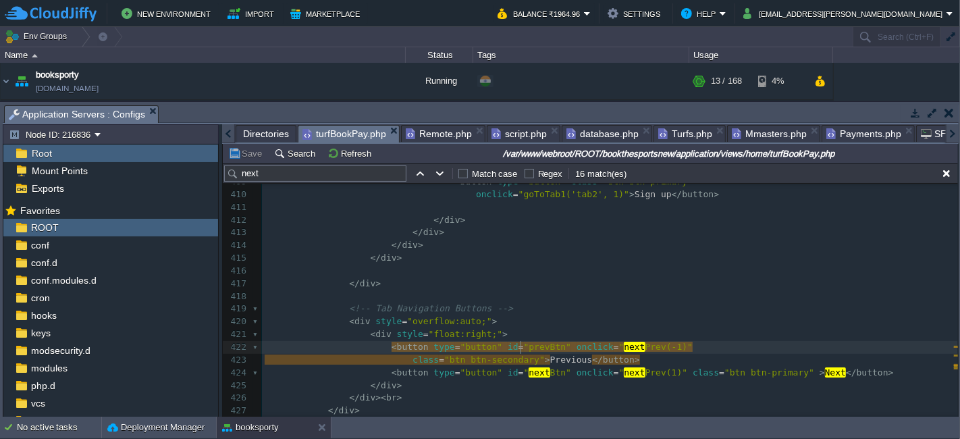
type textarea "prevBtn"
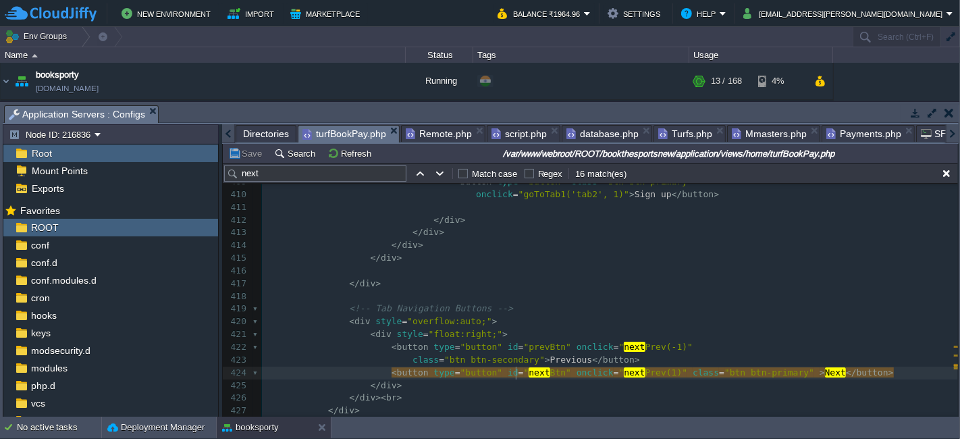
type textarea "nextBtn"
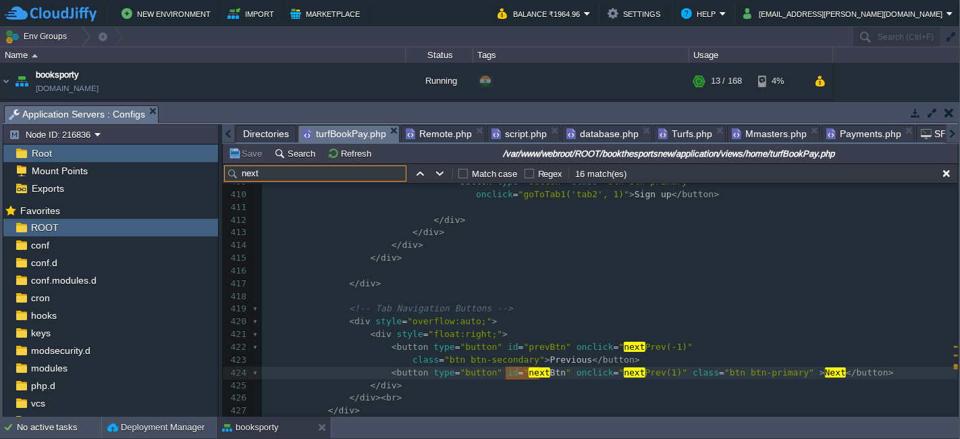
click at [346, 171] on input "next" at bounding box center [315, 173] width 182 height 16
paste input "Btn"
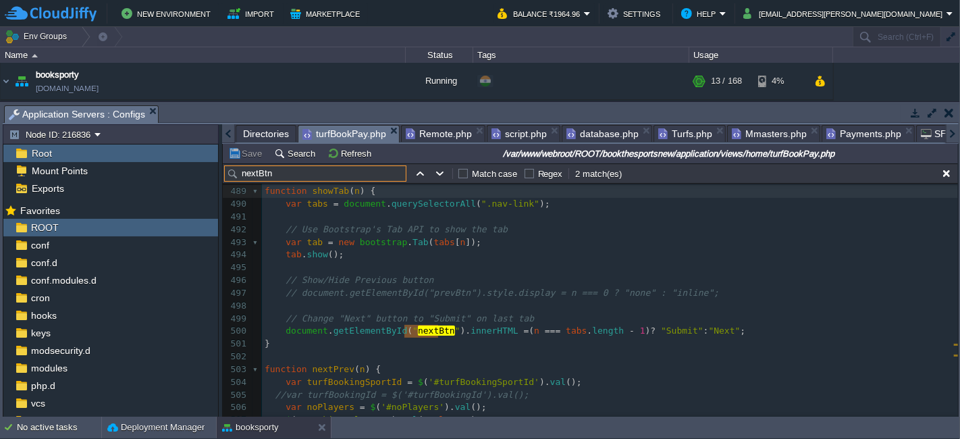
type input "nextBtn"
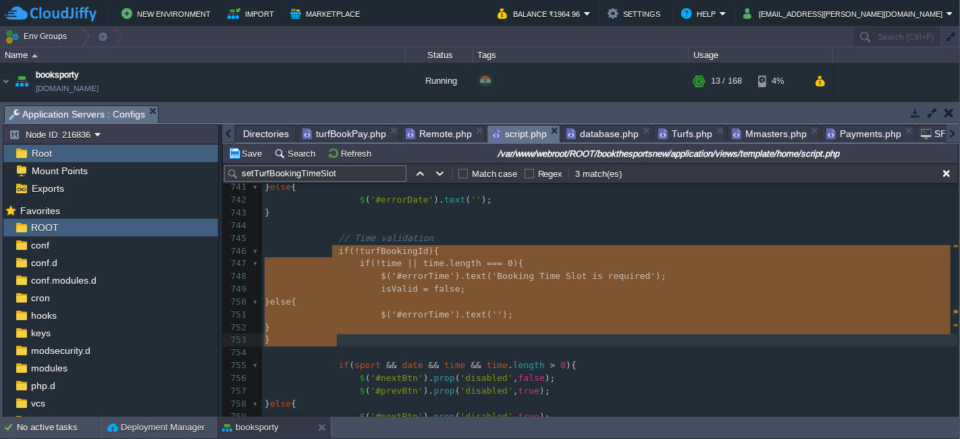
click at [529, 131] on span "script.php" at bounding box center [519, 134] width 55 height 17
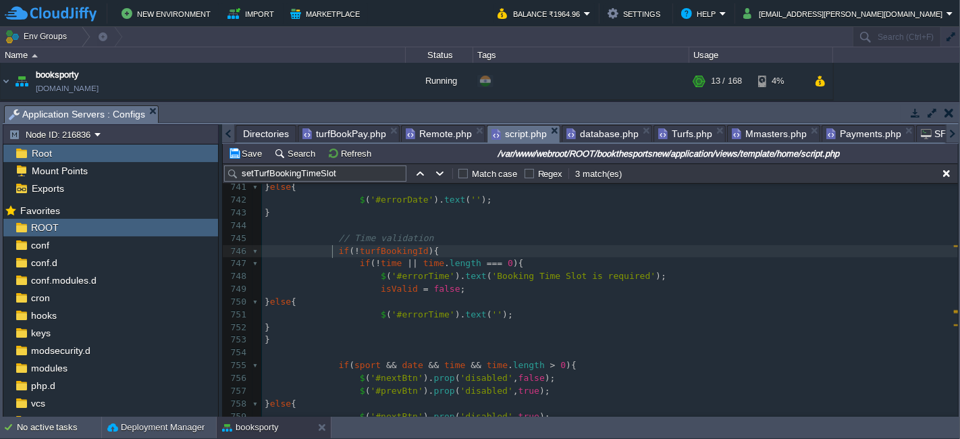
type textarea "if(!turfBookingId){ if(!time || time.length === 0){ $('#errorTime').text('Booki…"
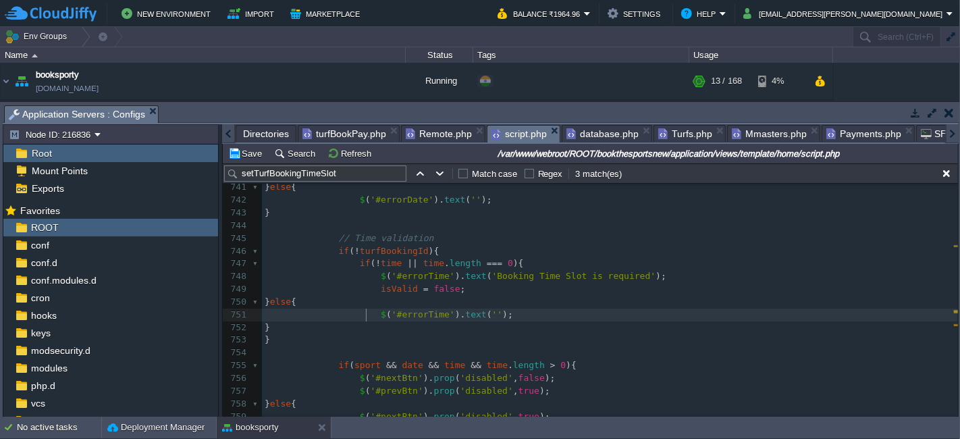
click at [366, 316] on div "x 729 // Sport validation 730 if ( ! sport ){ 731 $ ( '#errorSport' ). text ( '…" at bounding box center [610, 282] width 696 height 509
type textarea "//"
click at [539, 311] on pre "//$('#errorTime').text('');" at bounding box center [610, 315] width 696 height 13
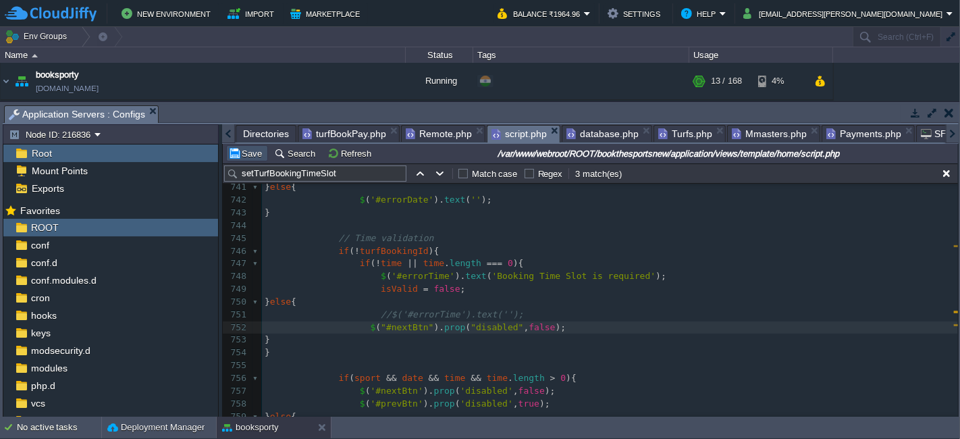
click at [241, 158] on button "Save" at bounding box center [247, 153] width 38 height 12
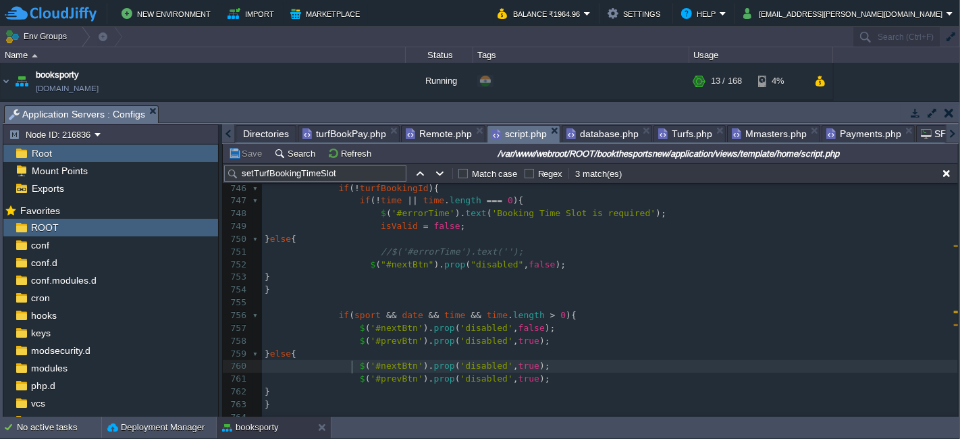
scroll to position [4, 0]
click at [349, 365] on span at bounding box center [312, 366] width 95 height 10
type textarea "//"
click at [243, 149] on button "Save" at bounding box center [247, 153] width 38 height 12
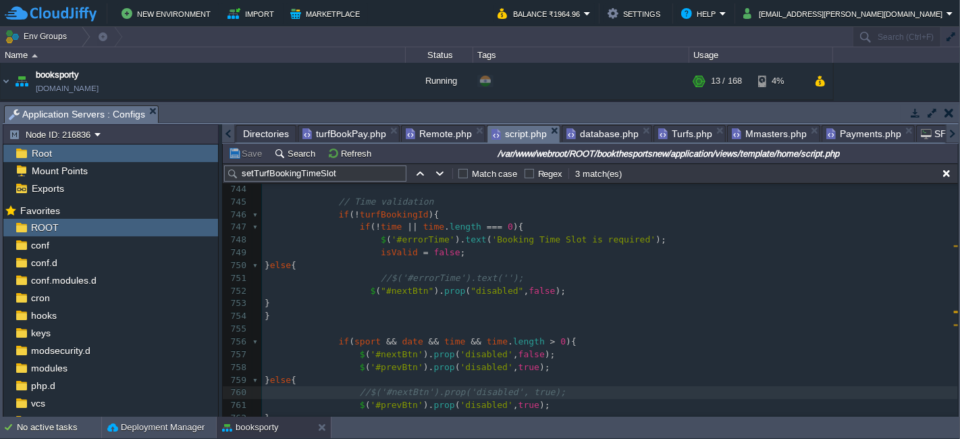
scroll to position [9310, 0]
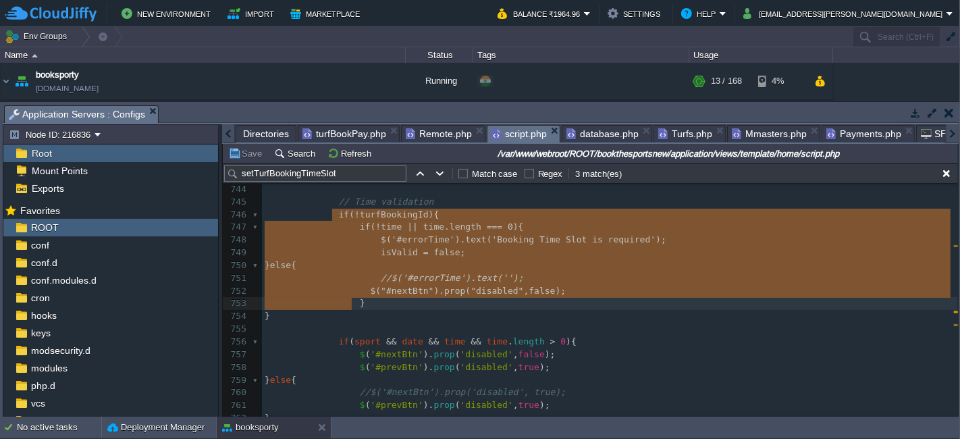
type textarea "if(!turfBookingId){ if(!time || time.length === 0){ $('#errorTime').text('Booki…"
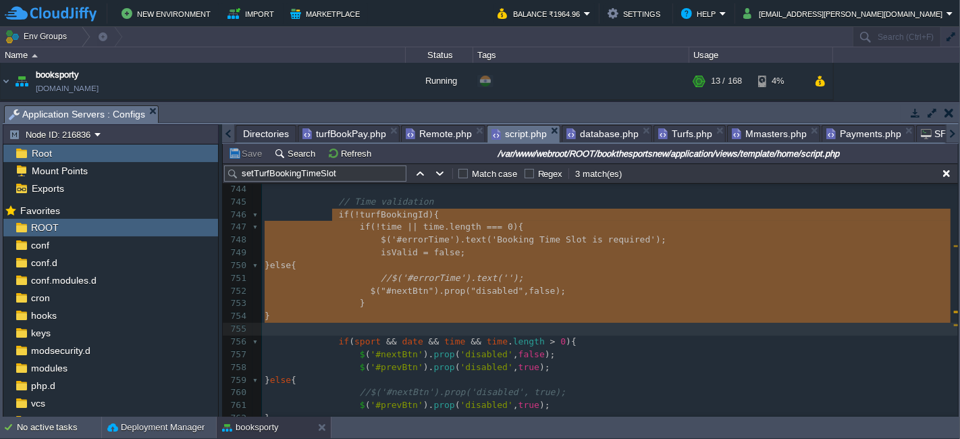
drag, startPoint x: 334, startPoint y: 213, endPoint x: 354, endPoint y: 325, distance: 113.9
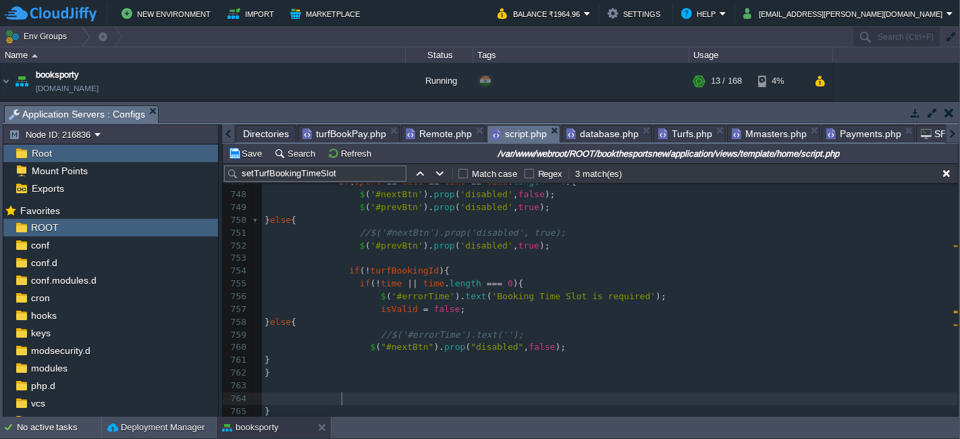
scroll to position [9355, 0]
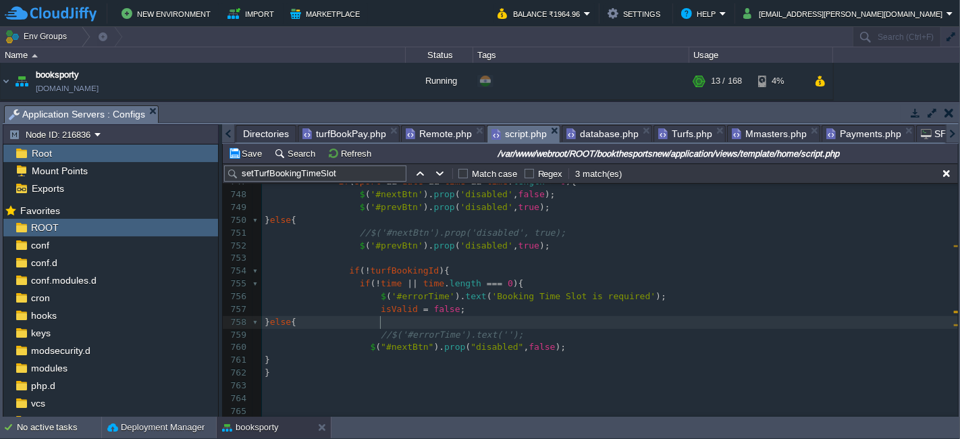
click at [379, 323] on div "x 729 // Sport validation 730 if ( ! sport ){ 731 $ ( '#errorSport' ). text ( '…" at bounding box center [610, 303] width 696 height 712
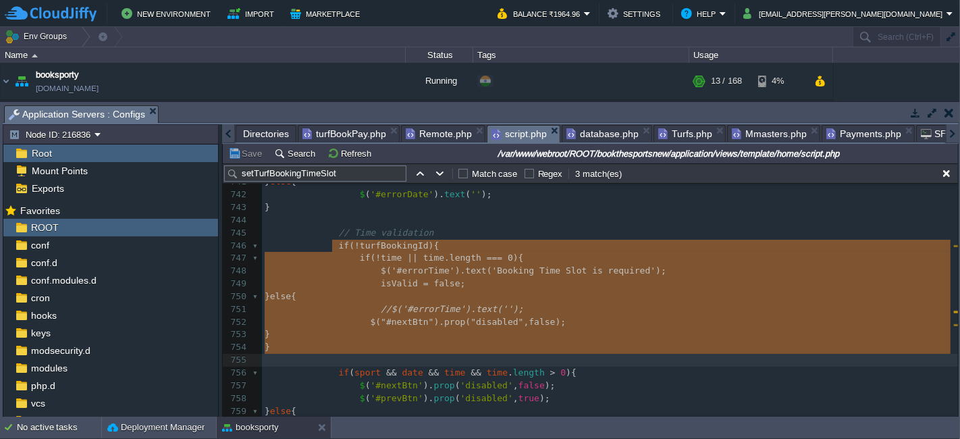
scroll to position [9278, 0]
click at [486, 303] on pre "//$('#errorTime').text('');" at bounding box center [610, 309] width 696 height 13
click at [641, 334] on pre "}" at bounding box center [610, 334] width 696 height 13
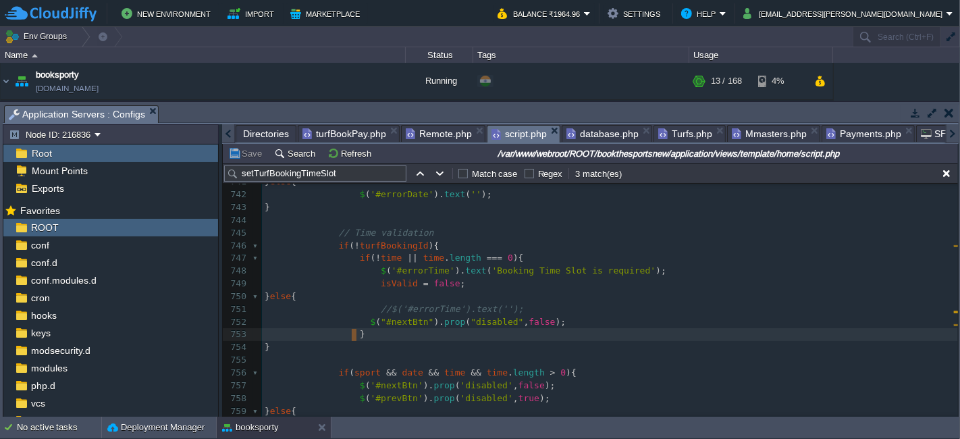
type textarea "}"
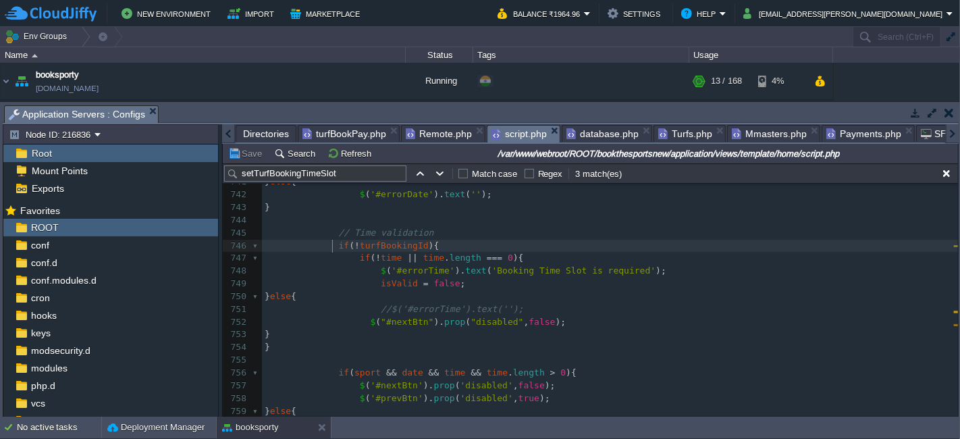
click at [329, 244] on span at bounding box center [302, 245] width 74 height 10
type textarea "if(!turfBookingId){ if(!time || time.length === 0){"
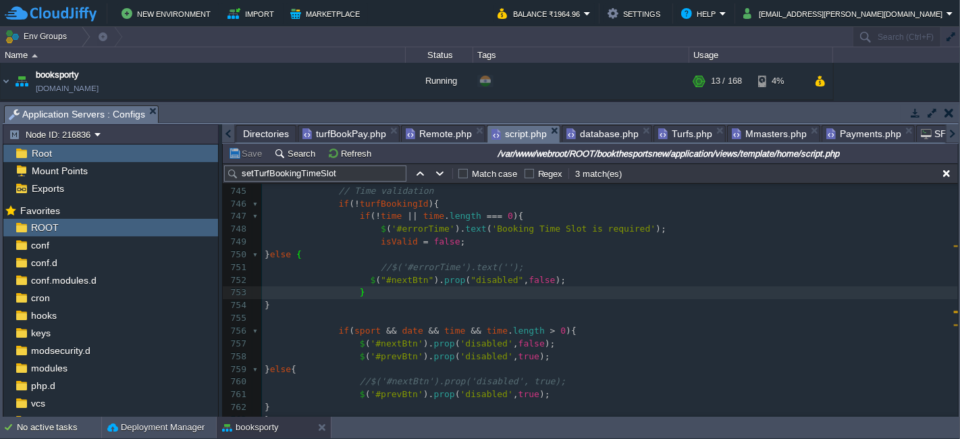
scroll to position [9326, 0]
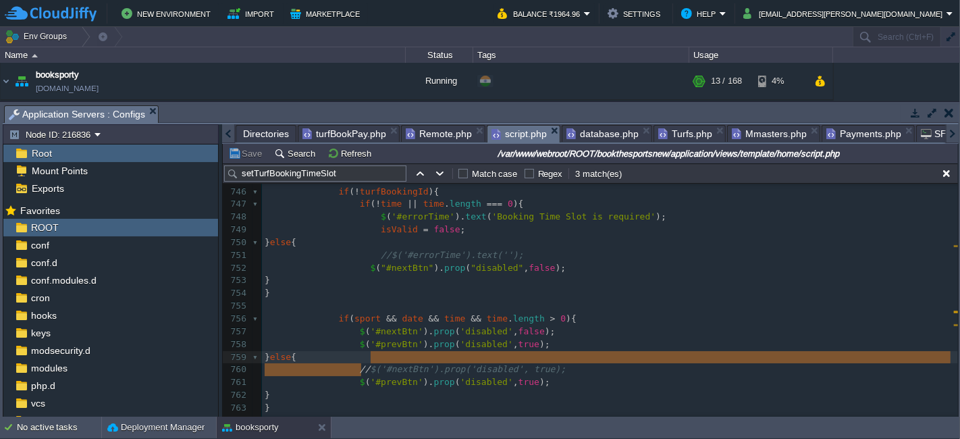
drag, startPoint x: 363, startPoint y: 365, endPoint x: 563, endPoint y: 363, distance: 200.5
type textarea "$('#nextBtn').prop('disabled', true);"
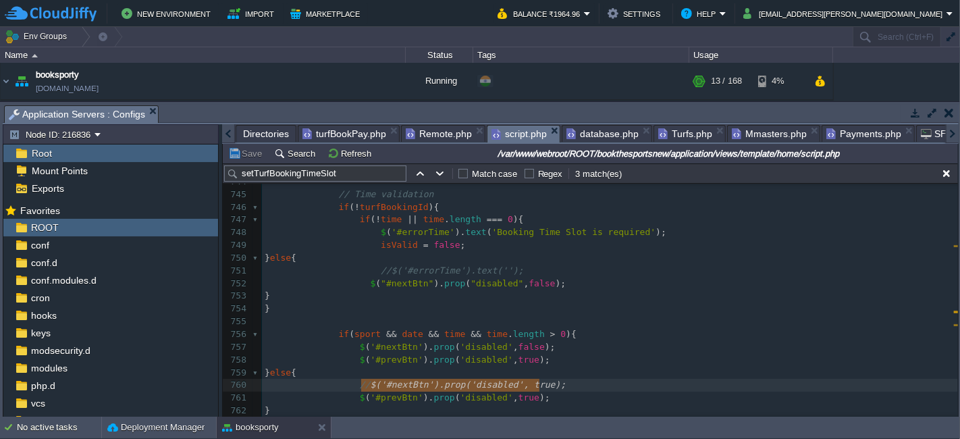
scroll to position [9316, 0]
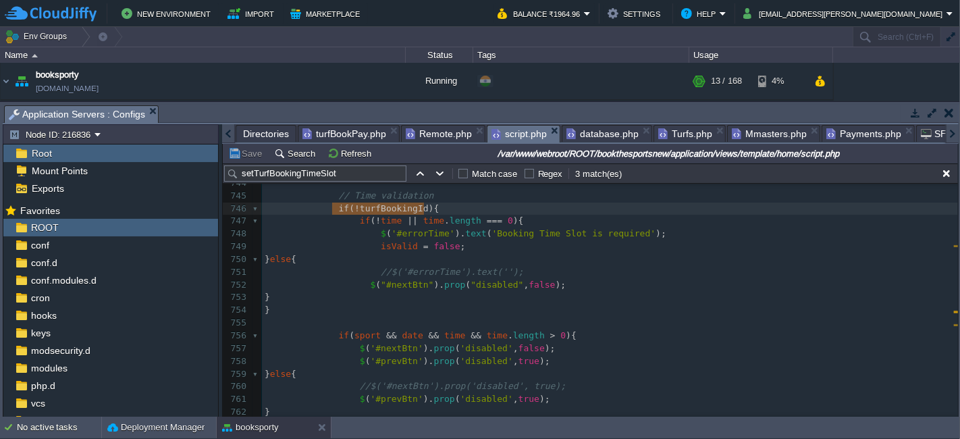
type textarea "if(!turfBookingId){ if(!time || time.length === 0){"
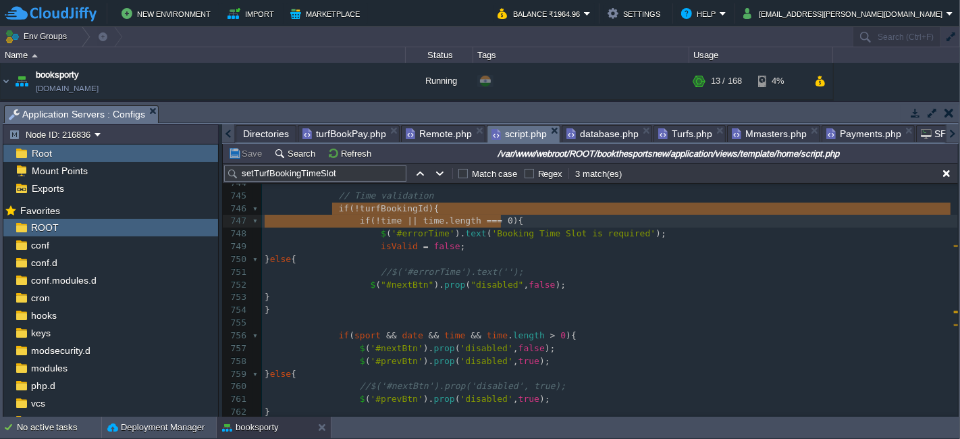
drag, startPoint x: 331, startPoint y: 205, endPoint x: 521, endPoint y: 219, distance: 190.2
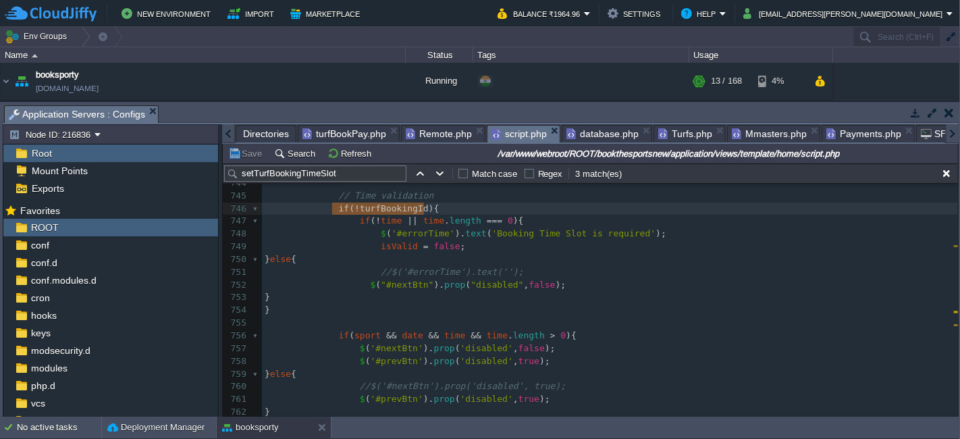
type textarea "if(!turfBookingId){"
drag, startPoint x: 329, startPoint y: 210, endPoint x: 430, endPoint y: 209, distance: 100.6
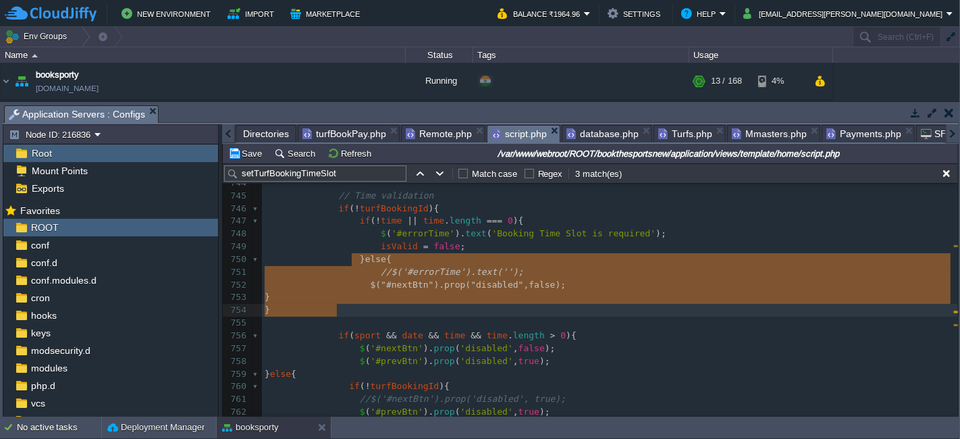
type textarea "} else { //$('#errorTime').text(''); $("#nextBtn").prop("disabled", false); }"
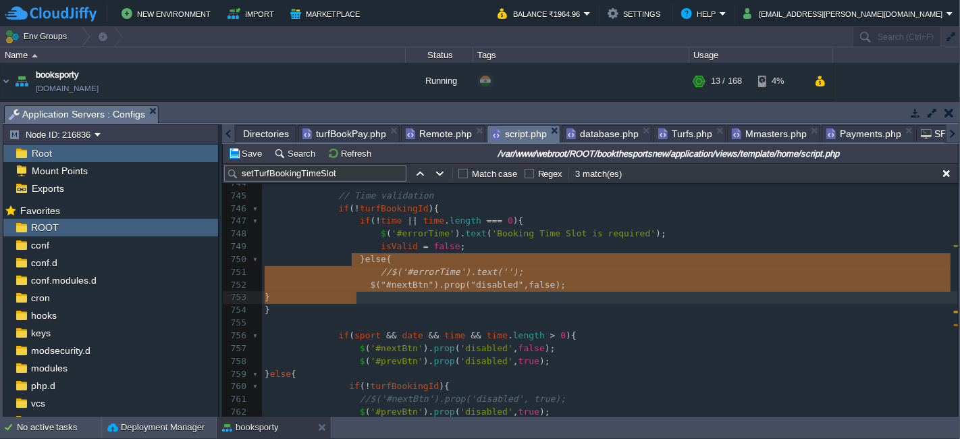
drag, startPoint x: 349, startPoint y: 259, endPoint x: 366, endPoint y: 291, distance: 36.5
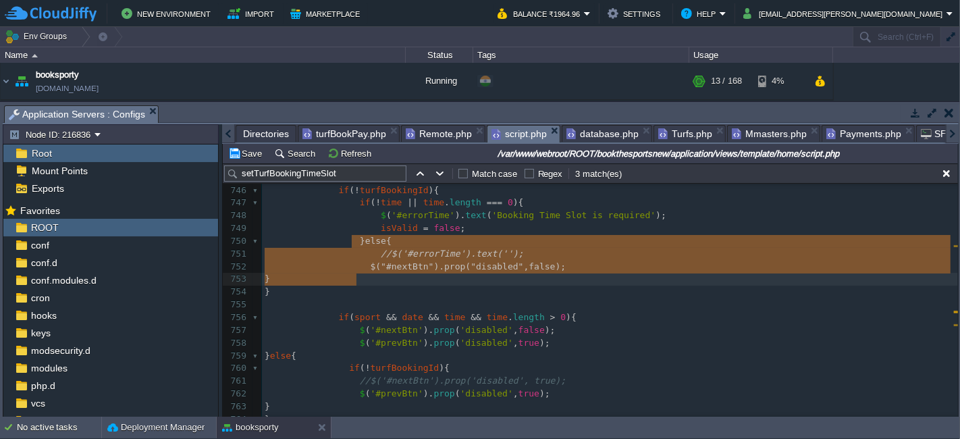
scroll to position [9334, 0]
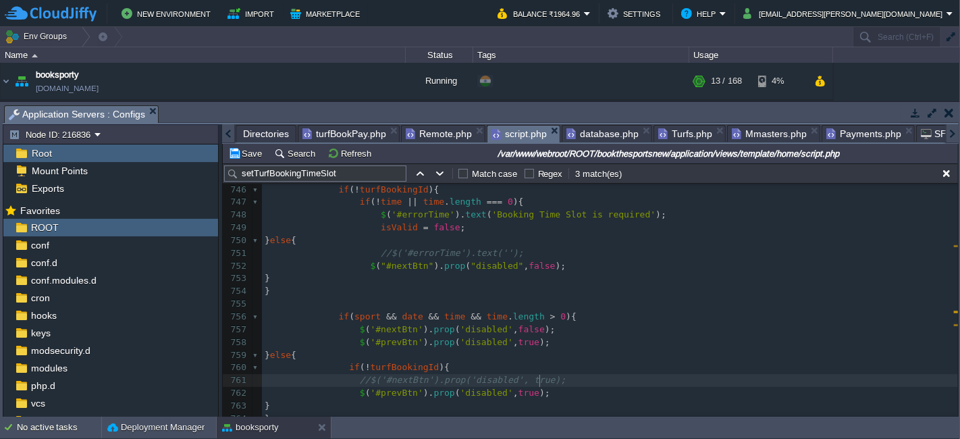
click at [540, 385] on div "x 729 // Sport validation 730 if ( ! sport ){ 731 $ ( '#errorSport' ). text ( '…" at bounding box center [610, 323] width 696 height 712
click at [539, 396] on span ");" at bounding box center [544, 393] width 11 height 10
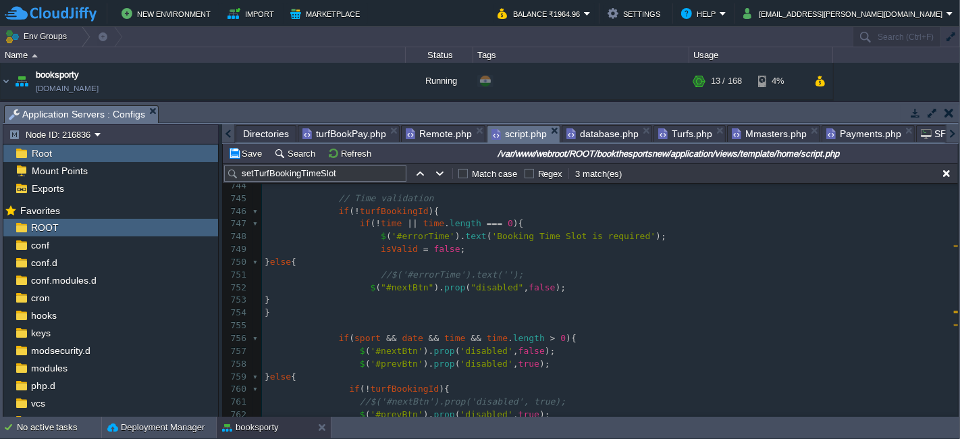
scroll to position [9312, 0]
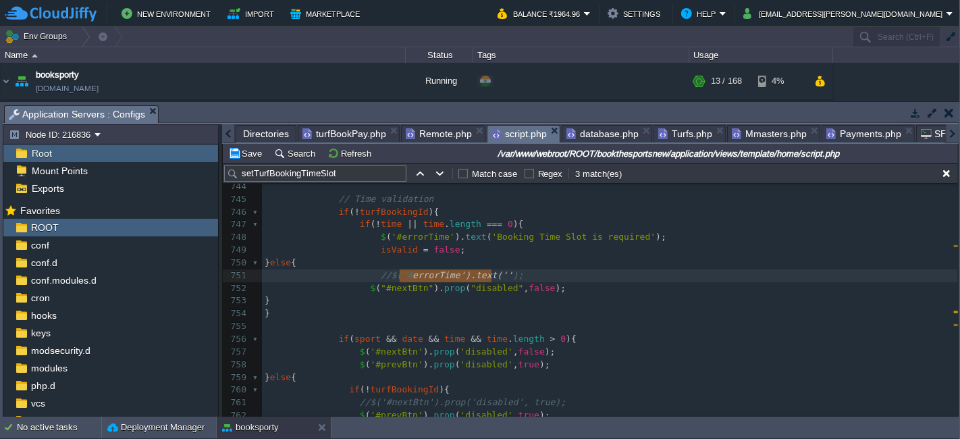
type textarea "errorTime').text('');"
drag, startPoint x: 400, startPoint y: 275, endPoint x: 504, endPoint y: 273, distance: 103.3
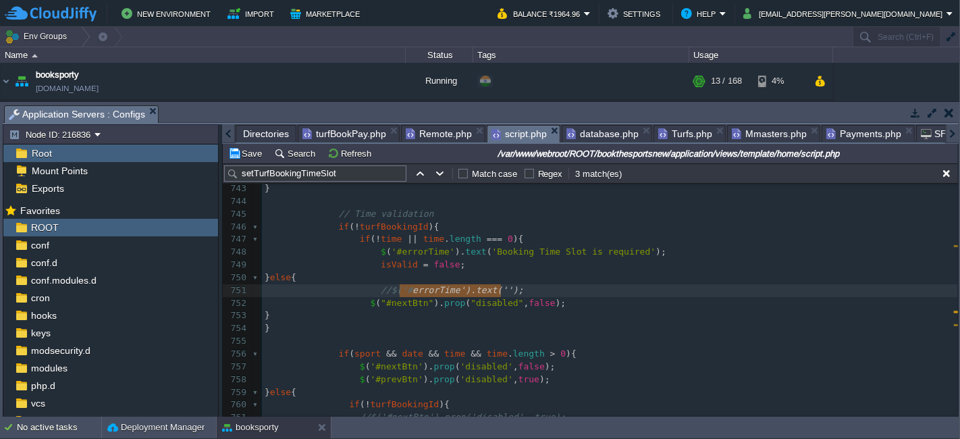
scroll to position [9285, 0]
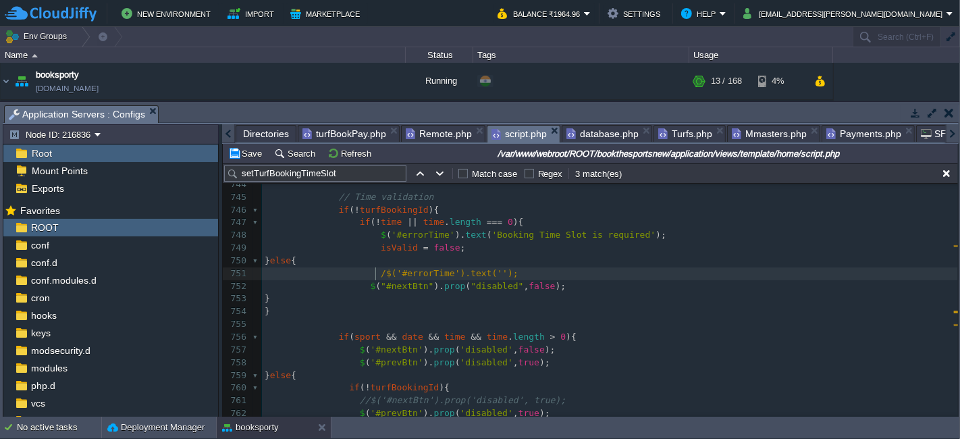
type textarea "//"
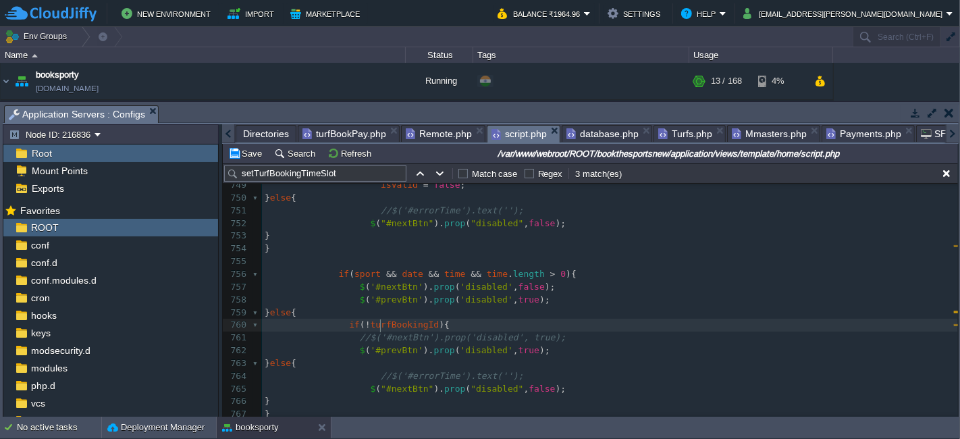
click at [381, 321] on div "x 729 // Sport validation 730 if ( ! sport ){ 731 $ ( '#errorSport' ). text ( '…" at bounding box center [610, 223] width 696 height 598
type textarea "turfBookingId"
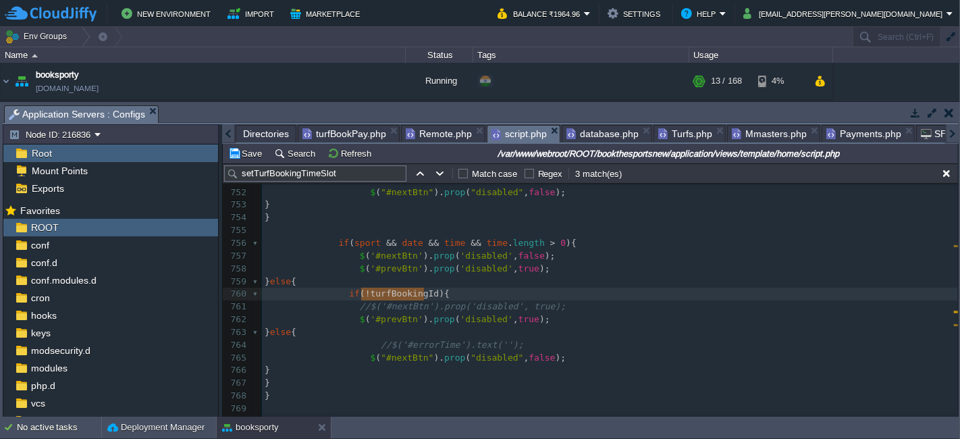
click at [474, 319] on div "x 729 // Sport validation 730 if ( ! sport ){ 731 $ ( '#errorSport' ). text ( '…" at bounding box center [610, 192] width 696 height 598
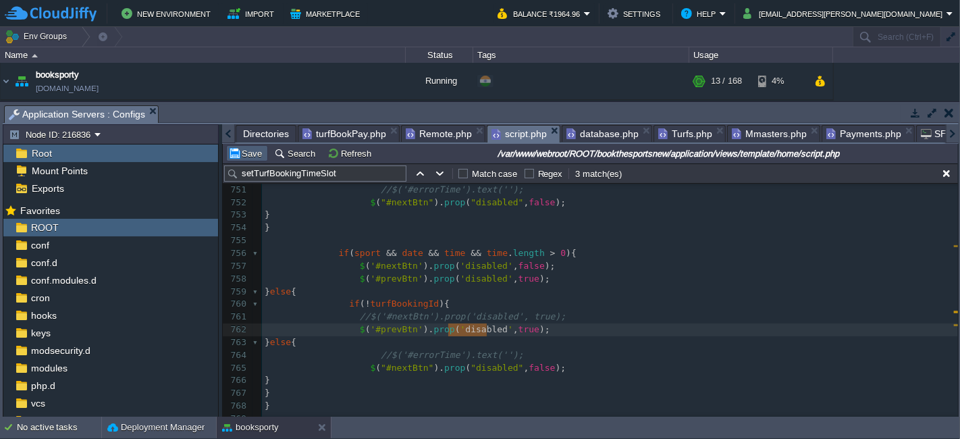
type textarea "disabled"
click at [246, 159] on td "Save" at bounding box center [247, 153] width 42 height 16
click at [402, 365] on span ""#nextBtn"" at bounding box center [407, 368] width 53 height 10
type textarea "nextBtn"
click at [394, 329] on div "x 729 // Sport validation 730 if ( ! sport ){ 731 $ ( '#errorSport' ). text ( '…" at bounding box center [610, 214] width 696 height 623
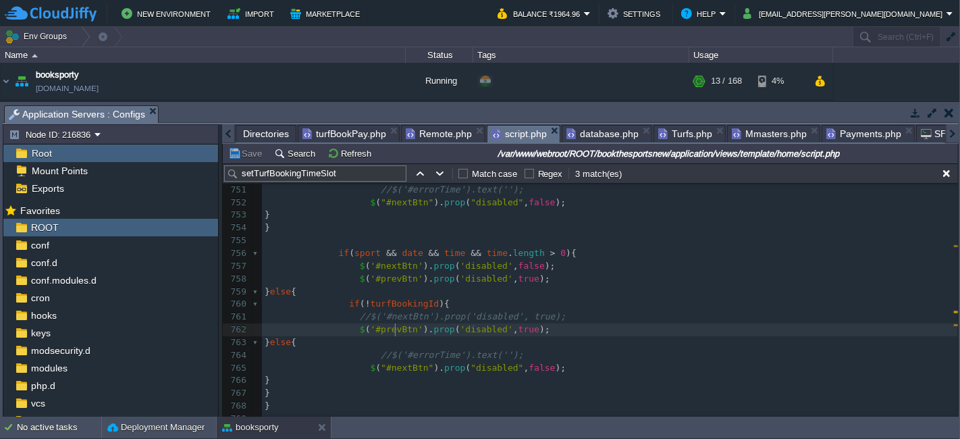
type textarea "prevBtn"
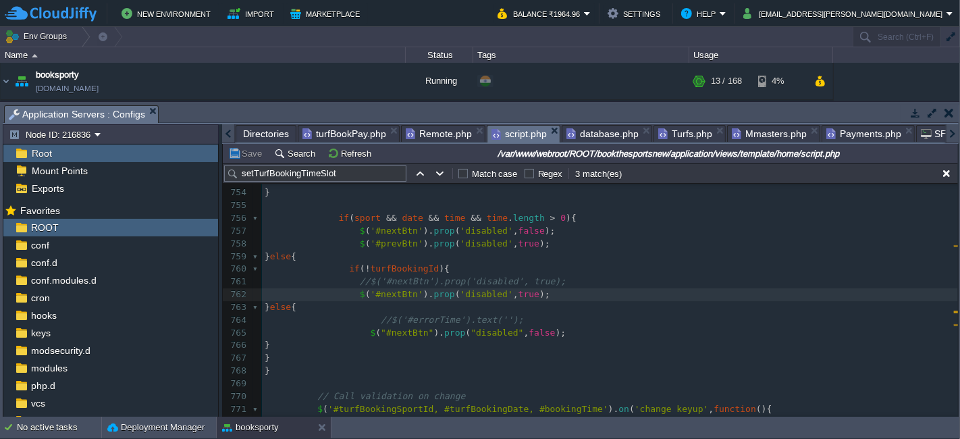
scroll to position [9465, 0]
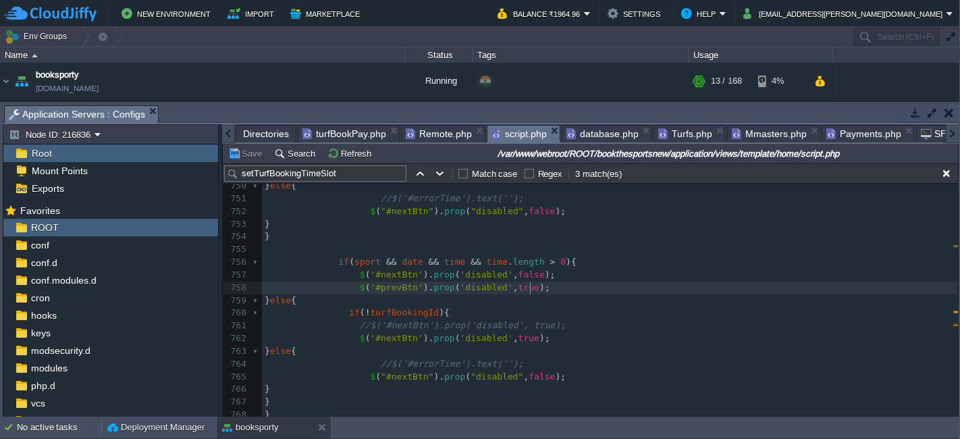
type textarea "} else {"
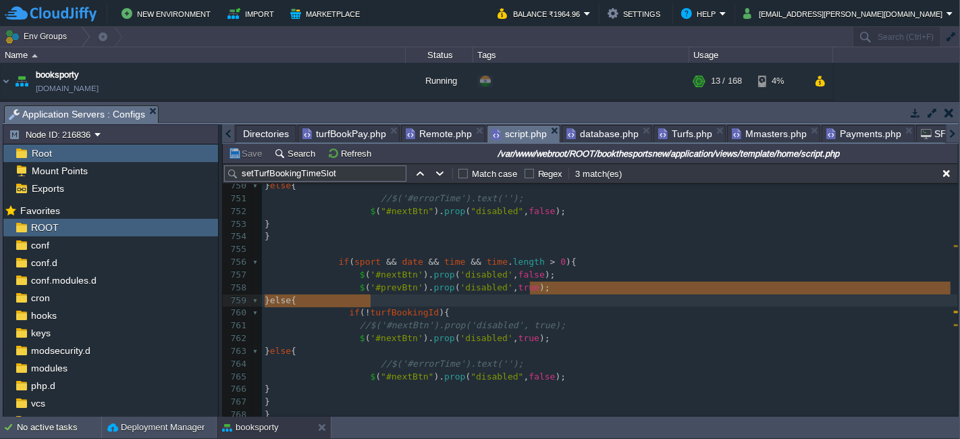
drag, startPoint x: 558, startPoint y: 292, endPoint x: 556, endPoint y: 301, distance: 9.7
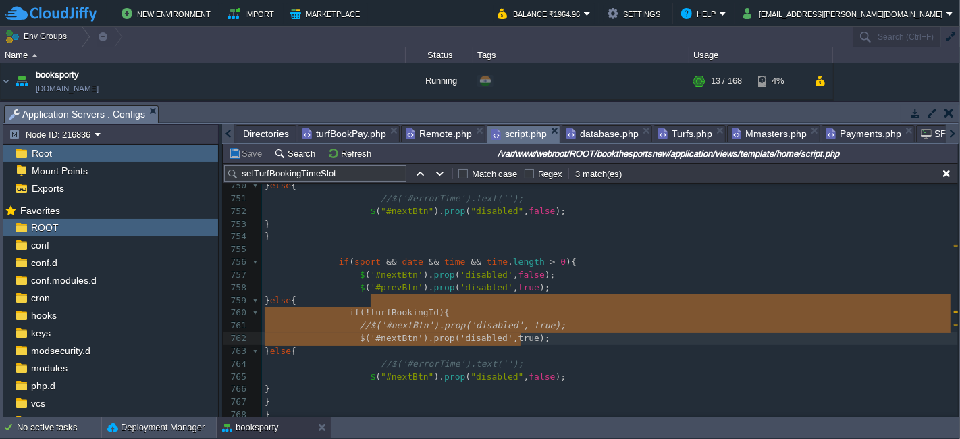
type textarea "if(!turfBookingId){ //$('#nextBtn').prop('disabled', true)"
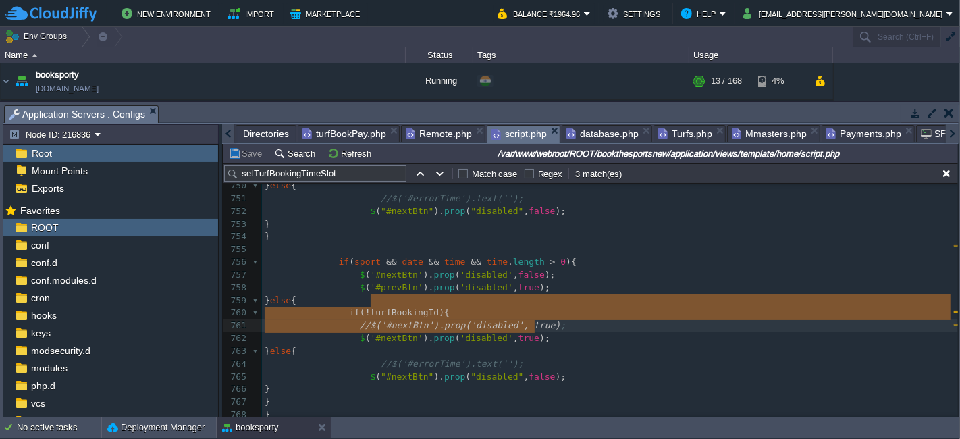
drag, startPoint x: 555, startPoint y: 302, endPoint x: 537, endPoint y: 328, distance: 32.0
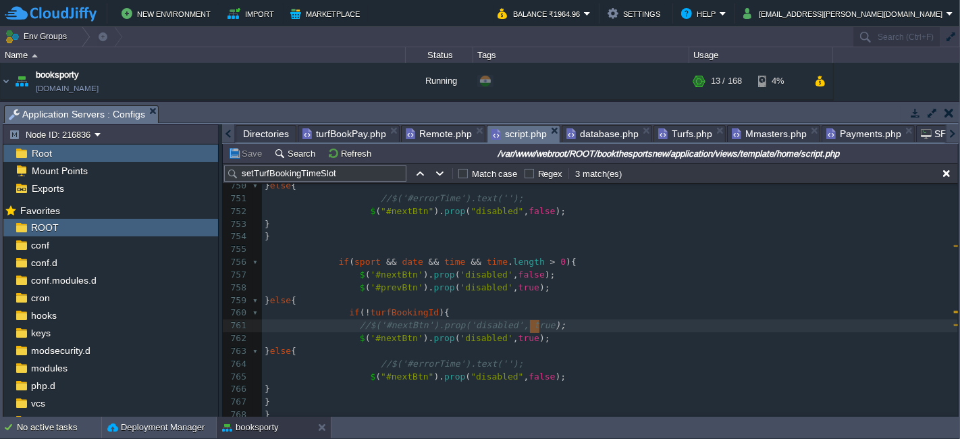
type textarea "//$('#nextBtn').prop('disabled', true);"
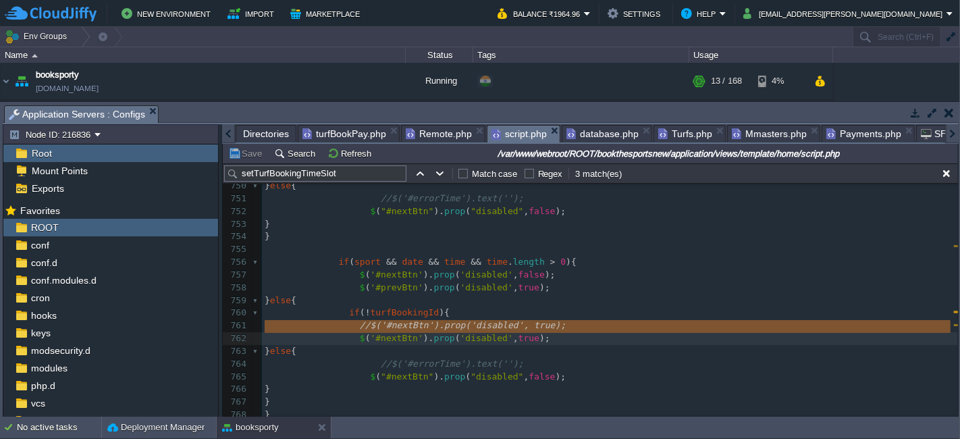
click at [537, 328] on span "//$('#nextBtn').prop('disabled', true);" at bounding box center [463, 325] width 206 height 10
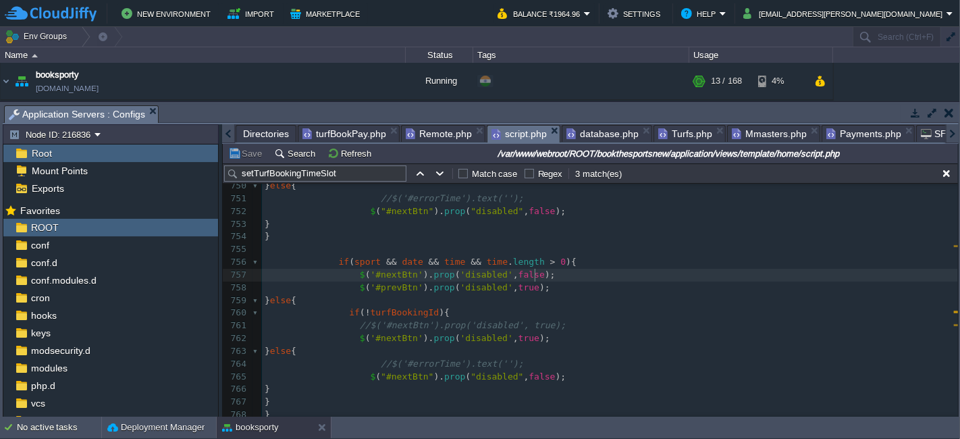
click at [536, 275] on div "x 739 $ ( '#errorDate' ). text ( 'Booking Date is required' ); 740 isValid = fa…" at bounding box center [610, 275] width 696 height 471
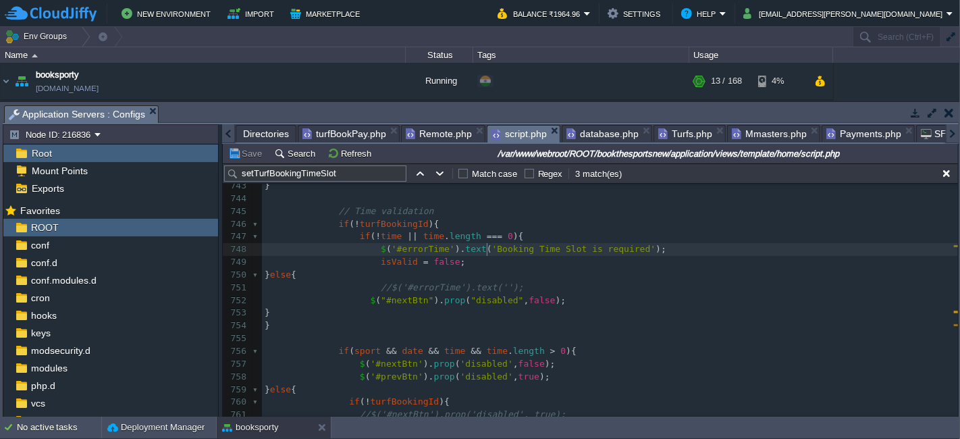
click at [486, 250] on div "x 733 } else { 734 $ ( '#errorSport' ). text ( '' ); 735 } 736 ​ 737 // Date va…" at bounding box center [610, 326] width 696 height 547
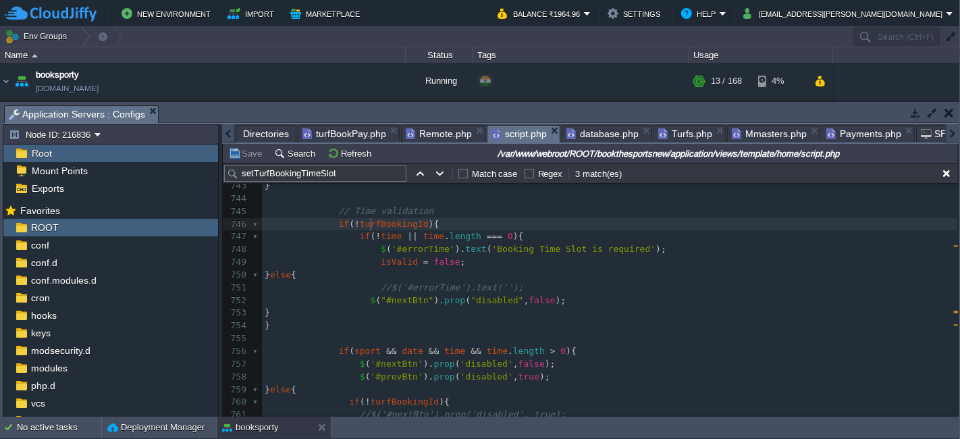
click at [372, 226] on div "x 733 } else { 734 $ ( '#errorSport' ). text ( '' ); 735 } 736 ​ 737 // Date va…" at bounding box center [610, 326] width 696 height 547
type textarea "turfBookingId"
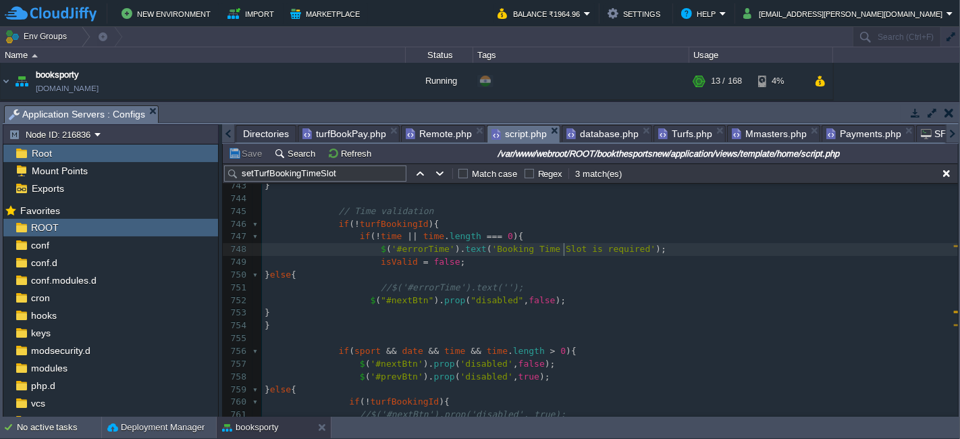
click at [561, 250] on span "'Booking Time Slot is required'" at bounding box center [574, 249] width 164 height 10
click at [381, 286] on div "x 733 } else { 734 $ ( '#errorSport' ). text ( '' ); 735 } 736 ​ 737 // Date va…" at bounding box center [610, 326] width 696 height 547
type textarea "$('#errorTime').text('');"
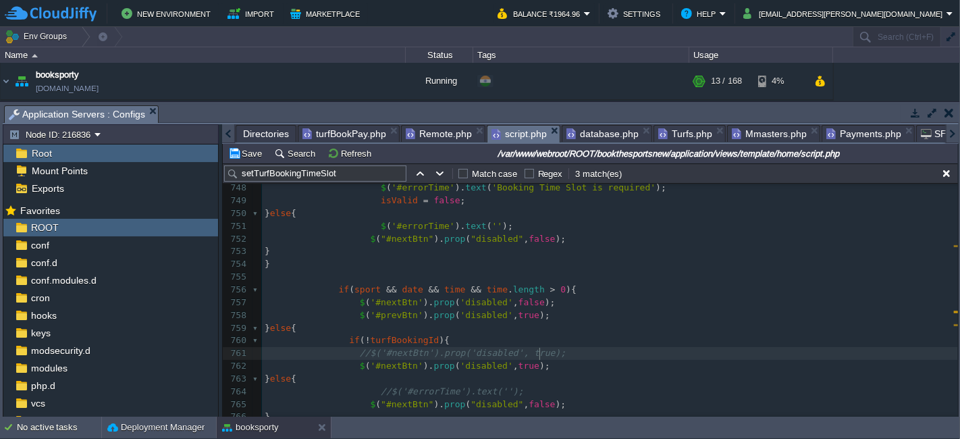
click at [544, 348] on div "x 733 } else { 734 $ ( '#errorSport' ). text ( '' ); 735 } 736 ​ 737 // Date va…" at bounding box center [610, 264] width 696 height 547
click at [248, 151] on button "Save" at bounding box center [247, 153] width 38 height 12
click at [553, 356] on pre "//$('#nextBtn').prop('disabled', true);" at bounding box center [610, 353] width 696 height 13
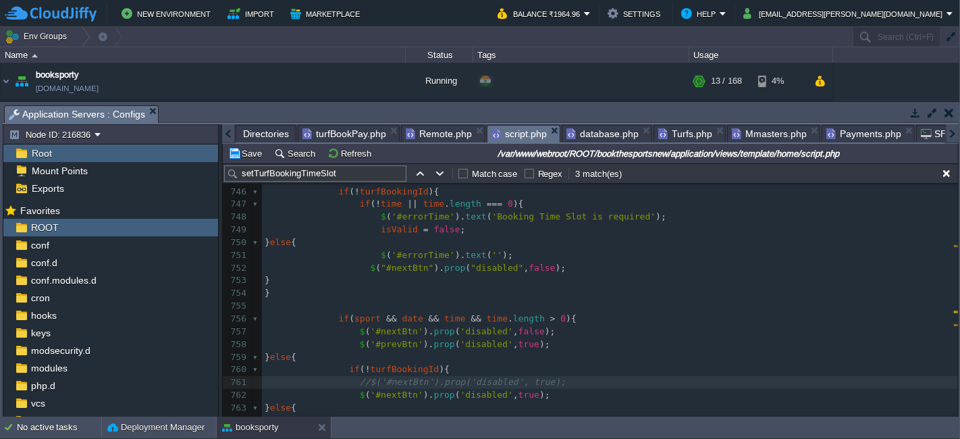
scroll to position [9333, 0]
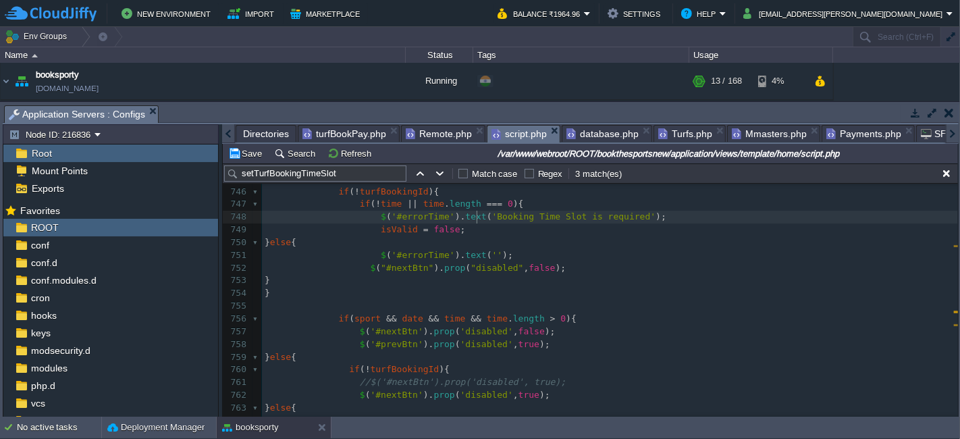
click at [478, 216] on div "x 733 } else { 734 $ ( '#errorSport' ). text ( '' ); 735 } 736 ​ 737 // Date va…" at bounding box center [610, 293] width 696 height 547
click at [250, 152] on button "Save" at bounding box center [247, 153] width 38 height 12
click at [577, 345] on pre "$ ( '#prevBtn' ). prop ( 'disabled' , true );" at bounding box center [610, 344] width 696 height 13
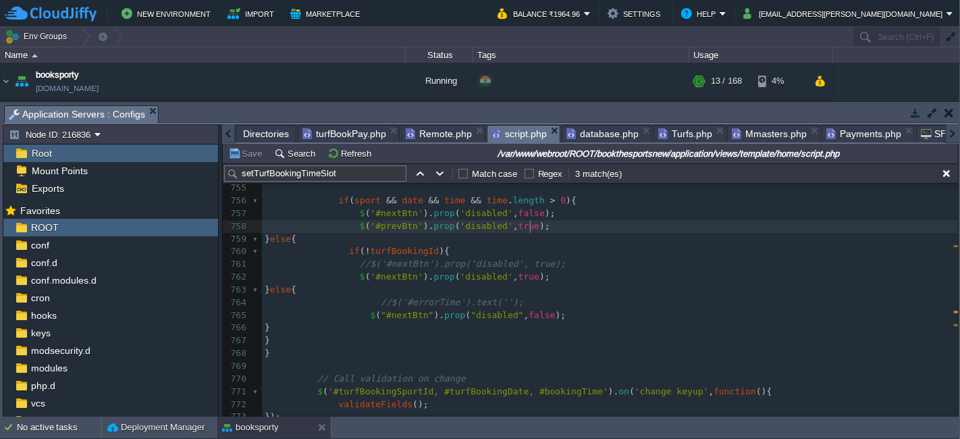
scroll to position [9398, 0]
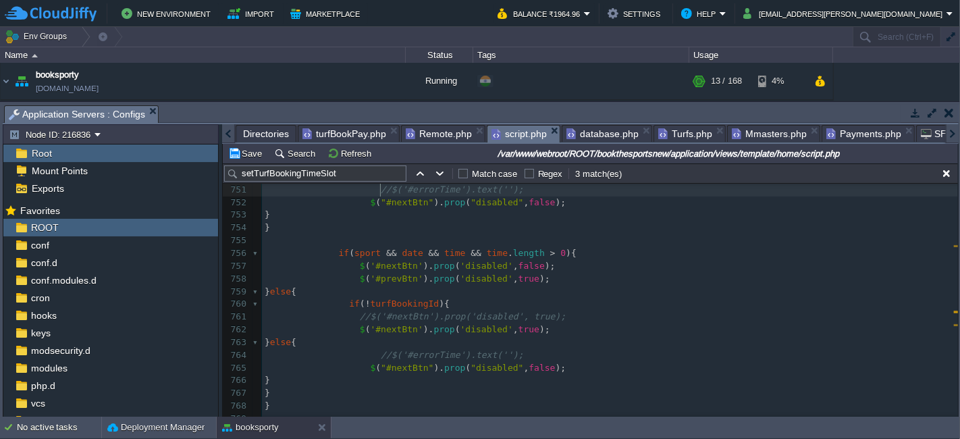
type textarea "prevBtn"
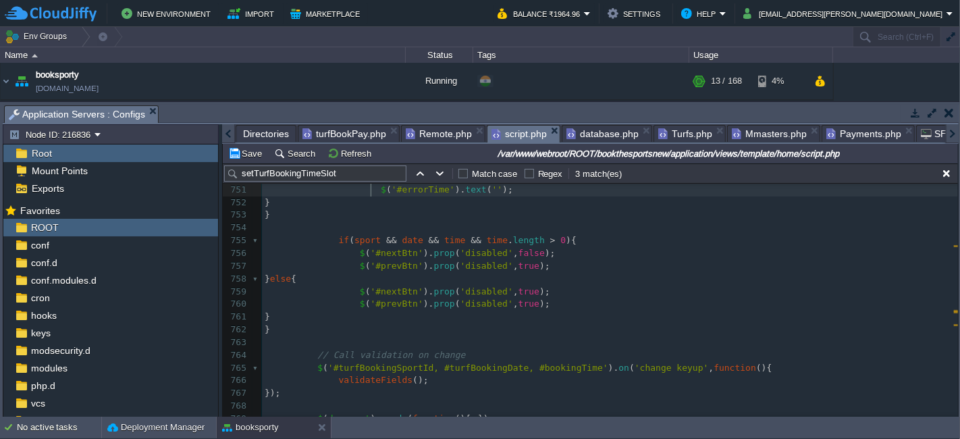
type textarea "// Page load पर भी check कर लो (अगर session से data आया है)"
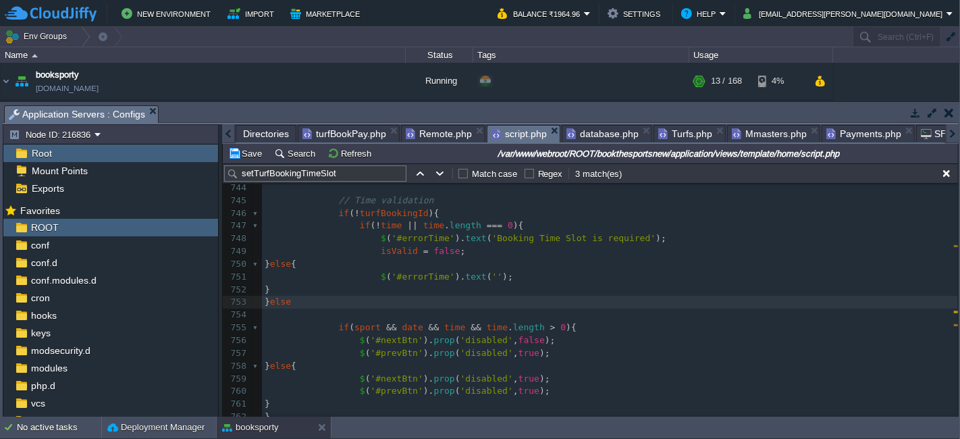
scroll to position [9310, 0]
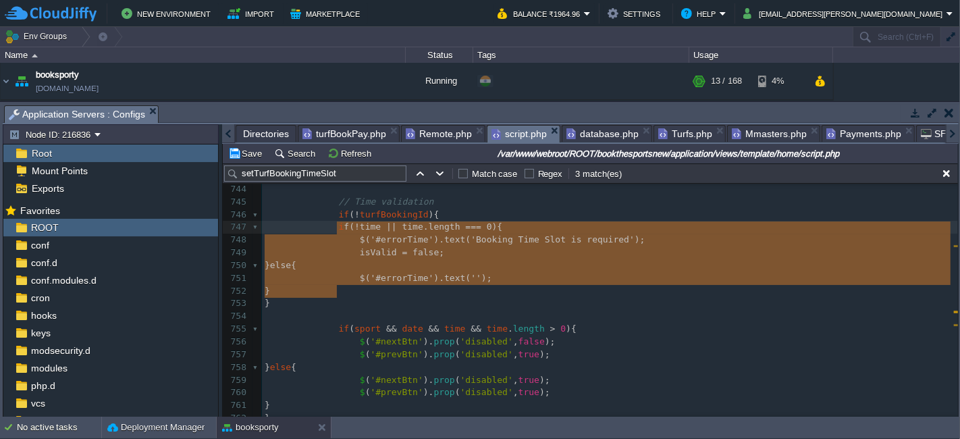
type textarea "f(!time || time.length === 0){ $('#errorTime').text('Booking Time Slot is requi…"
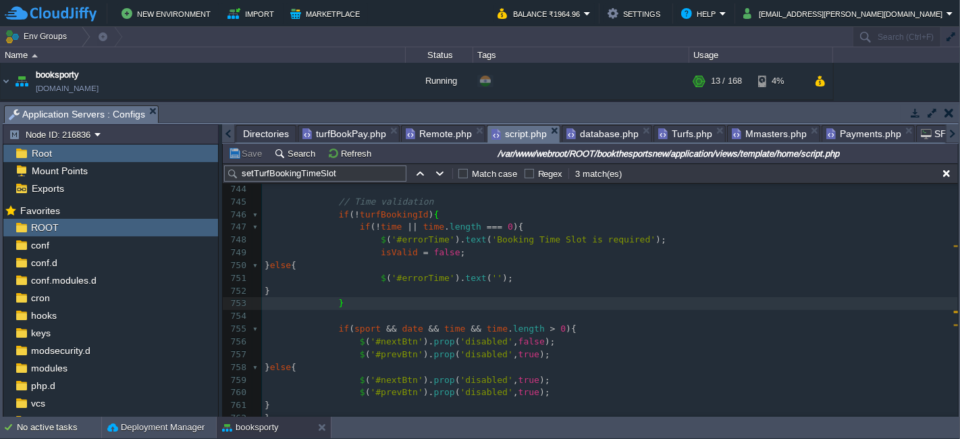
type textarea "f(!time || time.length === 0){ $('#errorTime').text('Booking Time Slot is requi…"
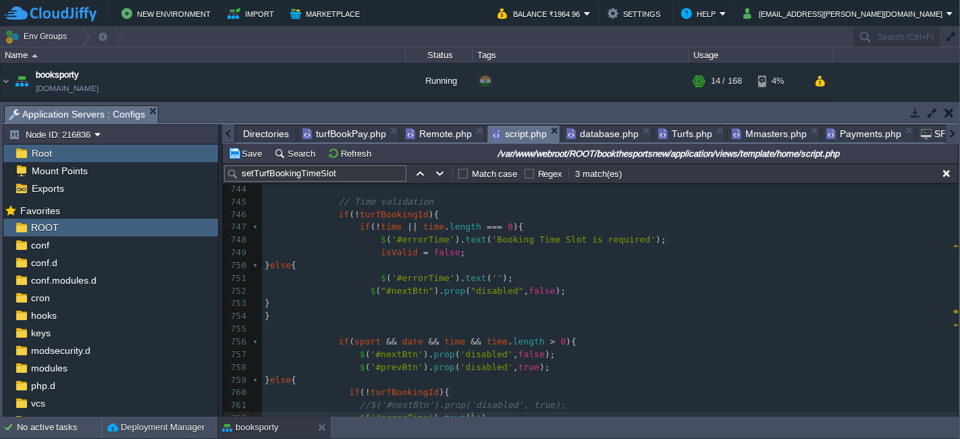
scroll to position [9393, 0]
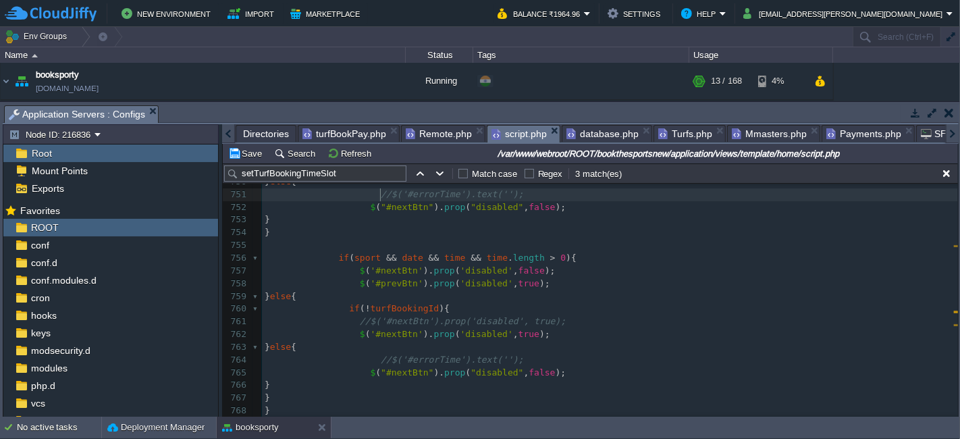
type textarea "prevBtn"
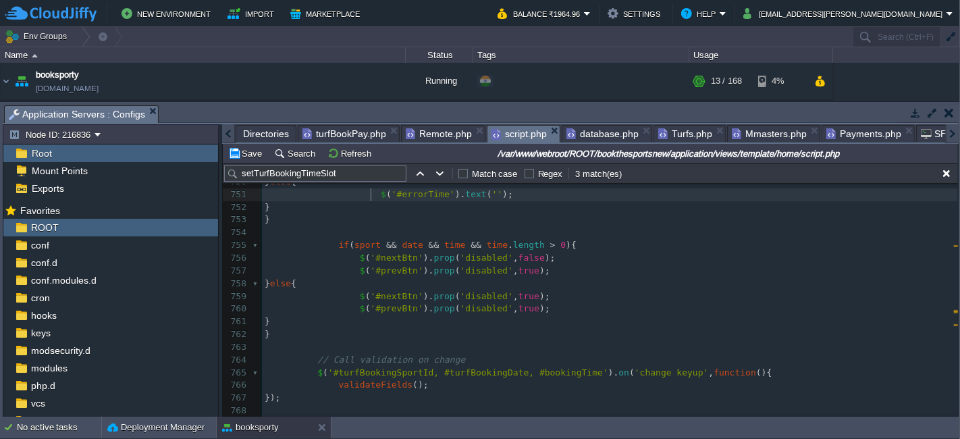
type textarea "// Page load पर भी check कर लो (अगर session से data आया है)"
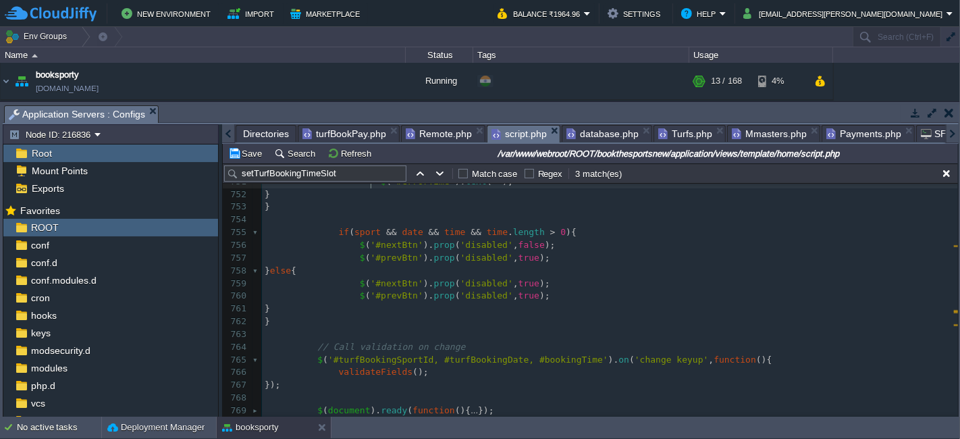
scroll to position [9406, 0]
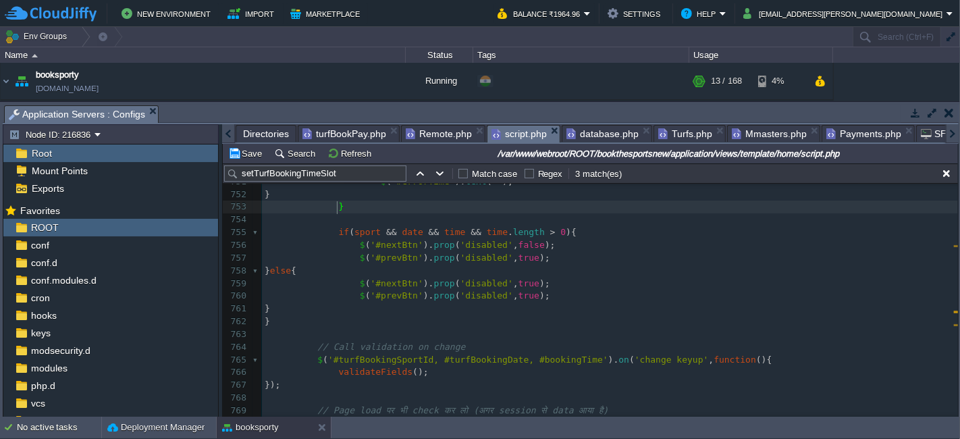
type textarea "f(!time || time.length === 0){ $('#errorTime').text('Booking Time Slot is requi…"
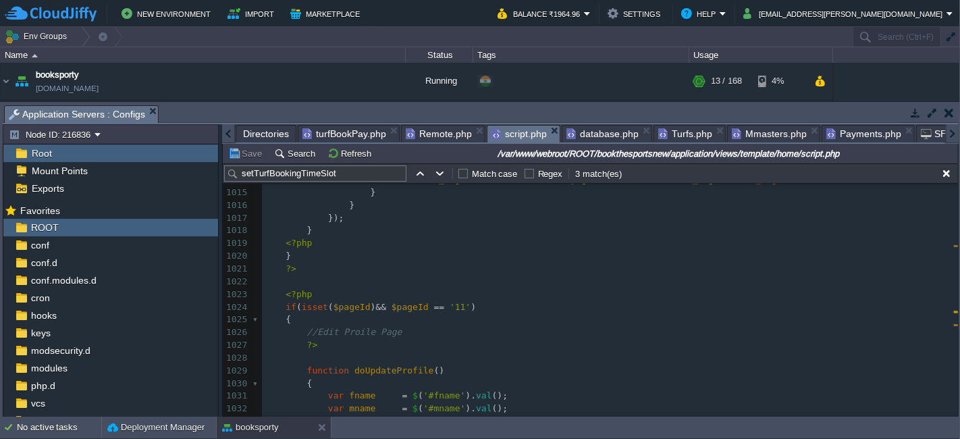
scroll to position [12768, 0]
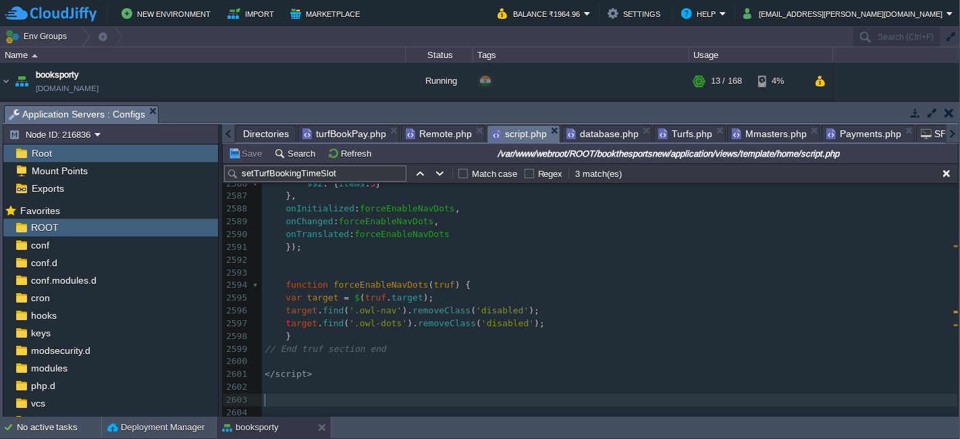
click at [329, 400] on pre "​" at bounding box center [610, 400] width 696 height 13
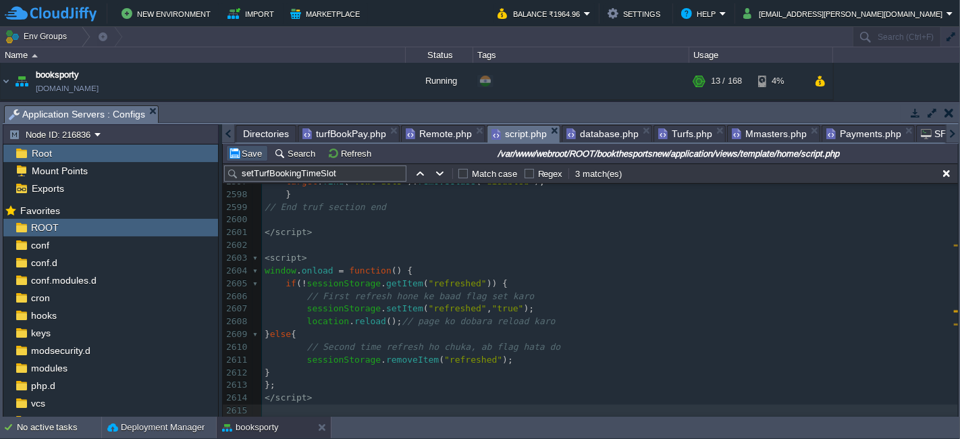
click at [257, 154] on button "Save" at bounding box center [247, 153] width 38 height 12
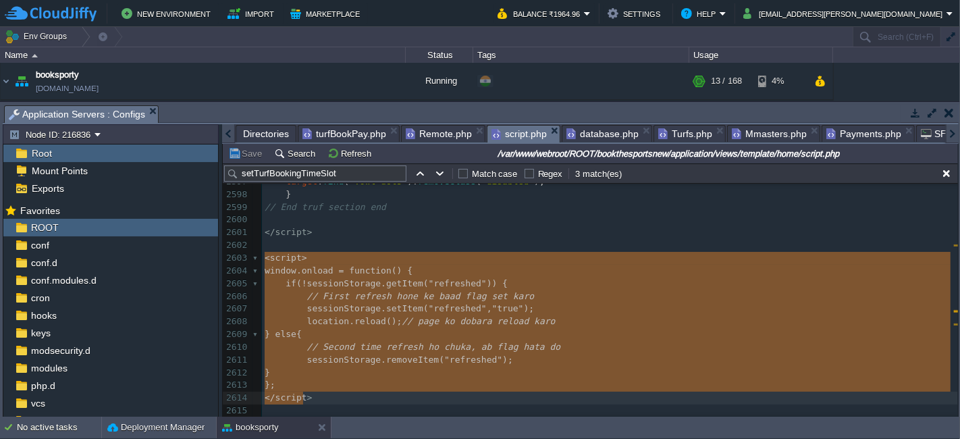
type textarea "<script> window.onload = function() { if (!sessionStorage.getItem("refreshed"))…"
drag, startPoint x: 262, startPoint y: 254, endPoint x: 306, endPoint y: 397, distance: 149.7
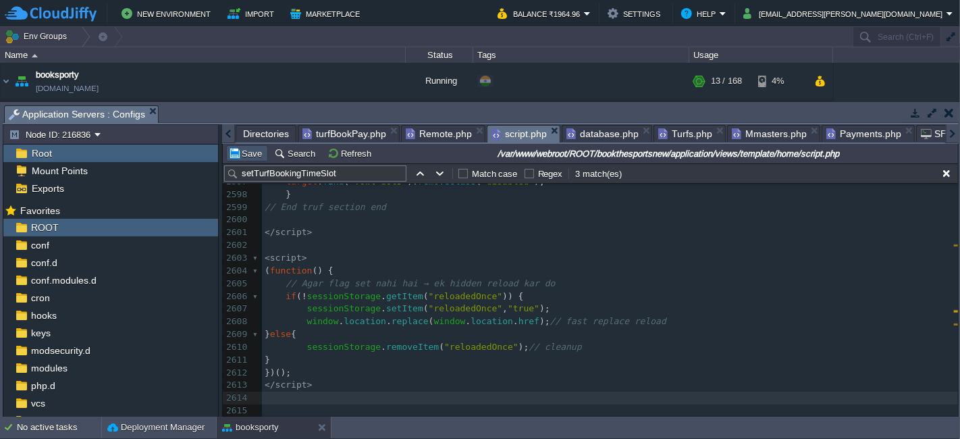
click at [257, 149] on button "Save" at bounding box center [247, 153] width 38 height 12
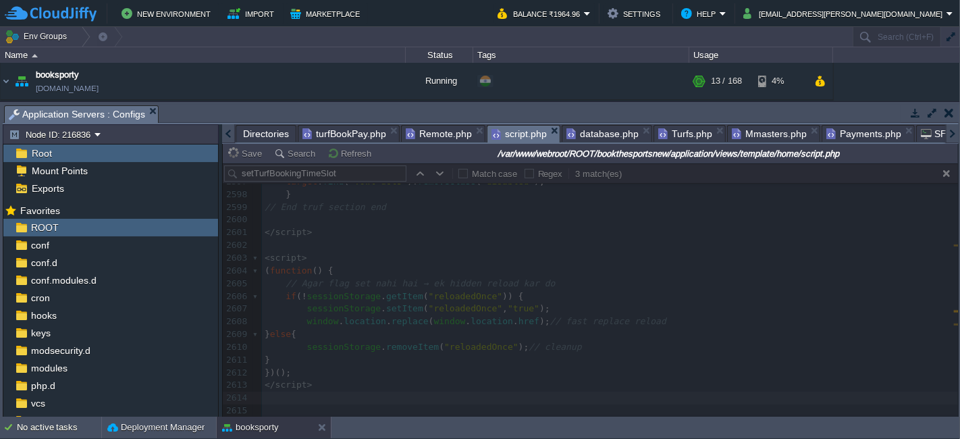
click at [444, 266] on div at bounding box center [590, 289] width 735 height 253
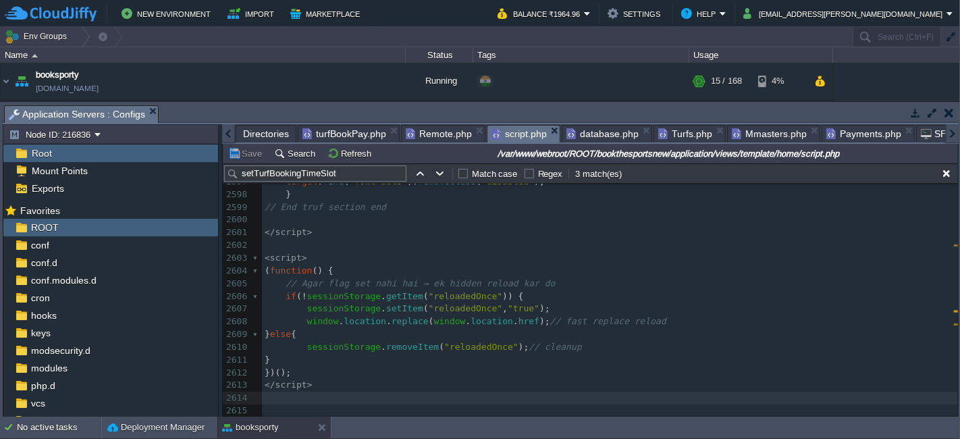
click at [510, 344] on div "x } 2576 loop : true , 2577 margin : 10 , 2578 nav : true , 2579 dots : true , …" at bounding box center [610, 169] width 696 height 522
type textarea "<script> window.onload = function() { if (!sessionStorage.getItem("refreshed"))…"
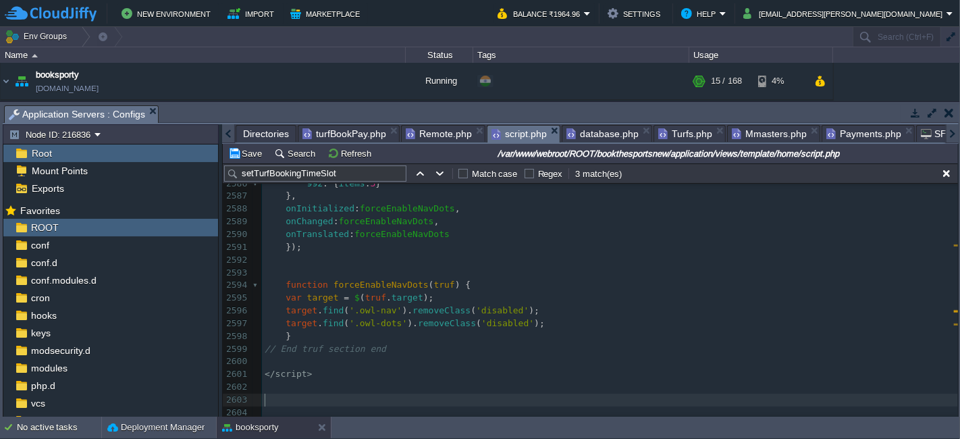
scroll to position [31982, 0]
type textarea "f(!time || time.length === 0){ $('#errorTime').text('Booking Time Slot is requi…"
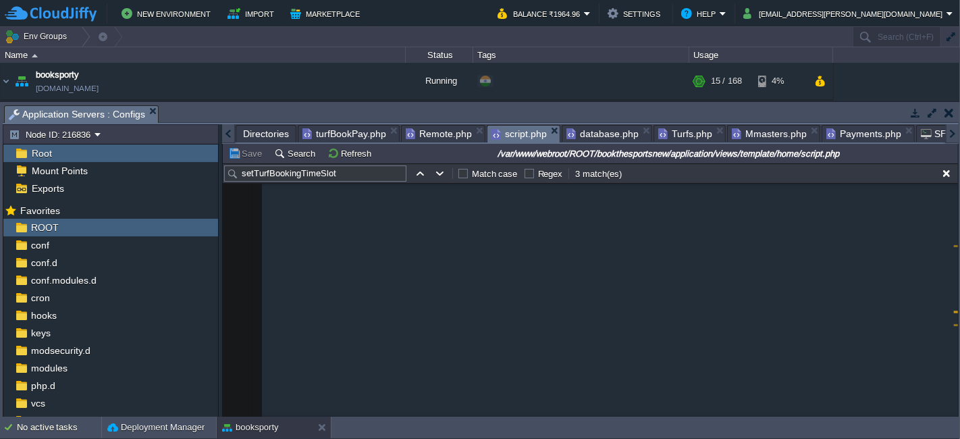
scroll to position [32119, 0]
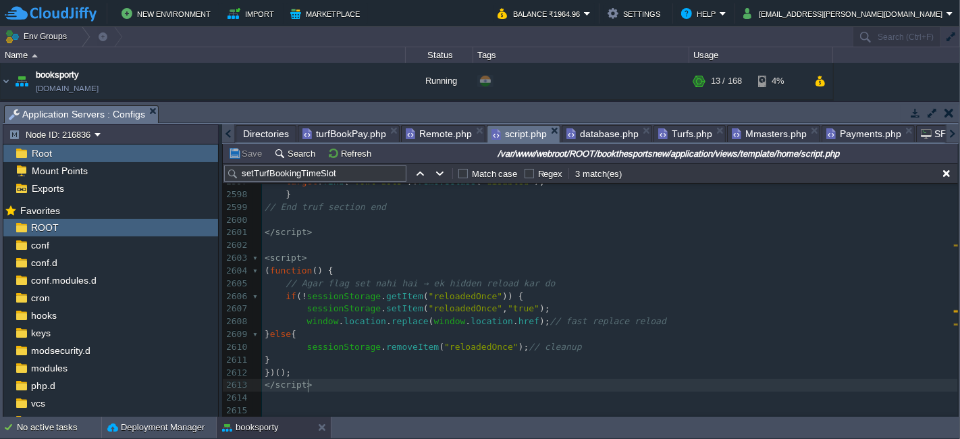
click at [505, 382] on pre "</ script >" at bounding box center [610, 385] width 696 height 13
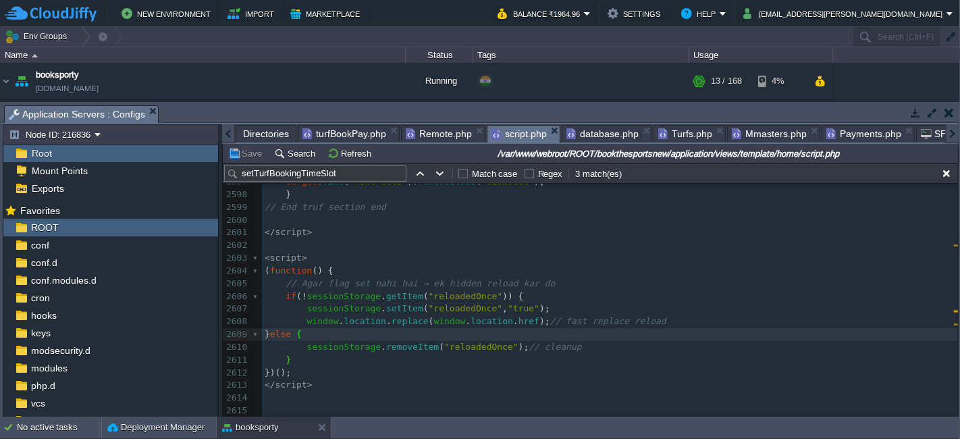
type textarea "<script> window.onload = function() { if (!sessionStorage.getItem("refreshed"))…"
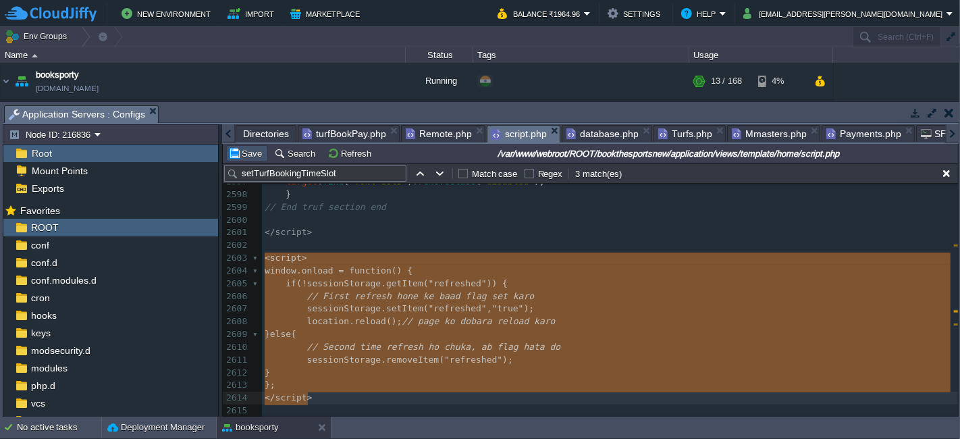
click at [242, 156] on button "Save" at bounding box center [247, 153] width 38 height 12
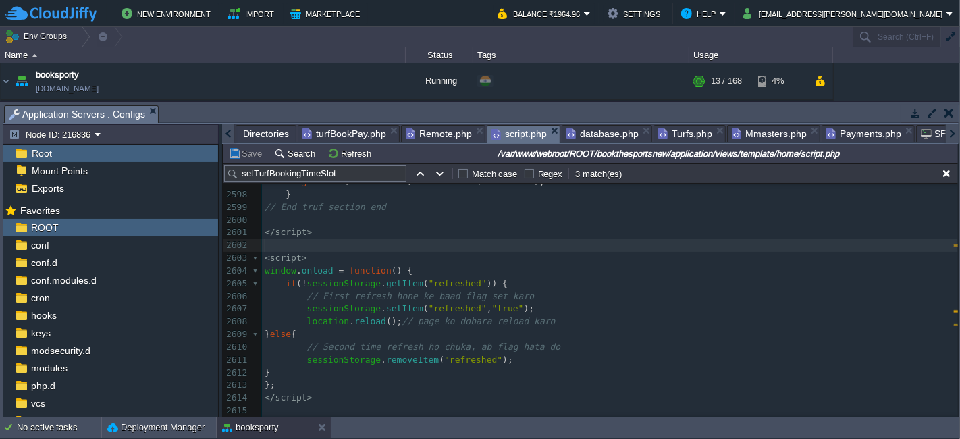
click at [589, 239] on pre "​" at bounding box center [610, 245] width 696 height 13
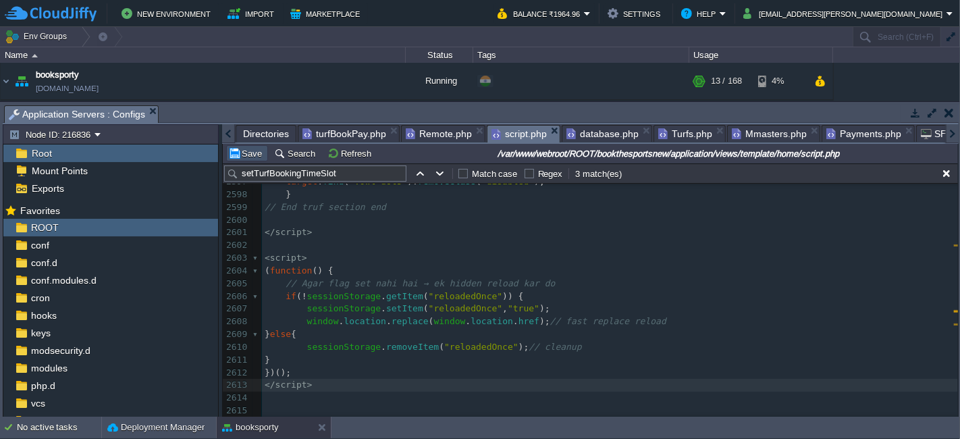
click at [243, 151] on button "Save" at bounding box center [247, 153] width 38 height 12
click at [470, 312] on span ""reloadedOnce"" at bounding box center [466, 308] width 74 height 10
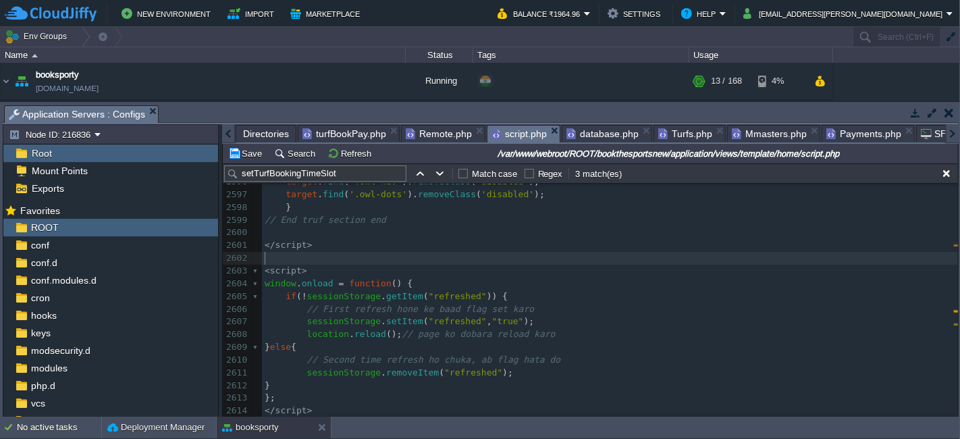
scroll to position [31982, 0]
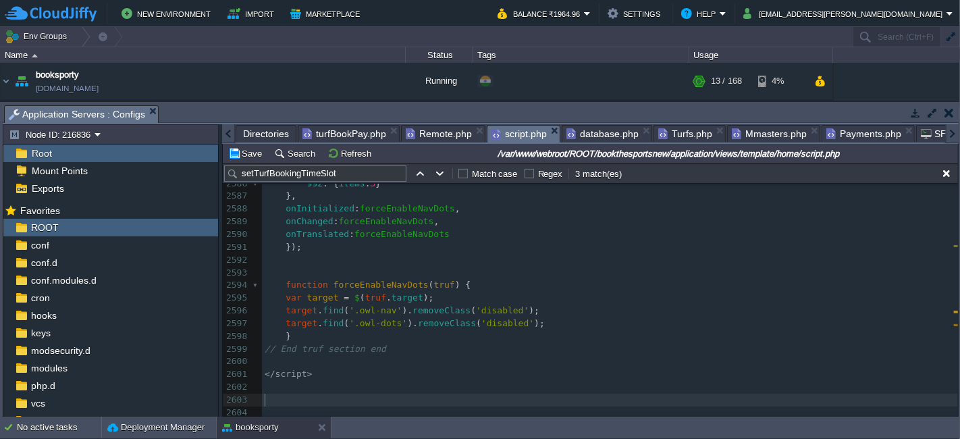
type textarea "f(!time || time.length === 0){ $('#errorTime').text('Booking Time Slot is requi…"
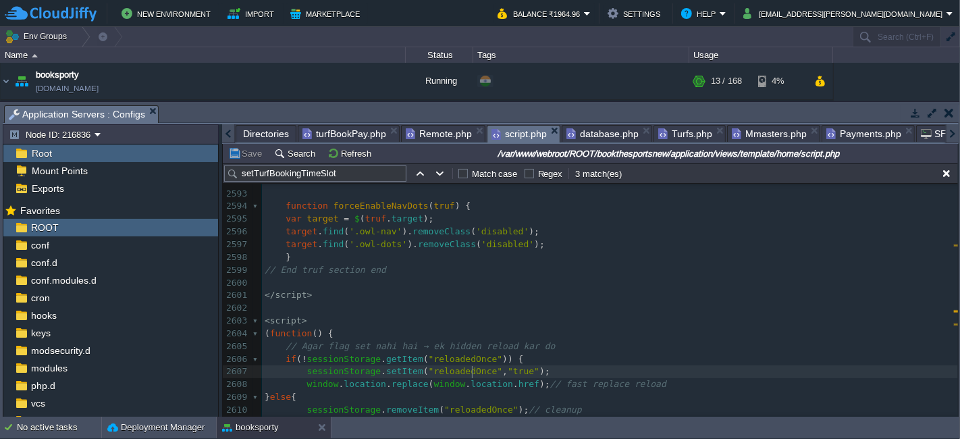
scroll to position [32049, 0]
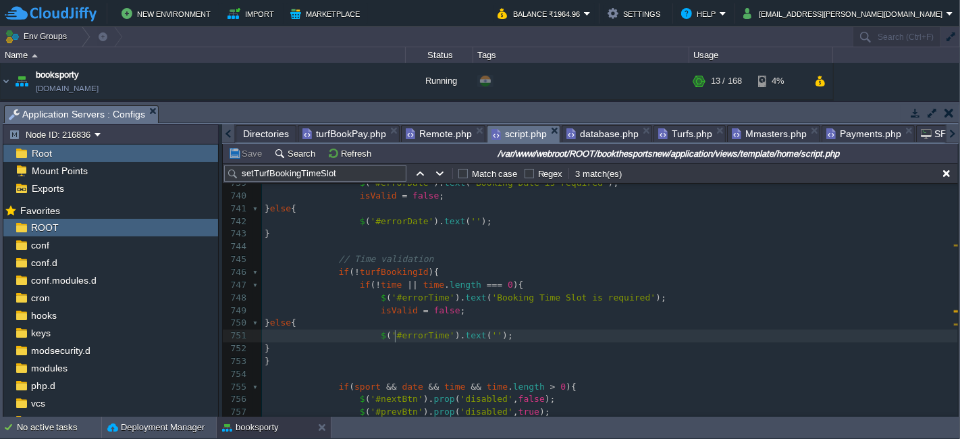
click at [394, 339] on div "x sessionStorage . setItem ( "reloadedOnce" , "true" ); 717 $ ( 'a[data-bs-togg…" at bounding box center [610, 215] width 696 height 636
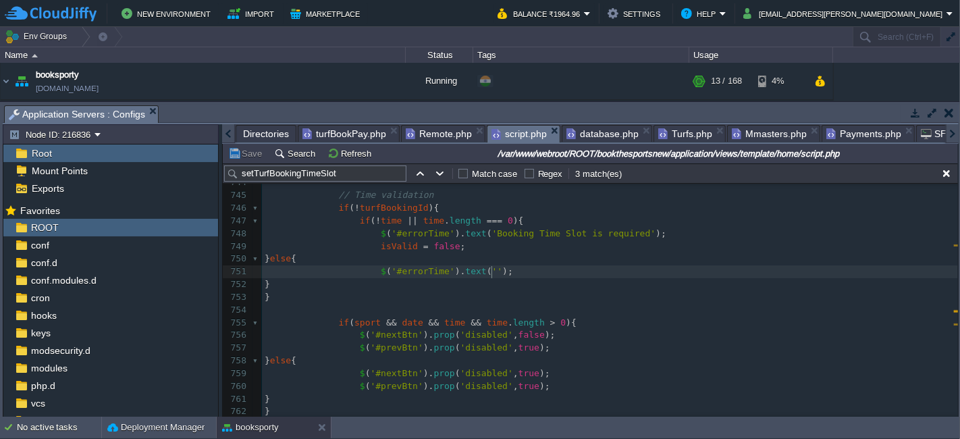
click at [501, 269] on pre "$ ( '#errorTime' ). text ( '' );" at bounding box center [610, 271] width 696 height 13
type textarea "if(!turfBookingId){"
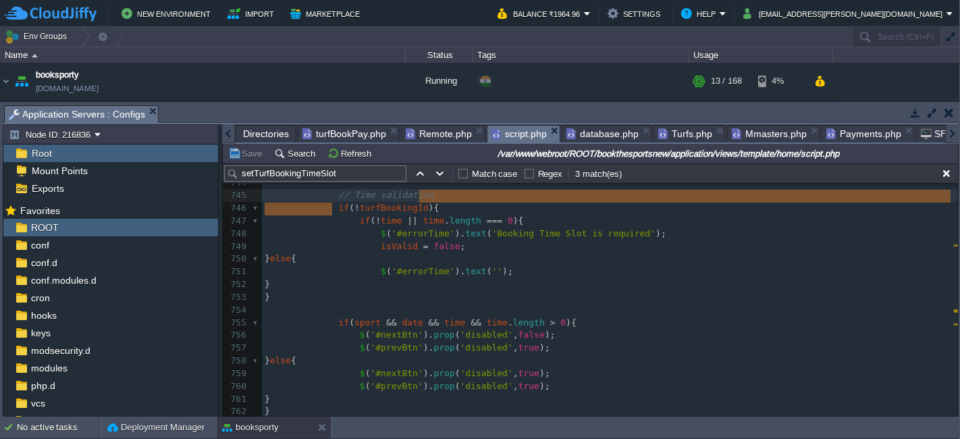
type textarea "if(!turfBookingId){"
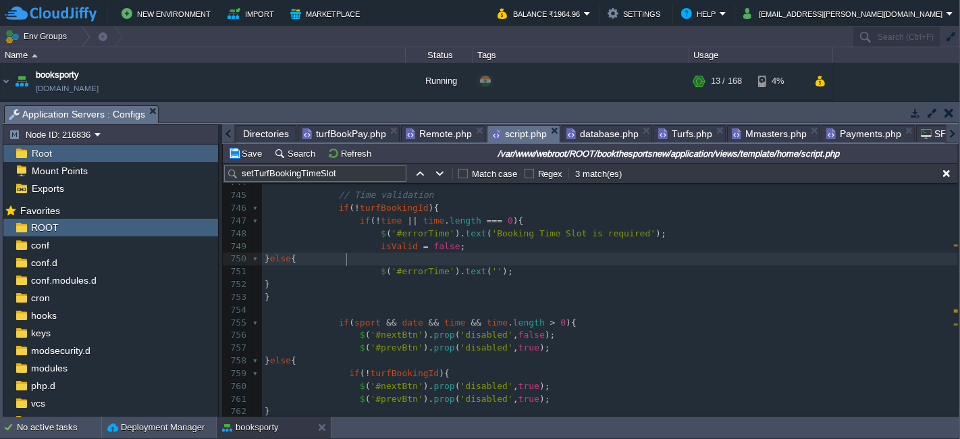
type textarea "} else { $('#errorTime').text(''); }"
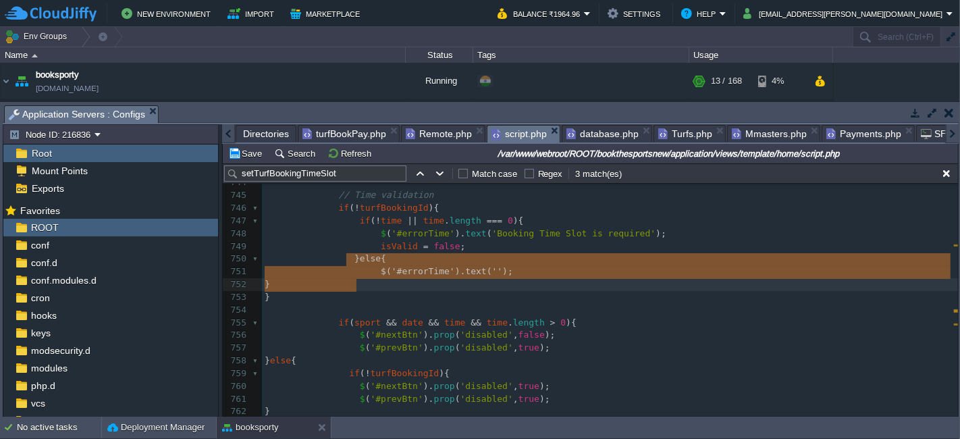
drag, startPoint x: 347, startPoint y: 255, endPoint x: 359, endPoint y: 284, distance: 32.1
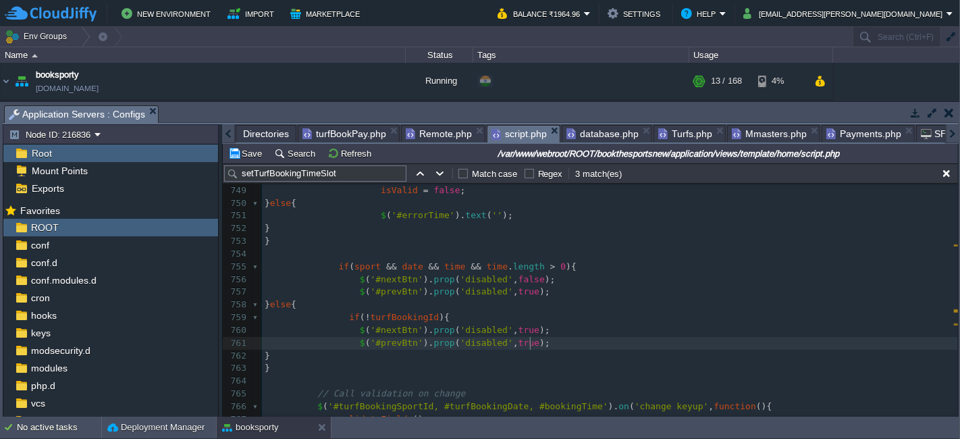
click at [535, 341] on pre "$ ( '#prevBtn' ). prop ( 'disabled' , true );" at bounding box center [610, 343] width 696 height 13
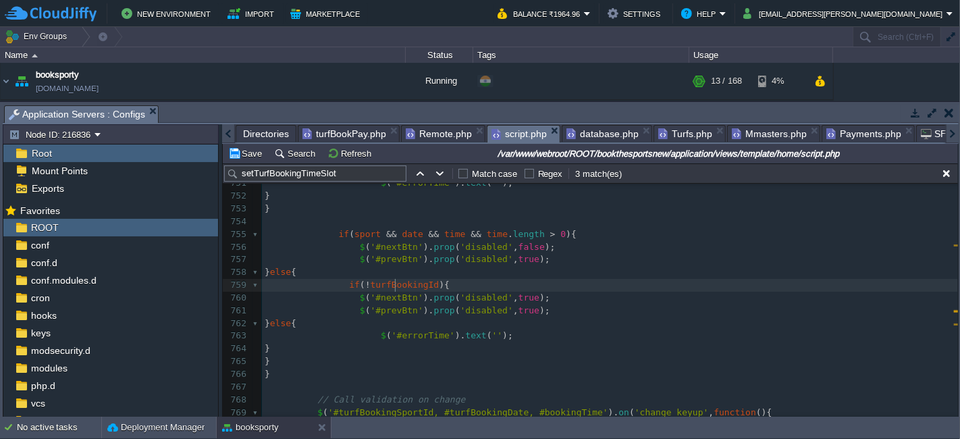
click at [392, 284] on span "turfBookingId" at bounding box center [405, 285] width 69 height 10
type textarea "turfBookingId"
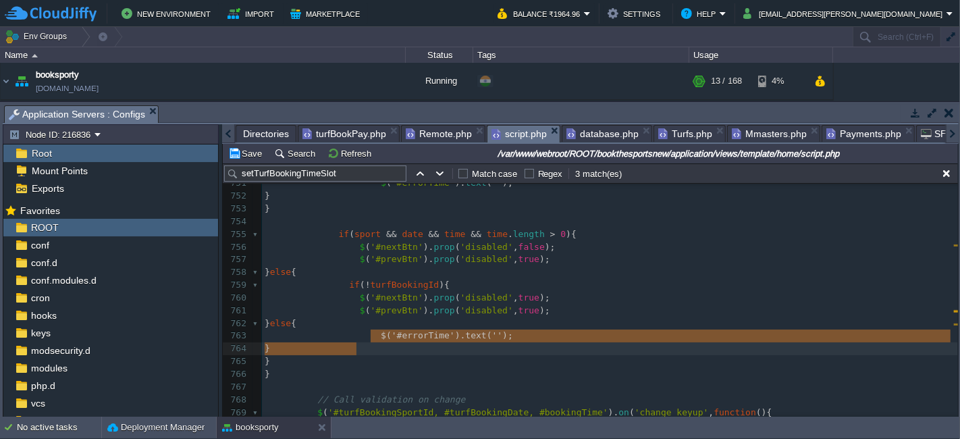
type textarea "$('#errorTime').text('');"
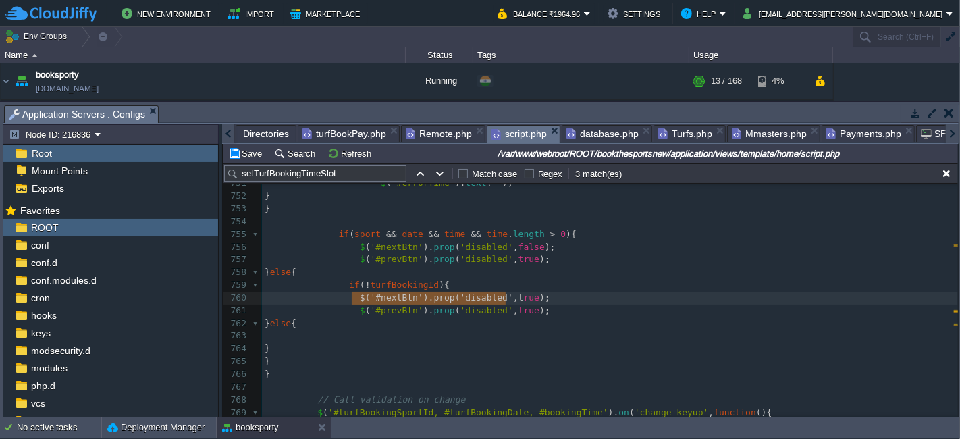
type textarea "$('#nextBtn').prop('disabled', true);"
drag, startPoint x: 350, startPoint y: 298, endPoint x: 540, endPoint y: 300, distance: 189.7
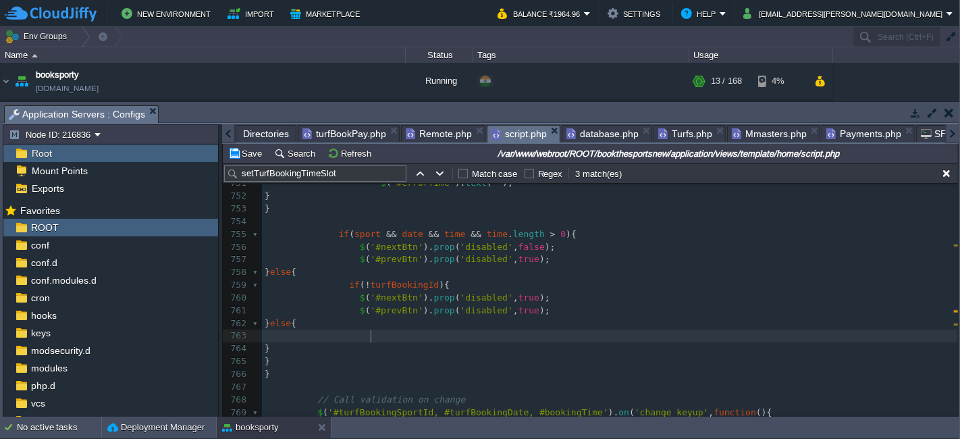
click at [408, 338] on pre at bounding box center [610, 335] width 696 height 13
paste textarea "true"
click at [527, 336] on div "x sessionStorage . setItem ( "reloadedOnce" , "true" ); 738 if ( ! date ){ 739 …" at bounding box center [610, 265] width 696 height 509
type textarea "false"
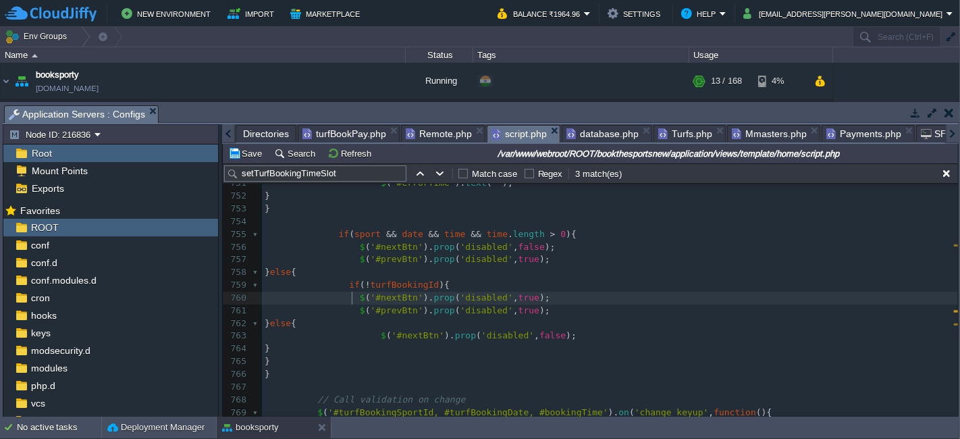
click at [350, 300] on span at bounding box center [312, 297] width 95 height 10
click at [382, 309] on div "x sessionStorage . setItem ( "reloadedOnce" , "true" ); 738 if ( ! date ){ 739 …" at bounding box center [610, 265] width 696 height 509
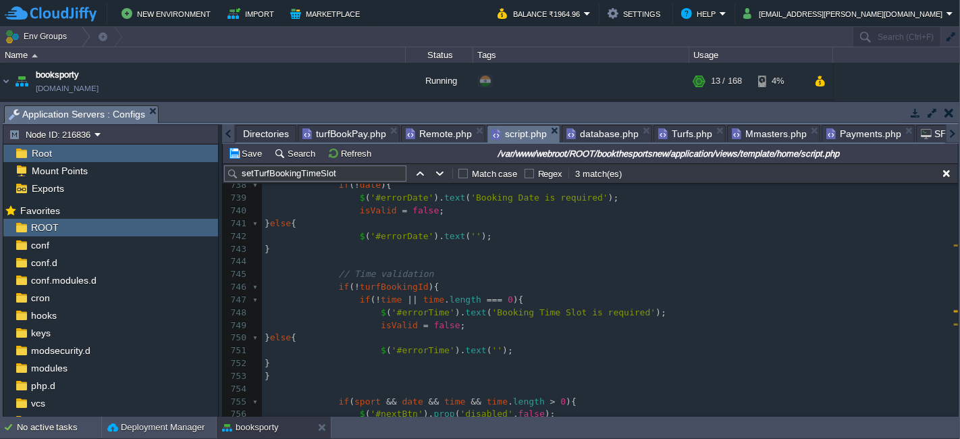
scroll to position [9231, 0]
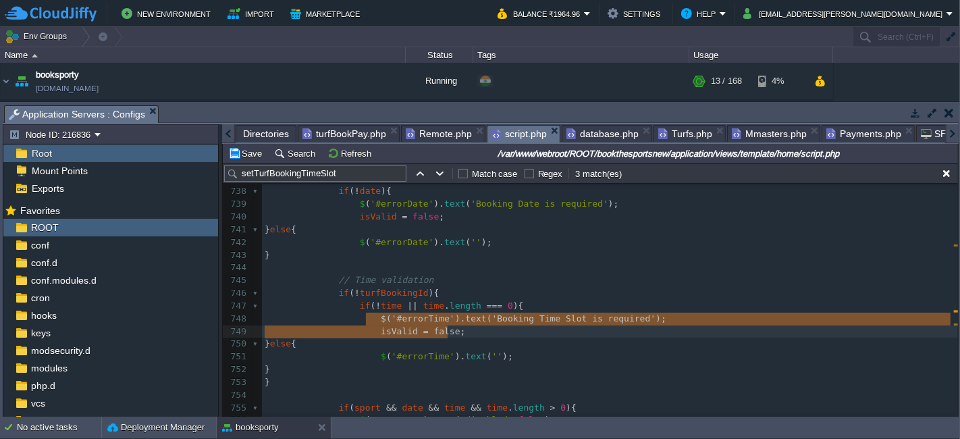
type textarea "$('#errorTime').text('Booking Time Slot is required');"
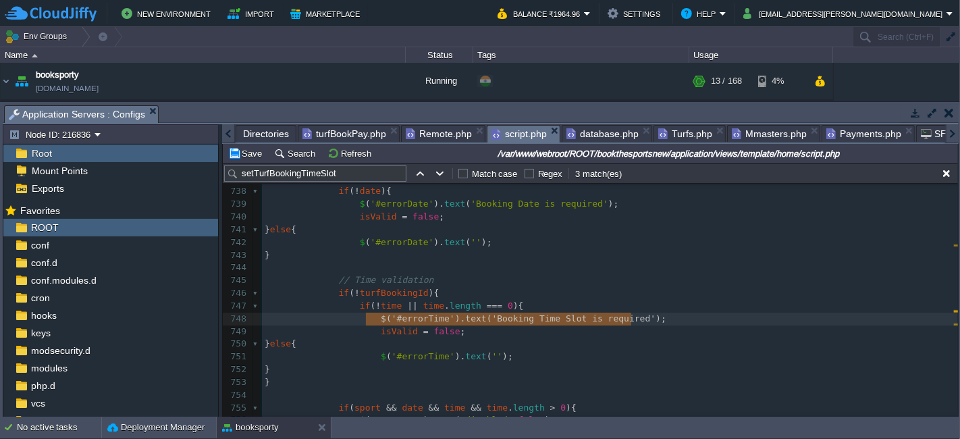
drag, startPoint x: 368, startPoint y: 321, endPoint x: 749, endPoint y: 315, distance: 380.9
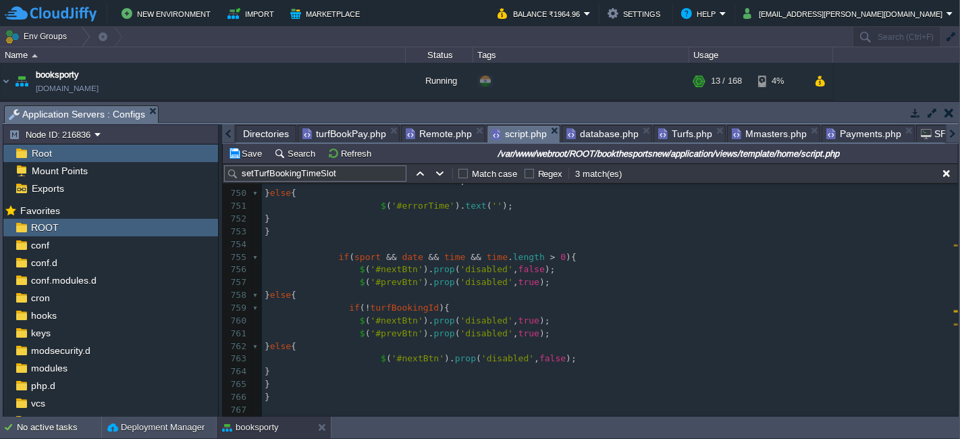
scroll to position [9387, 0]
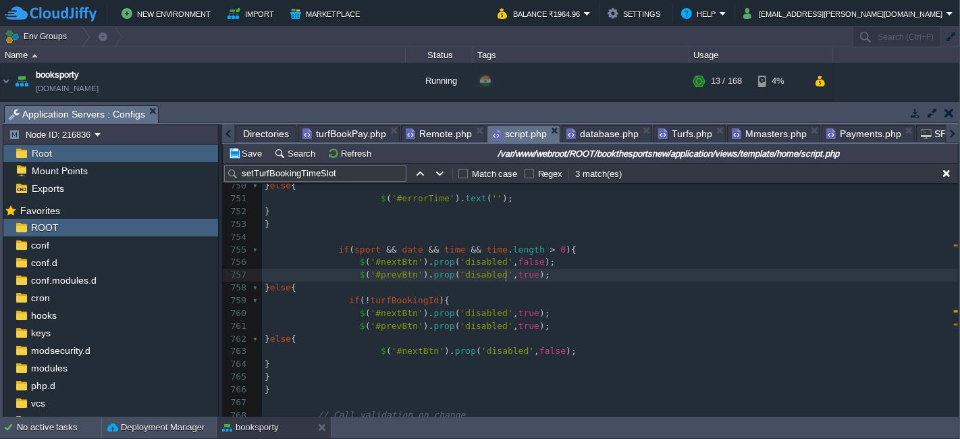
click at [505, 276] on div "x sessionStorage . setItem ( "reloadedOnce" , "true" ); 727 let isValid = true …" at bounding box center [610, 211] width 696 height 649
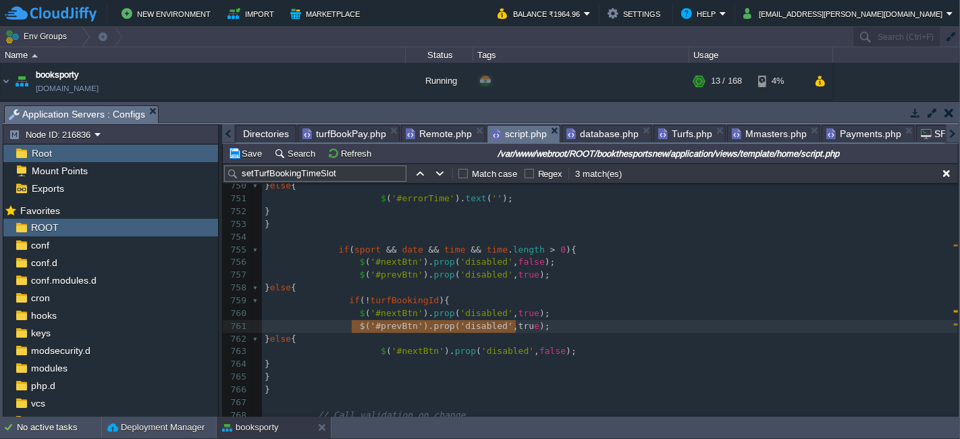
type textarea "$('#prevBtn').prop('disabled', true);"
drag, startPoint x: 350, startPoint y: 327, endPoint x: 543, endPoint y: 325, distance: 192.4
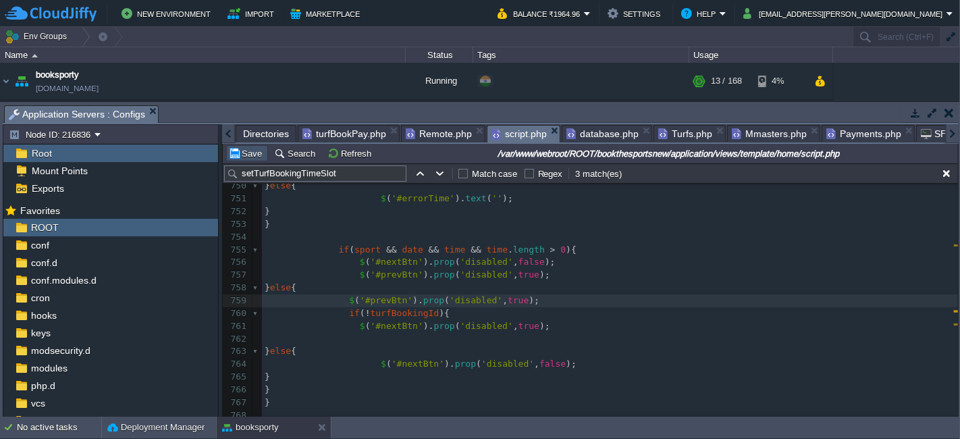
click at [239, 147] on button "Save" at bounding box center [247, 153] width 38 height 12
click at [530, 366] on div "x sessionStorage . setItem ( "reloadedOnce" , "true" ); 727 let isValid = true …" at bounding box center [610, 218] width 696 height 662
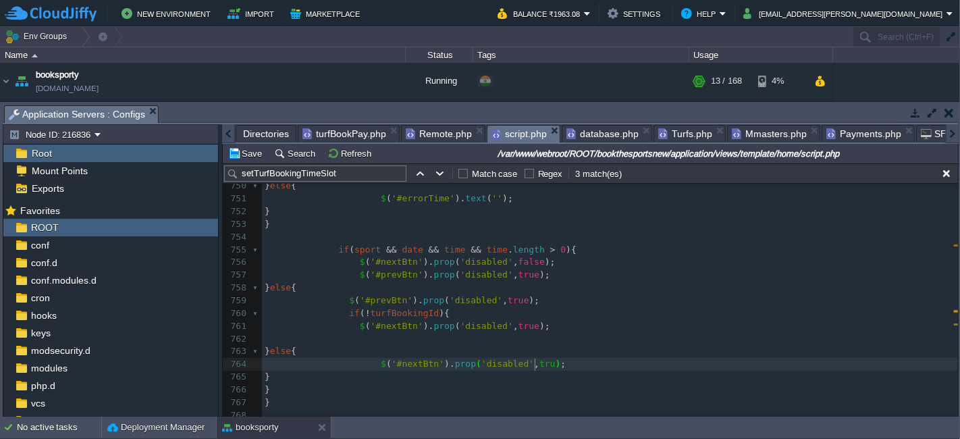
scroll to position [4, 19]
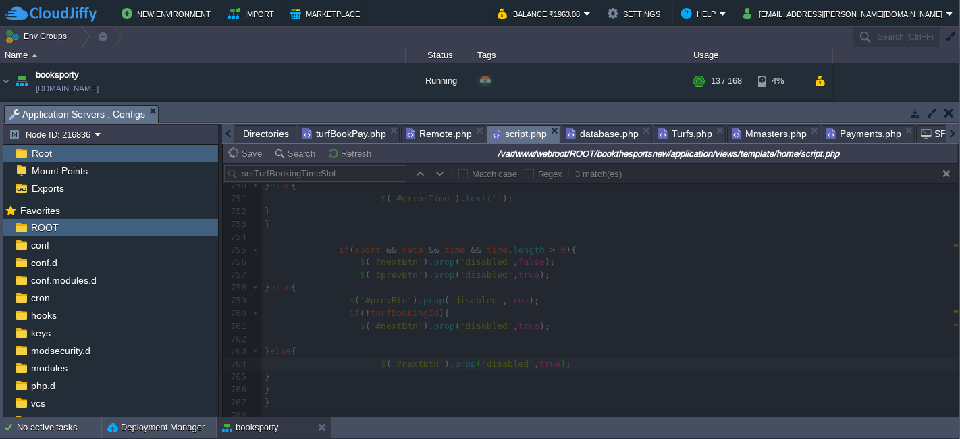
type textarea "true"
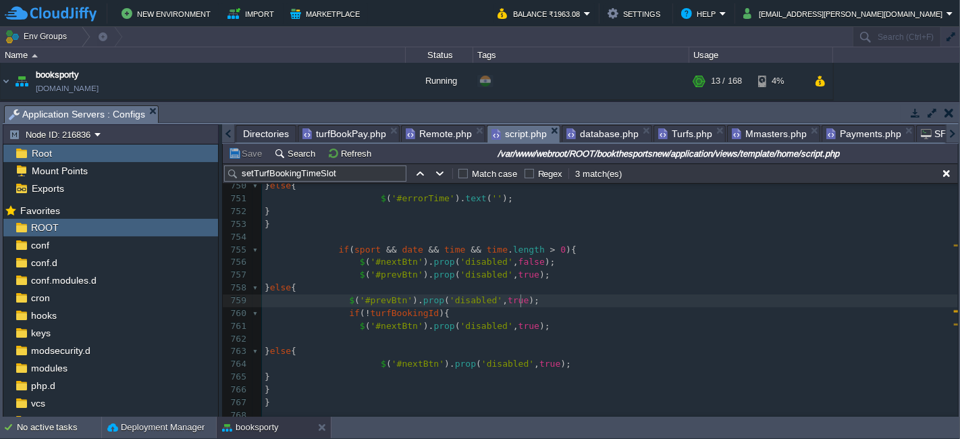
click at [639, 300] on pre "$ ( '#prevBtn' ). prop ( 'disabled' , true );" at bounding box center [610, 300] width 696 height 13
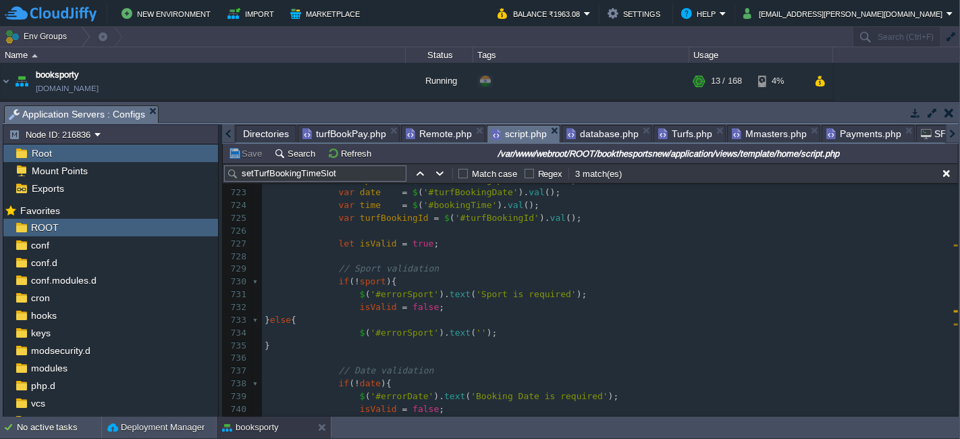
scroll to position [8858, 0]
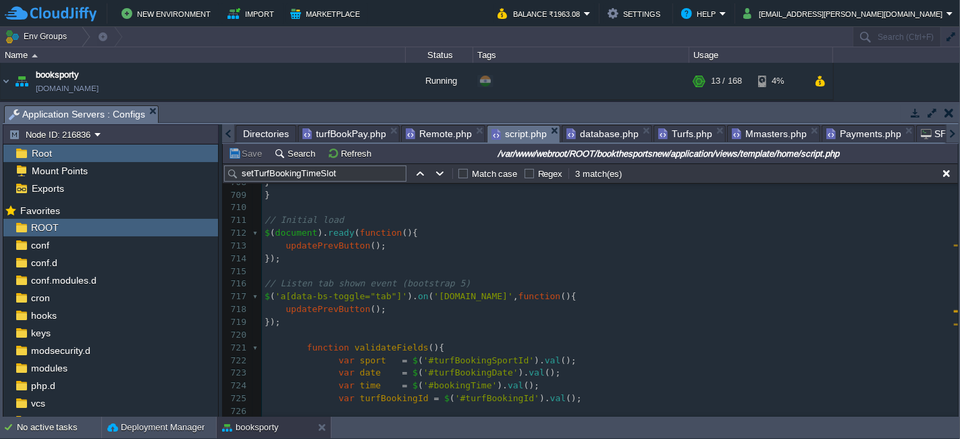
click at [342, 129] on span "turfBookPay.php" at bounding box center [344, 134] width 84 height 16
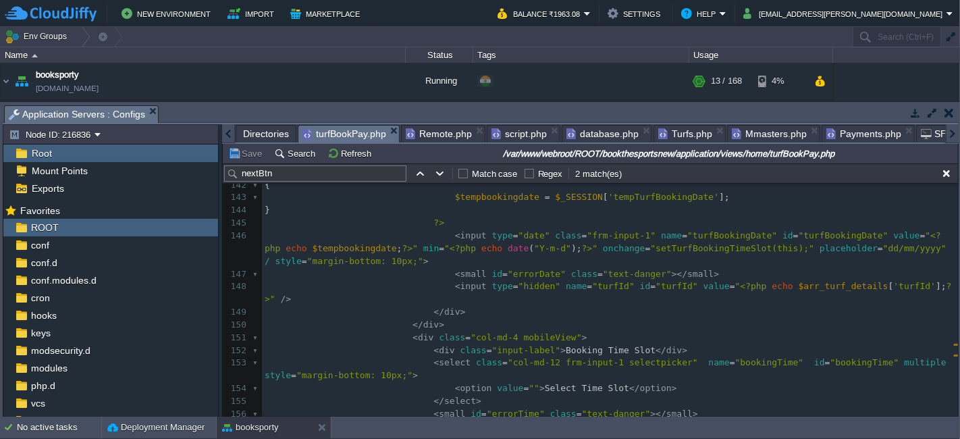
scroll to position [1853, 0]
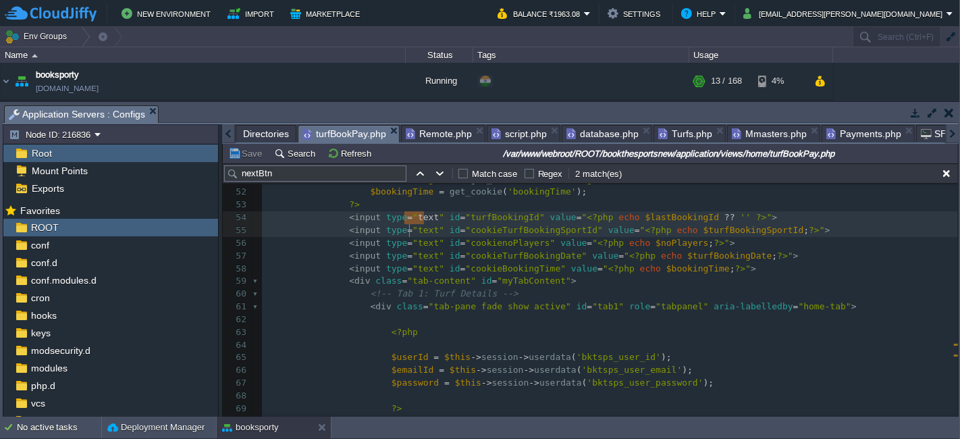
click at [411, 230] on div "xxxxxxxxxx 1000 999 1002 950 1000 998 1001 999 1001 999 1001 999 1000 999 1012 …" at bounding box center [610, 300] width 696 height 509
click at [411, 242] on div "xxxxxxxxxx 1000 999 1002 950 1000 998 1001 999 1001 999 1001 999 1000 999 1012 …" at bounding box center [610, 300] width 696 height 509
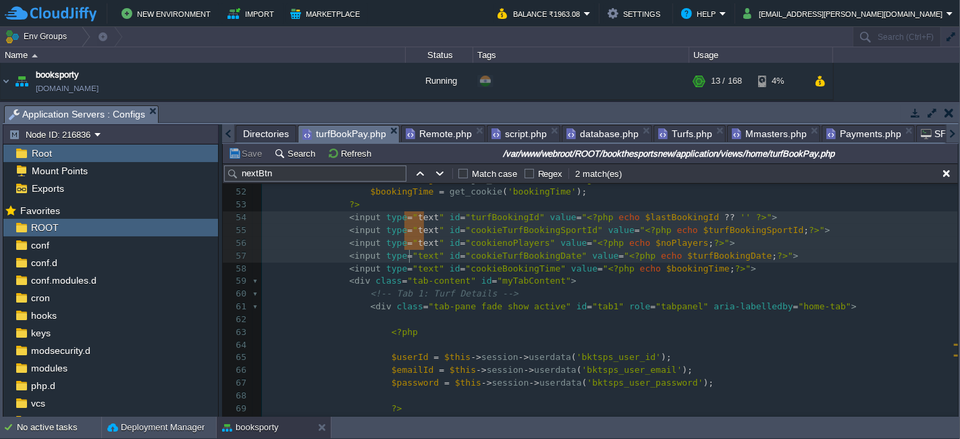
click at [411, 259] on pre "< input type = "text" id = "cookieTurfBookingDate" value = " <?php echo $turfBo…" at bounding box center [610, 256] width 696 height 13
click at [411, 268] on div "xxxxxxxxxx 1000 999 1002 950 1000 998 1001 999 1001 999 1001 999 1000 999 1012 …" at bounding box center [610, 300] width 696 height 509
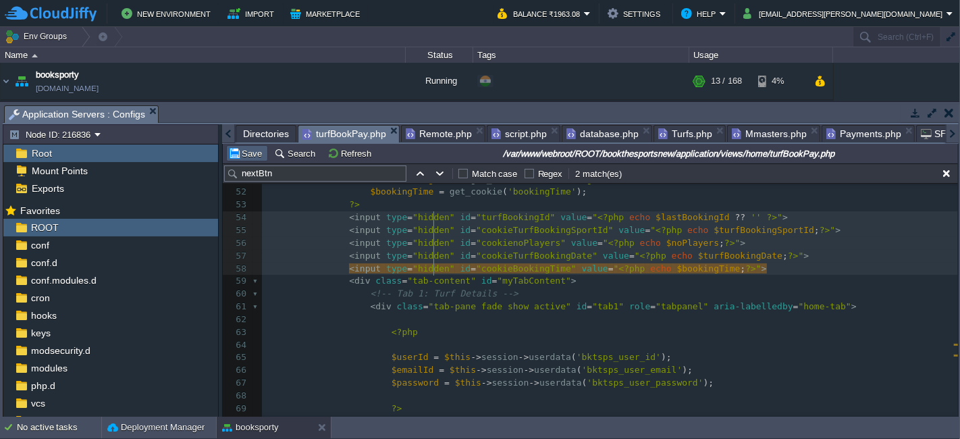
type textarea "hidden"
click at [252, 155] on button "Save" at bounding box center [247, 153] width 38 height 12
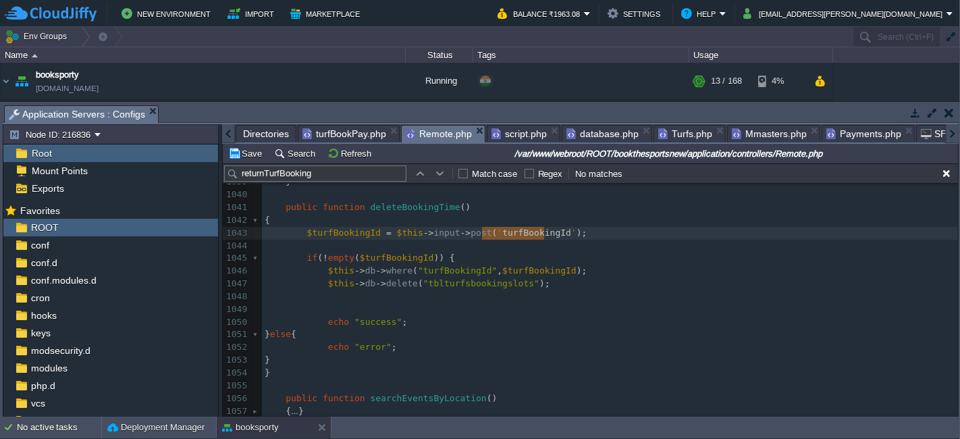
click at [428, 130] on span "Remote.php" at bounding box center [439, 134] width 66 height 17
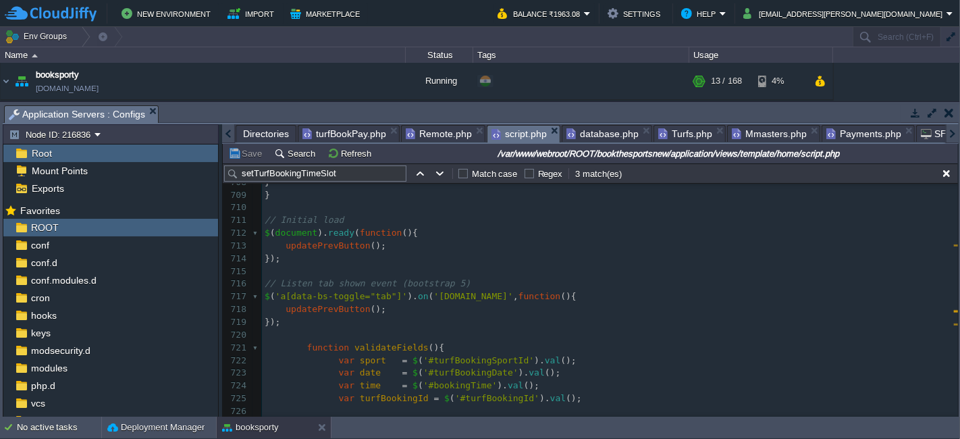
click at [509, 140] on span "script.php" at bounding box center [519, 134] width 55 height 17
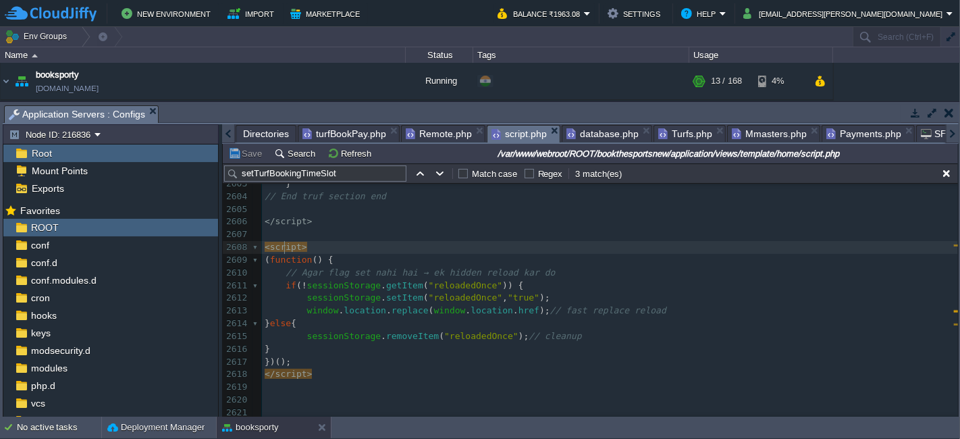
scroll to position [4, 0]
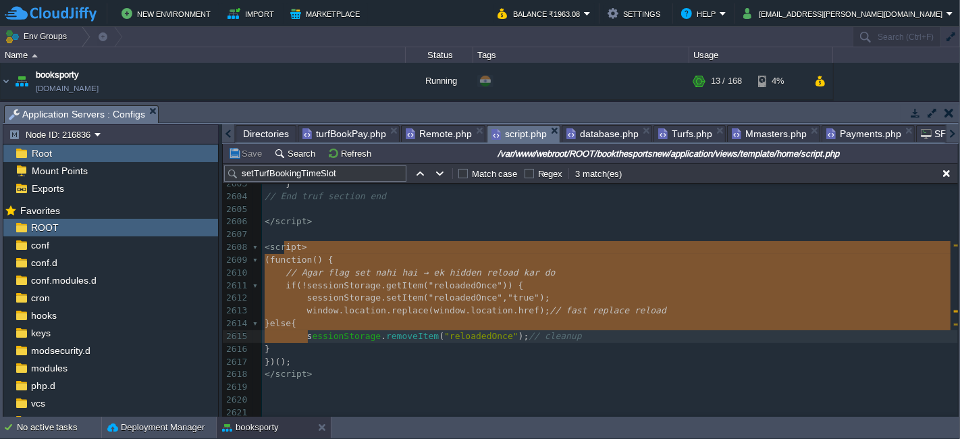
type textarea "ipt> (function() { // Agar flag set nahi hai → ek hidden reload kar do if (!ses…"
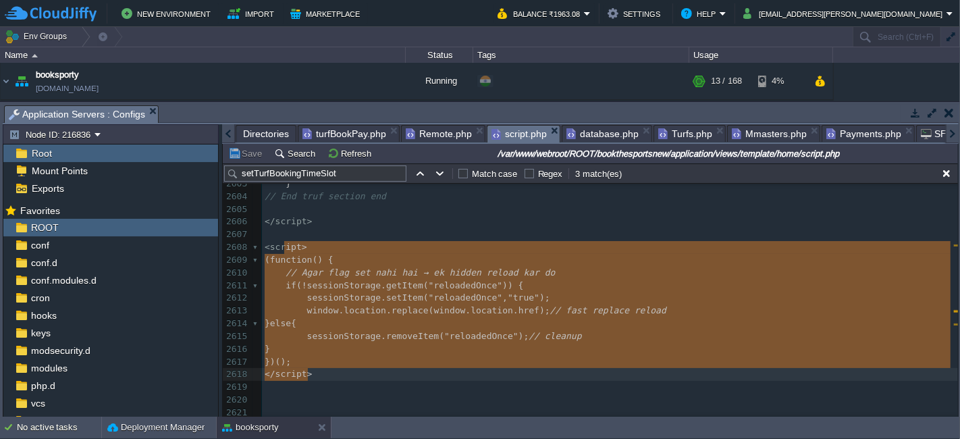
drag, startPoint x: 284, startPoint y: 246, endPoint x: 309, endPoint y: 371, distance: 127.4
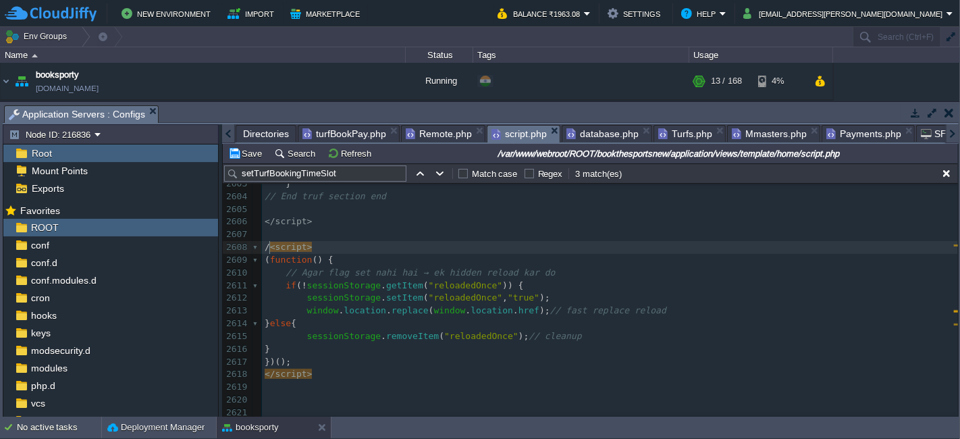
type textarea "//"
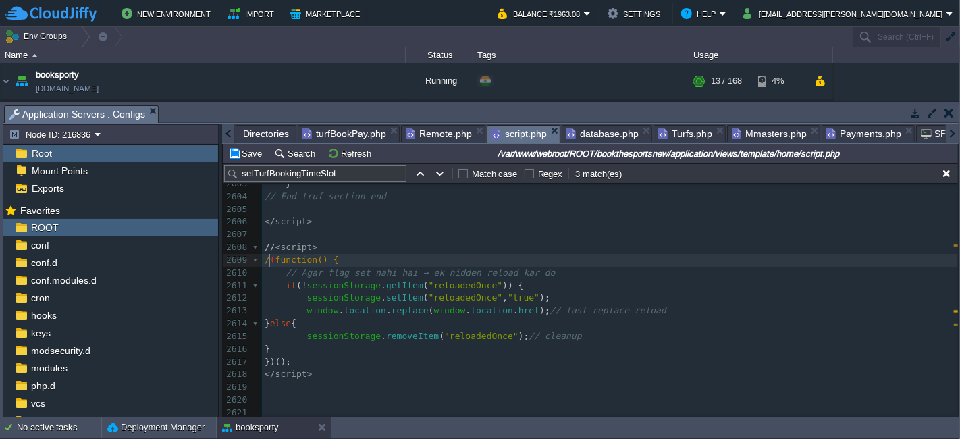
type textarea "//"
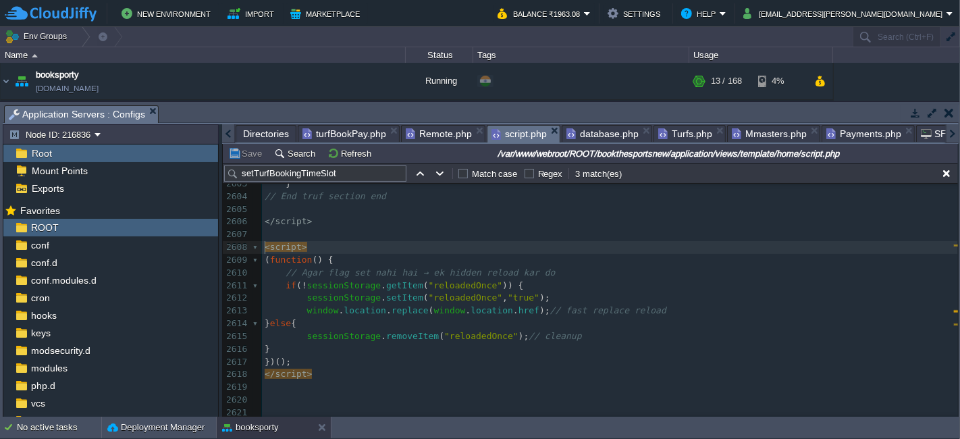
type textarea "<script> (function() { // Agar flag set nahi hai → ek hidden reload kar do if (…"
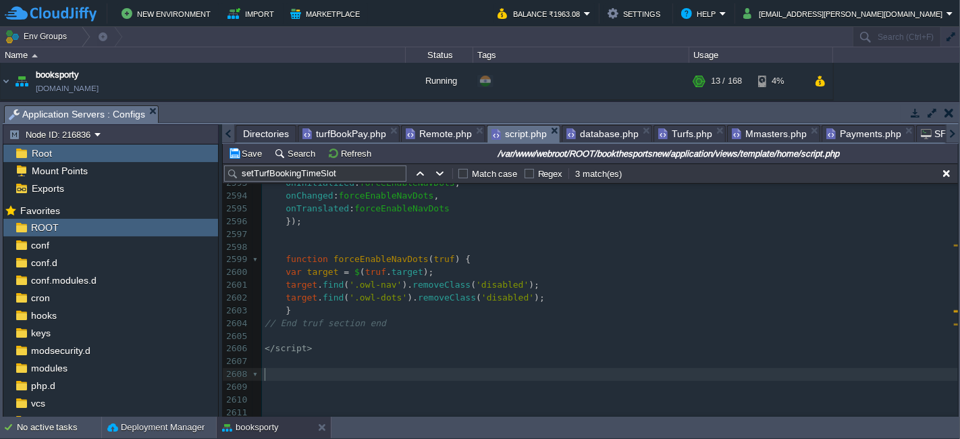
scroll to position [32146, 0]
click at [253, 153] on button "Save" at bounding box center [247, 153] width 38 height 12
